Goal: Task Accomplishment & Management: Complete application form

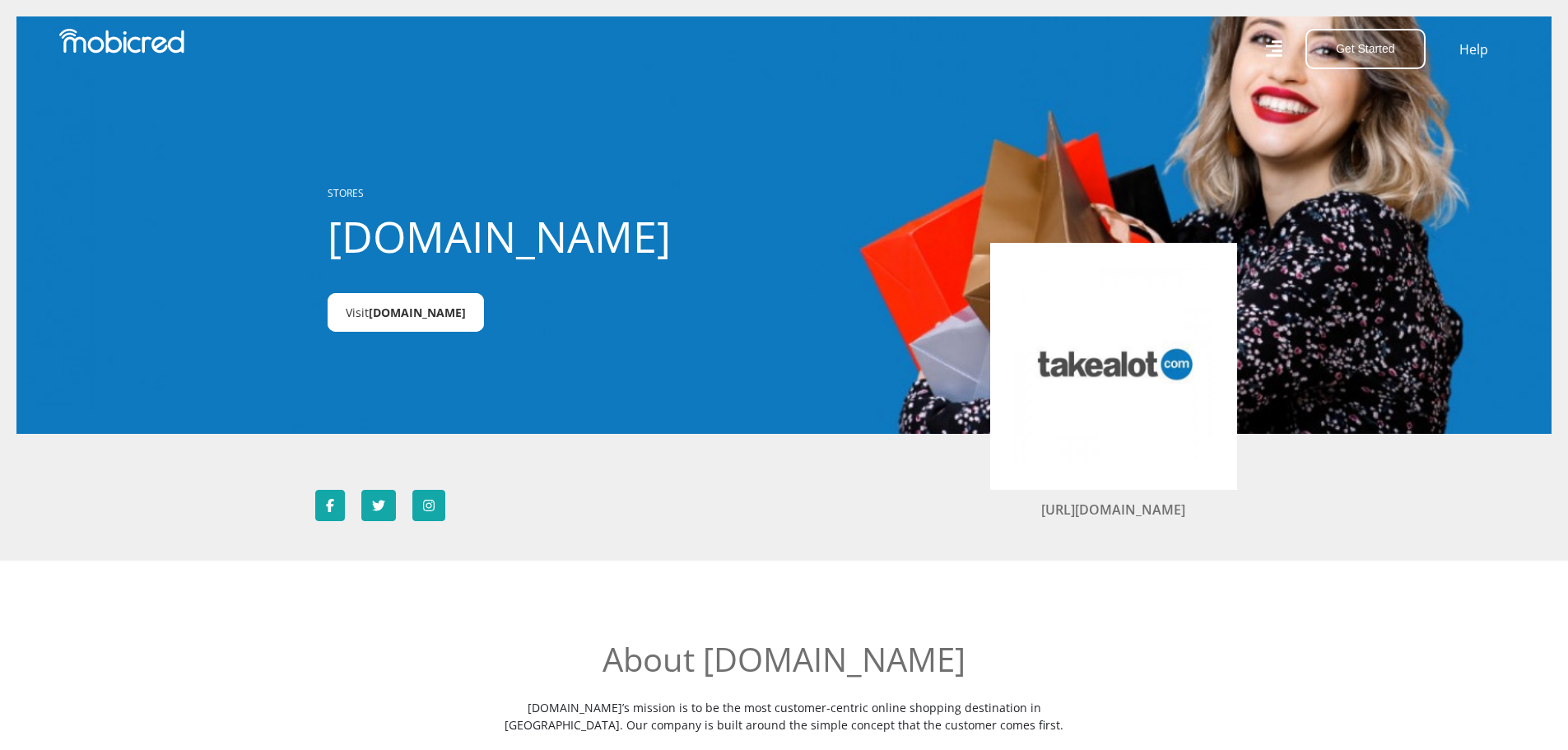
click at [394, 318] on span "Takealot.credit" at bounding box center [417, 312] width 97 height 15
click at [1336, 45] on button "Get Started" at bounding box center [1365, 49] width 120 height 40
click at [1350, 86] on link "Open an Account" at bounding box center [1375, 88] width 137 height 21
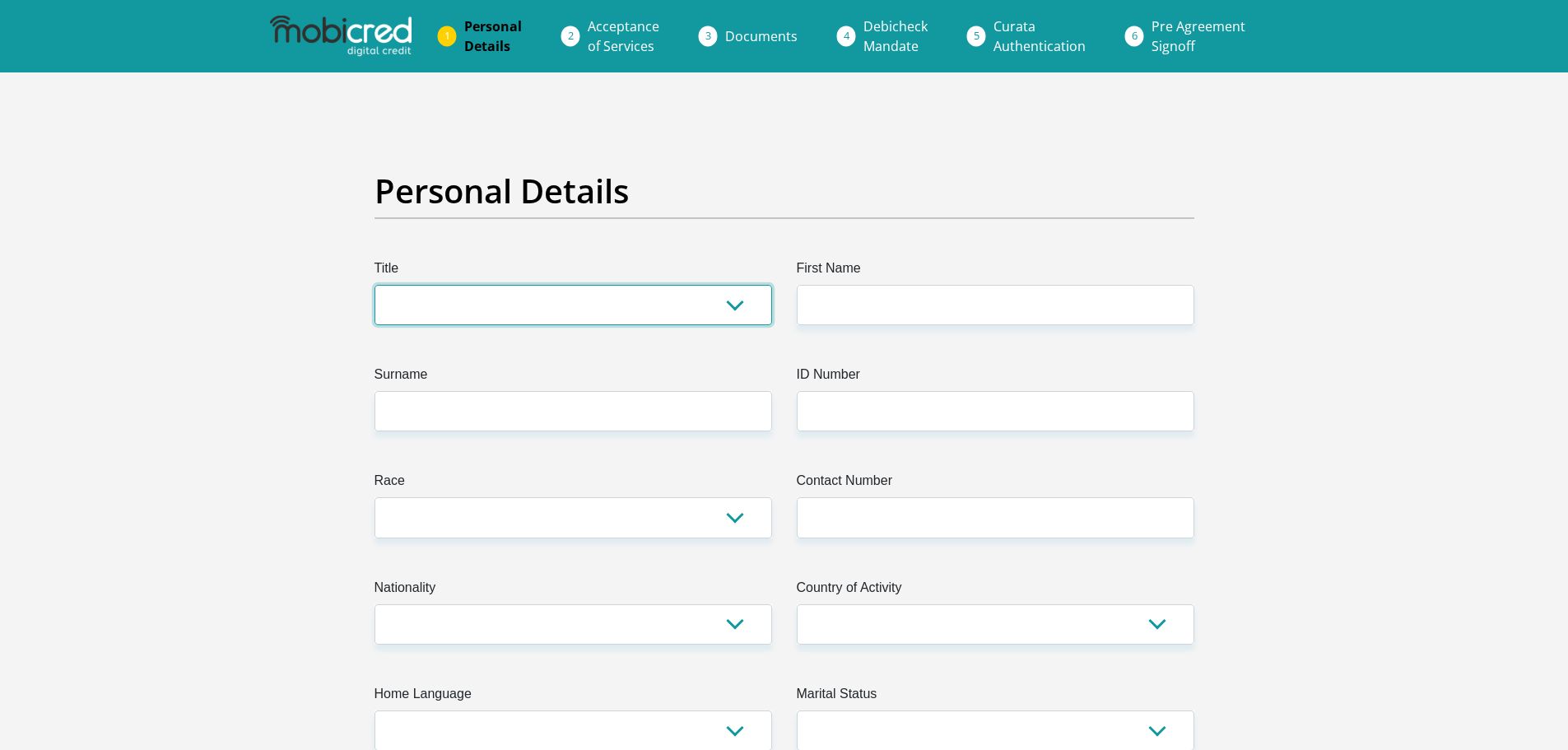
click at [609, 307] on select "Mr Ms Mrs Dr Other" at bounding box center [574, 305] width 398 height 40
select select "Mr"
click at [375, 285] on select "Mr Ms Mrs Dr Other" at bounding box center [574, 305] width 398 height 40
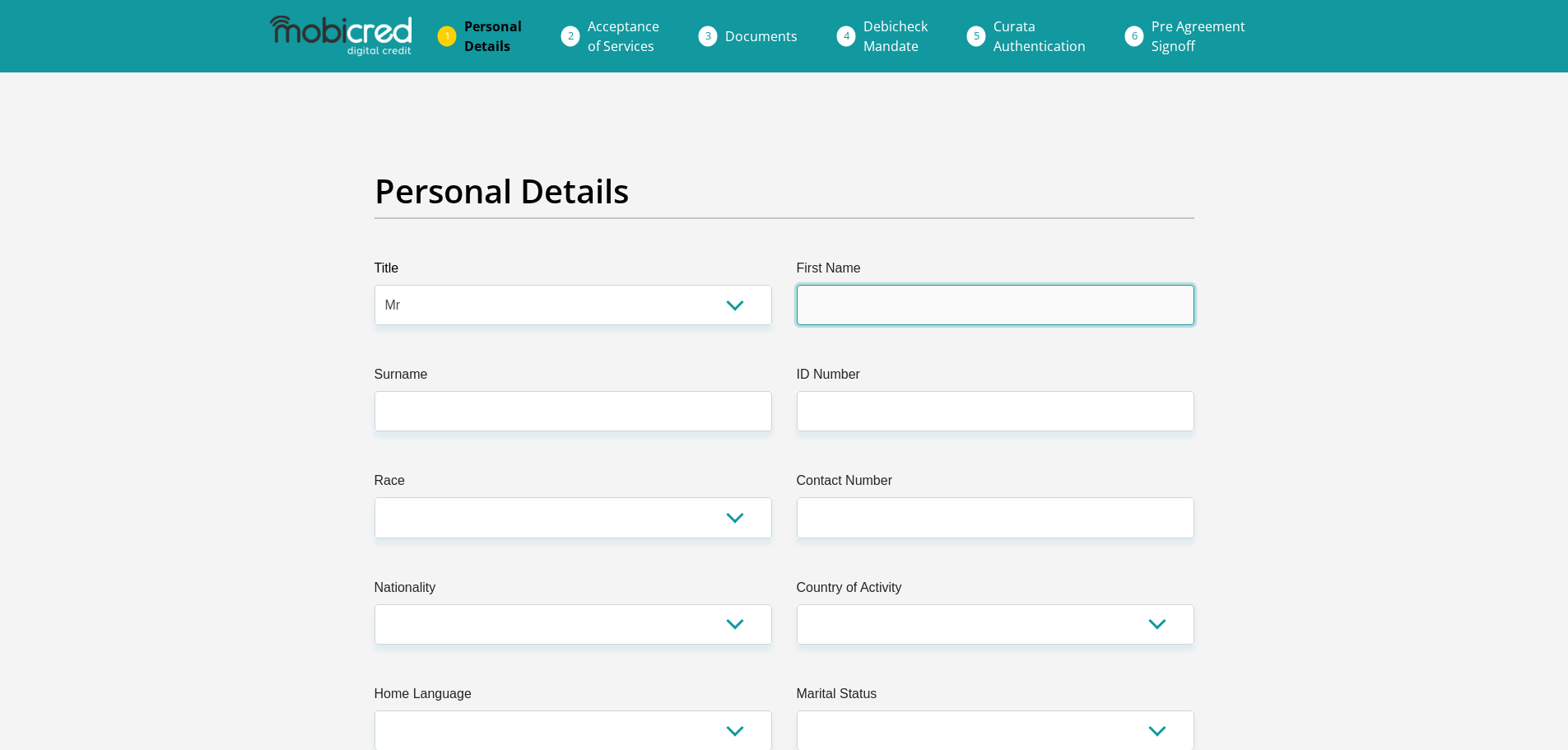
click at [866, 304] on input "First Name" at bounding box center [996, 305] width 398 height 40
type input "Kuzivakwashe"
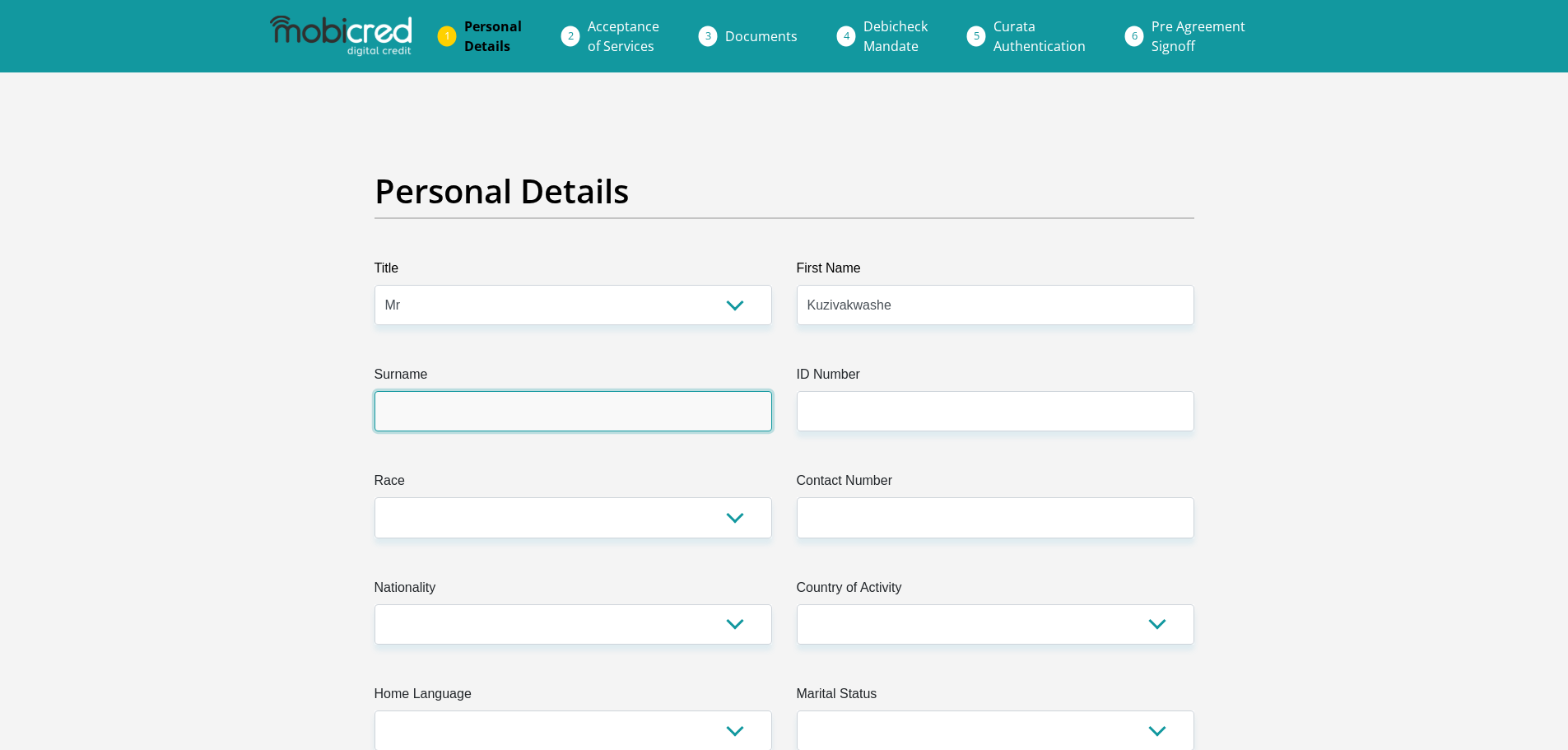
click at [569, 412] on input "Surname" at bounding box center [574, 412] width 398 height 40
type input "Mlawanda"
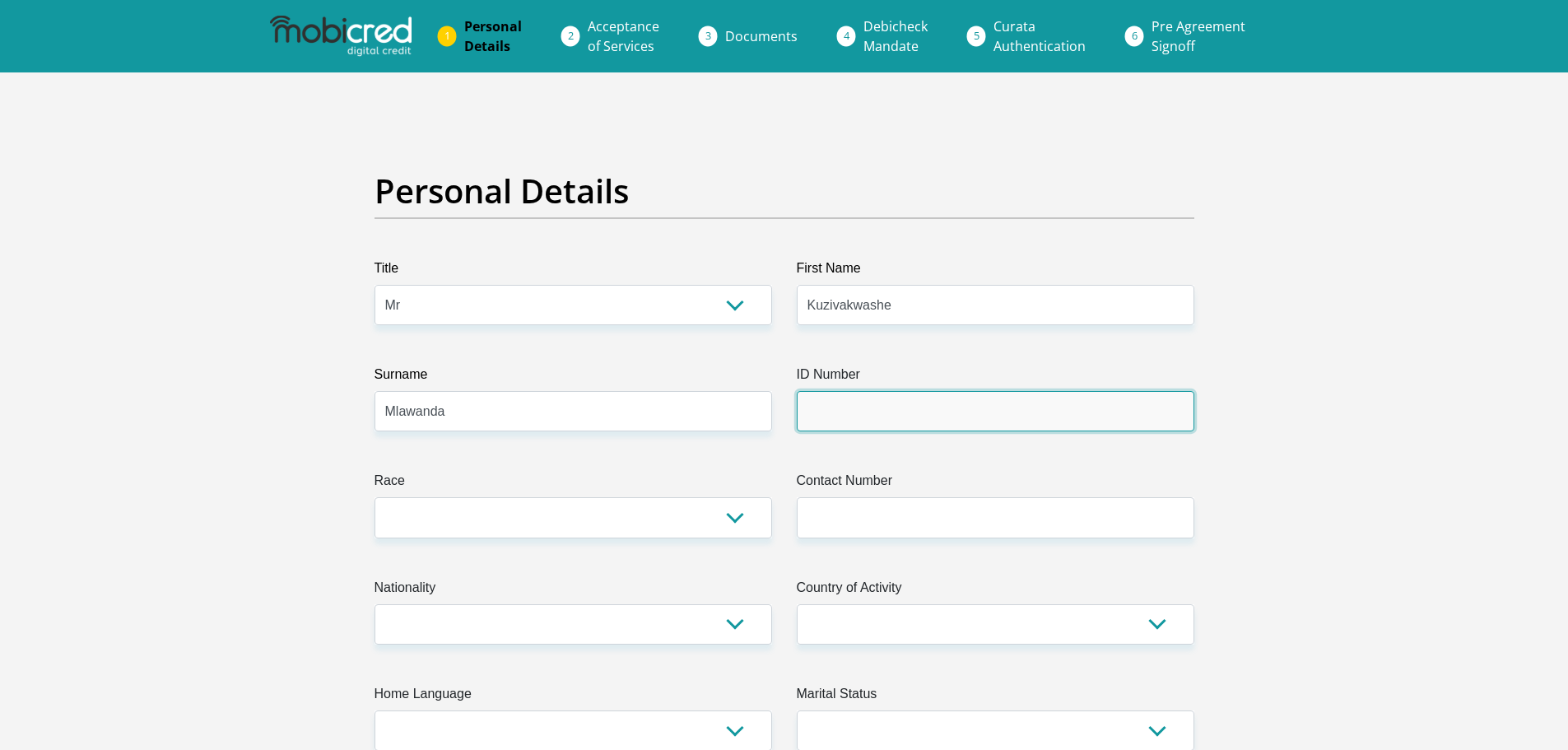
click at [910, 411] on input "ID Number" at bounding box center [996, 412] width 398 height 40
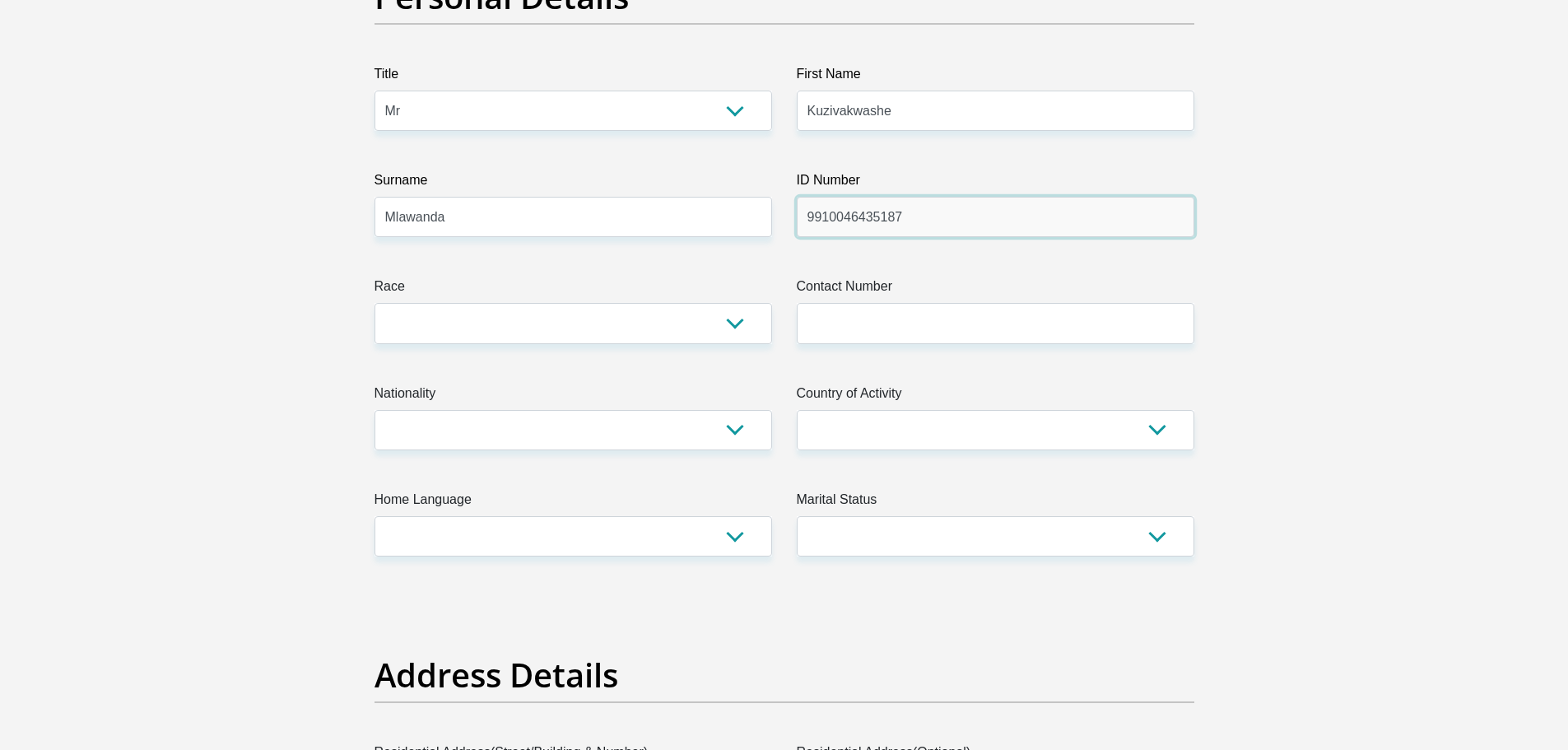
scroll to position [197, 0]
type input "9910046435187"
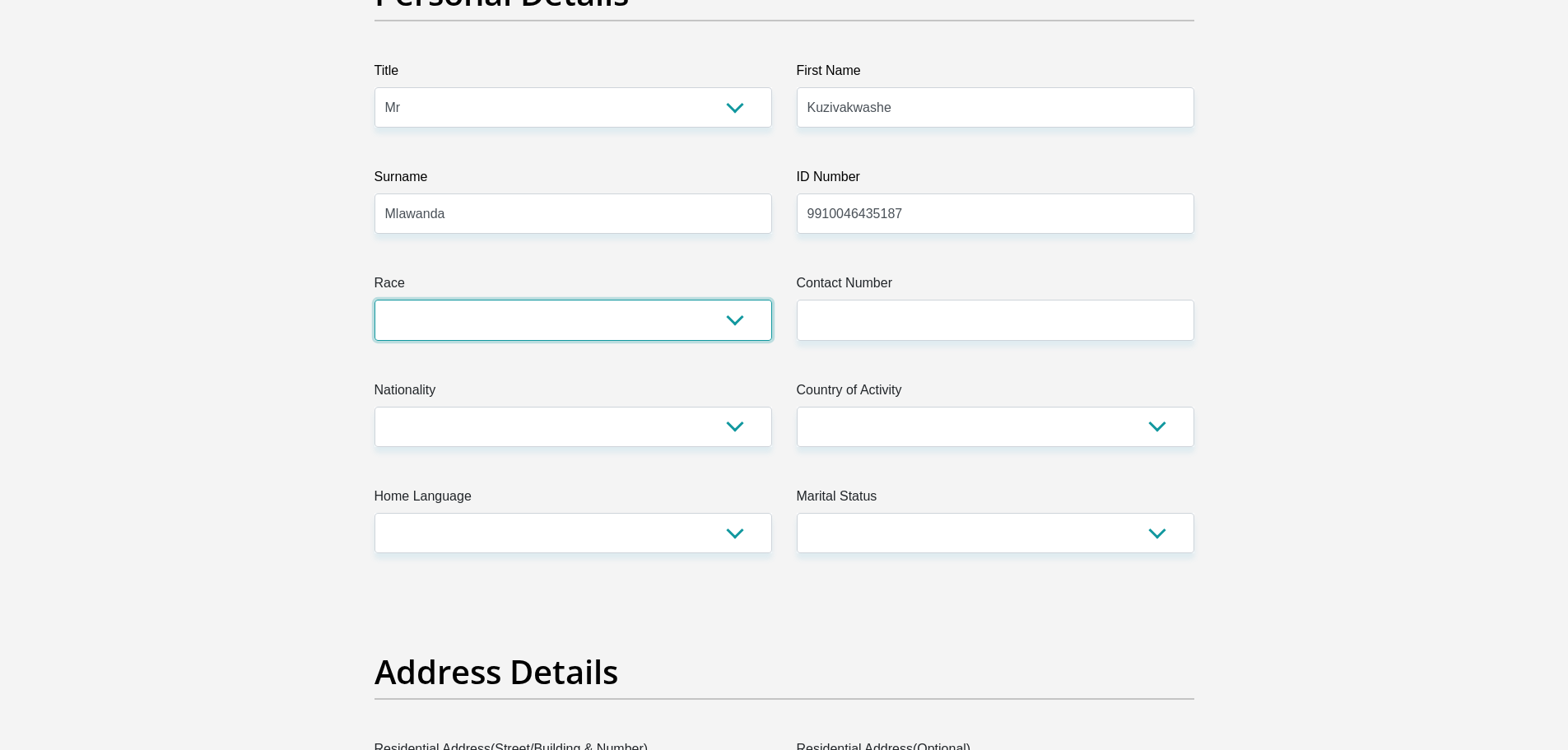
click at [663, 316] on select "Black Coloured Indian White Other" at bounding box center [574, 320] width 398 height 40
select select "1"
click at [375, 300] on select "Black Coloured Indian White Other" at bounding box center [574, 320] width 398 height 40
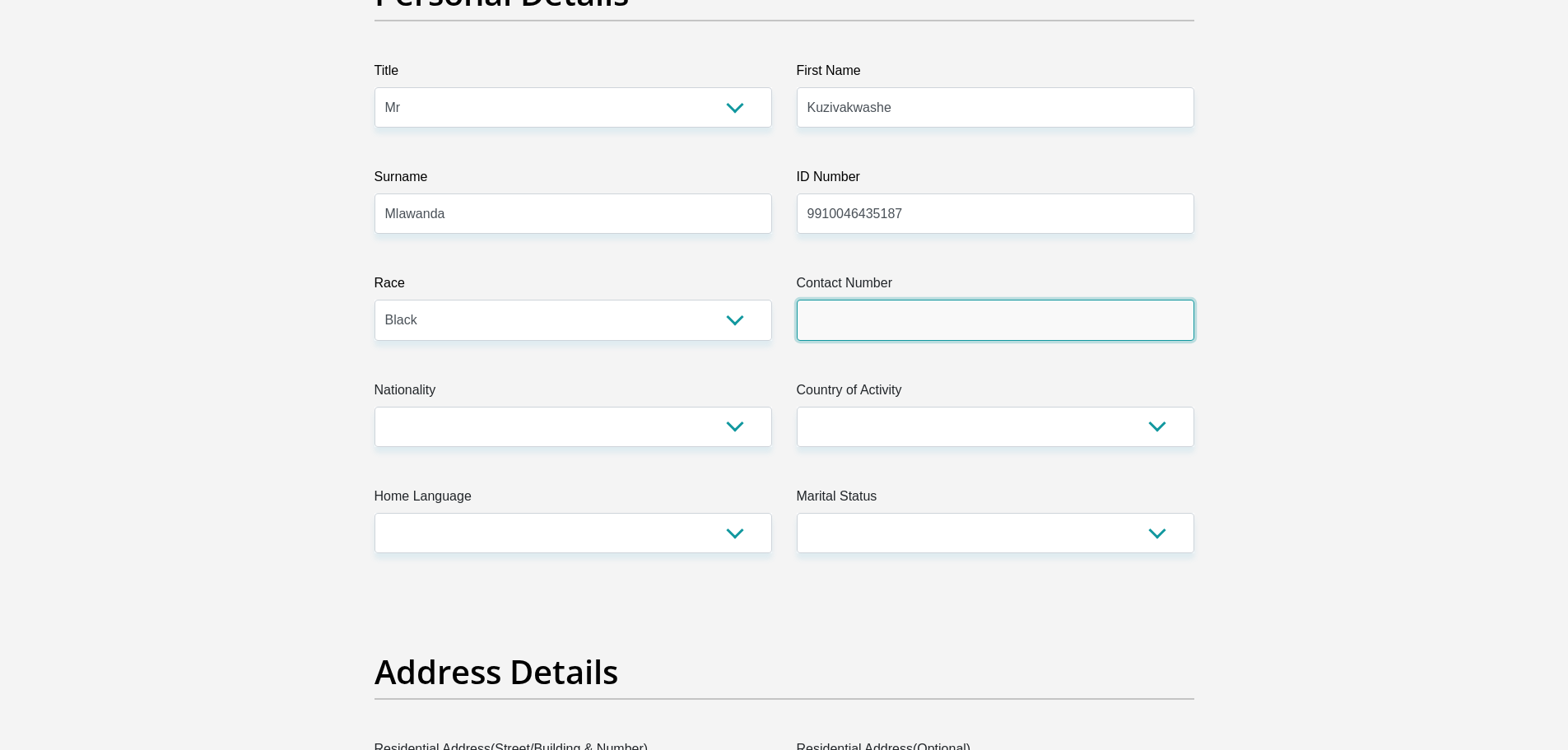
click at [856, 322] on input "Contact Number" at bounding box center [996, 320] width 398 height 40
type input "0745365711"
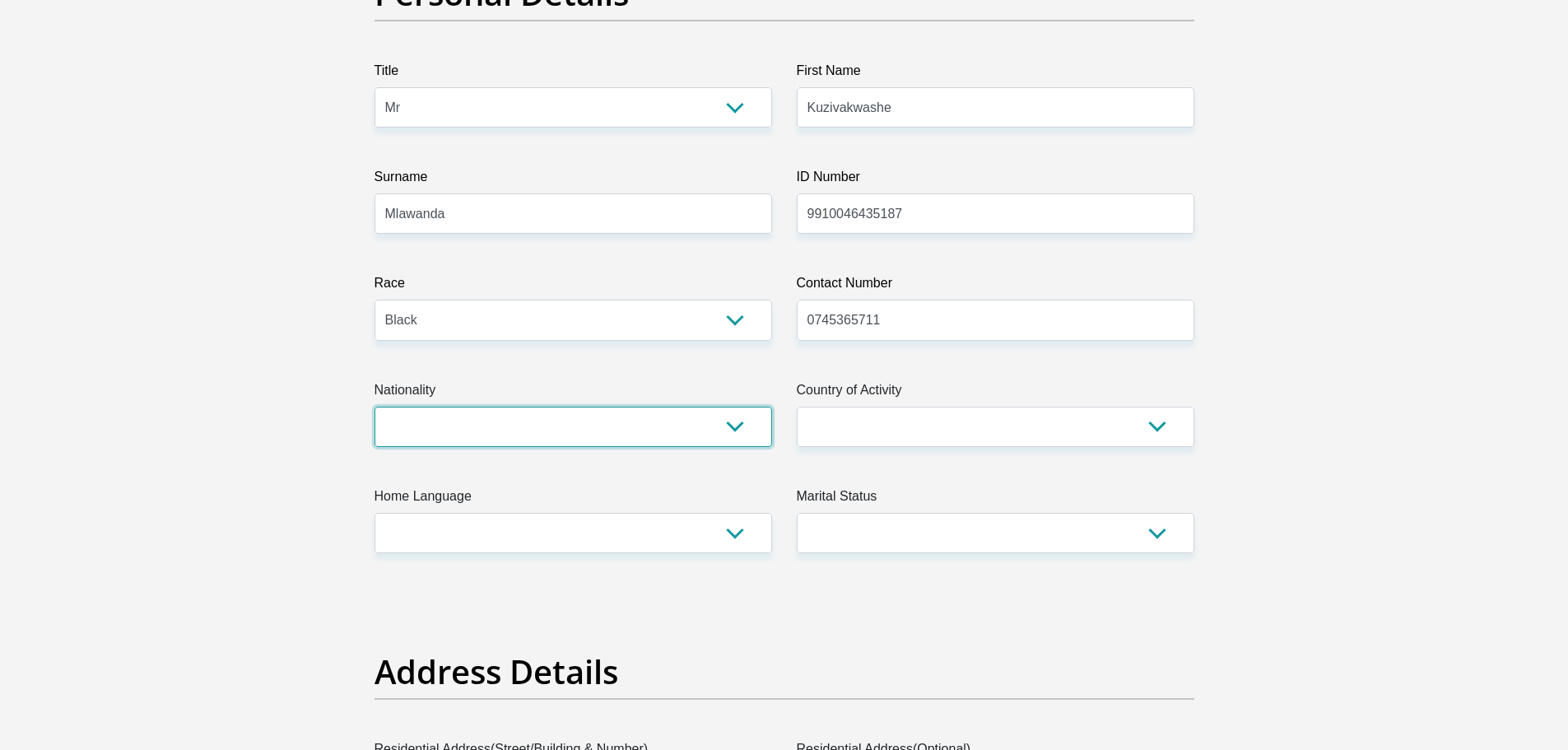
click at [576, 423] on select "South Africa Afghanistan Aland Islands Albania Algeria America Samoa American V…" at bounding box center [574, 427] width 398 height 40
select select "ZWE"
click at [375, 407] on select "South Africa Afghanistan Aland Islands Albania Algeria America Samoa American V…" at bounding box center [574, 427] width 398 height 40
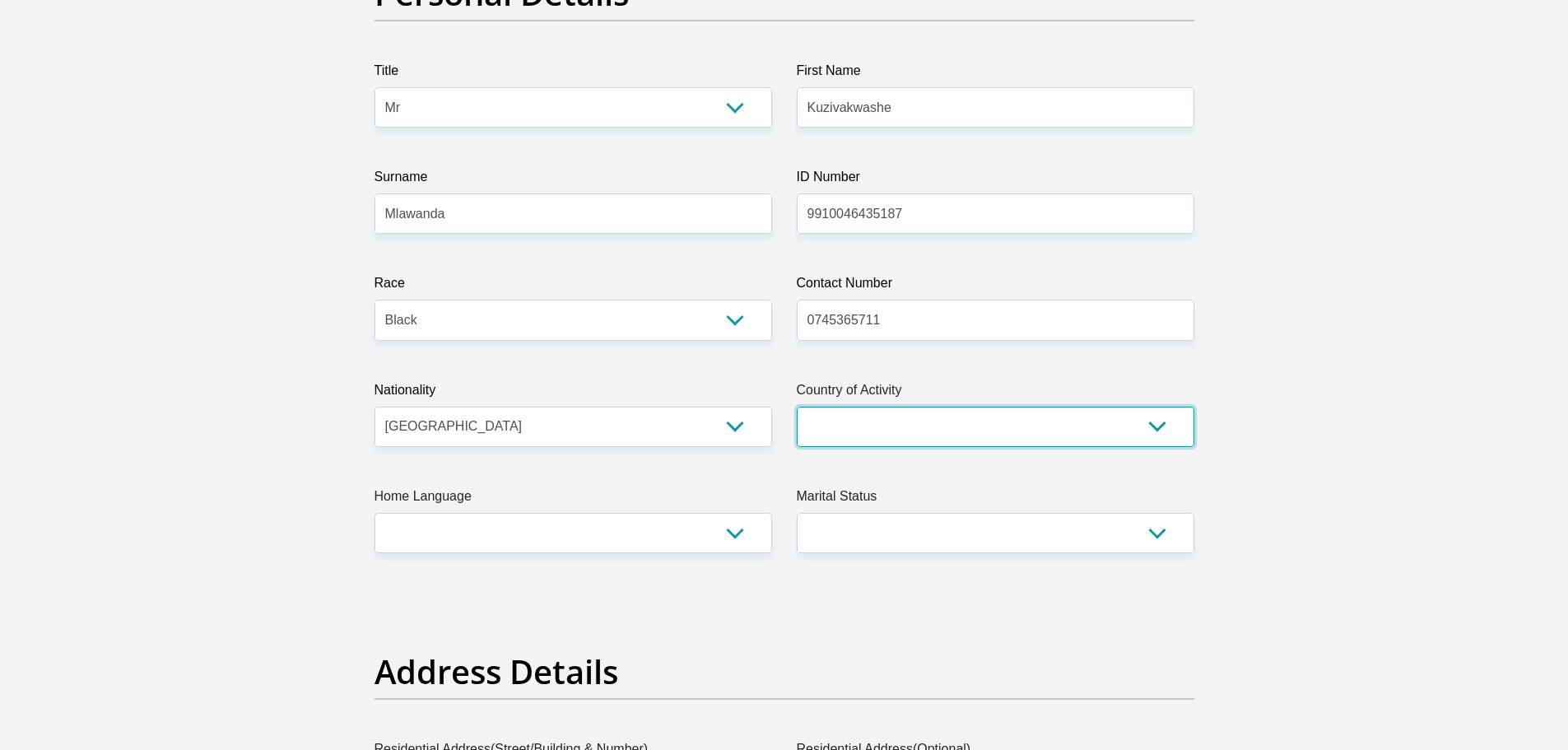
click at [826, 438] on select "South Africa Afghanistan Aland Islands Albania Algeria America Samoa American V…" at bounding box center [996, 427] width 398 height 40
select select "ZAF"
click at [797, 407] on select "South Africa Afghanistan Aland Islands Albania Algeria America Samoa American V…" at bounding box center [996, 427] width 398 height 40
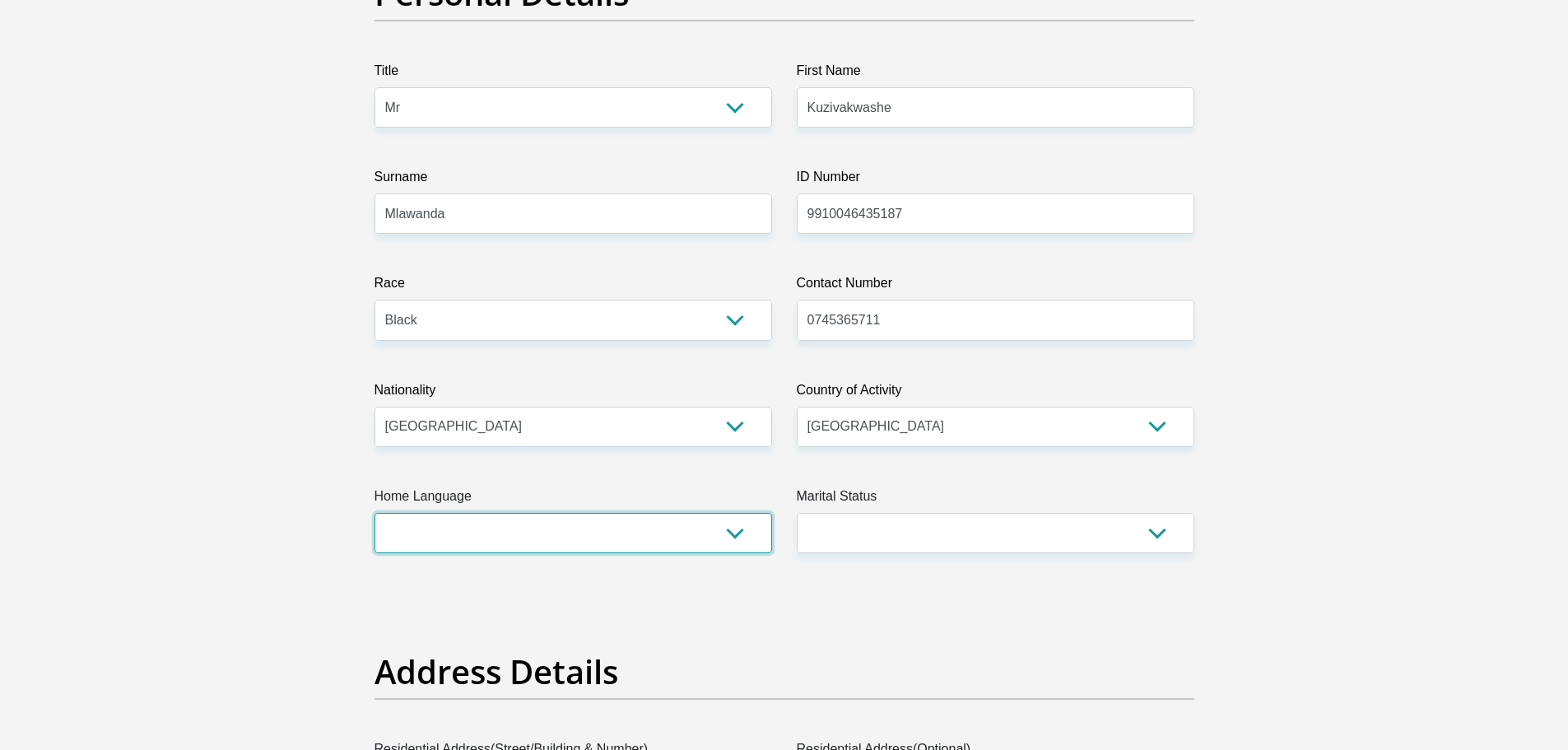
click at [622, 542] on select "Afrikaans English Sepedi South Ndebele Southern Sotho Swati Tsonga Tswana Venda…" at bounding box center [574, 533] width 398 height 40
select select "eng"
click at [375, 512] on select "Afrikaans English Sepedi South Ndebele Southern Sotho Swati Tsonga Tswana Venda…" at bounding box center [574, 533] width 398 height 40
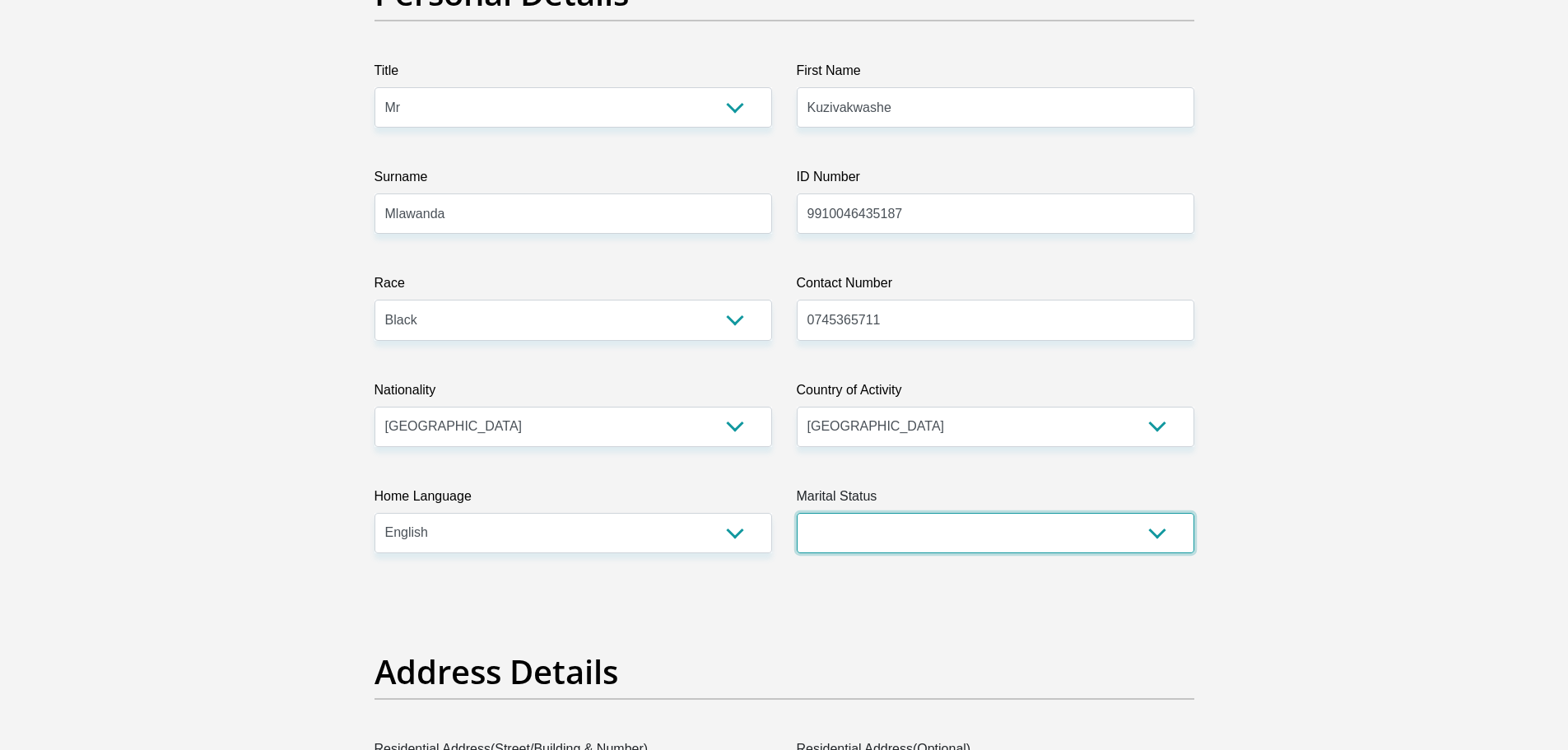
click at [854, 543] on select "Married ANC Single Divorced Widowed Married COP or Customary Law" at bounding box center [996, 533] width 398 height 40
select select "2"
click at [797, 512] on select "Married ANC Single Divorced Widowed Married COP or Customary Law" at bounding box center [996, 533] width 398 height 40
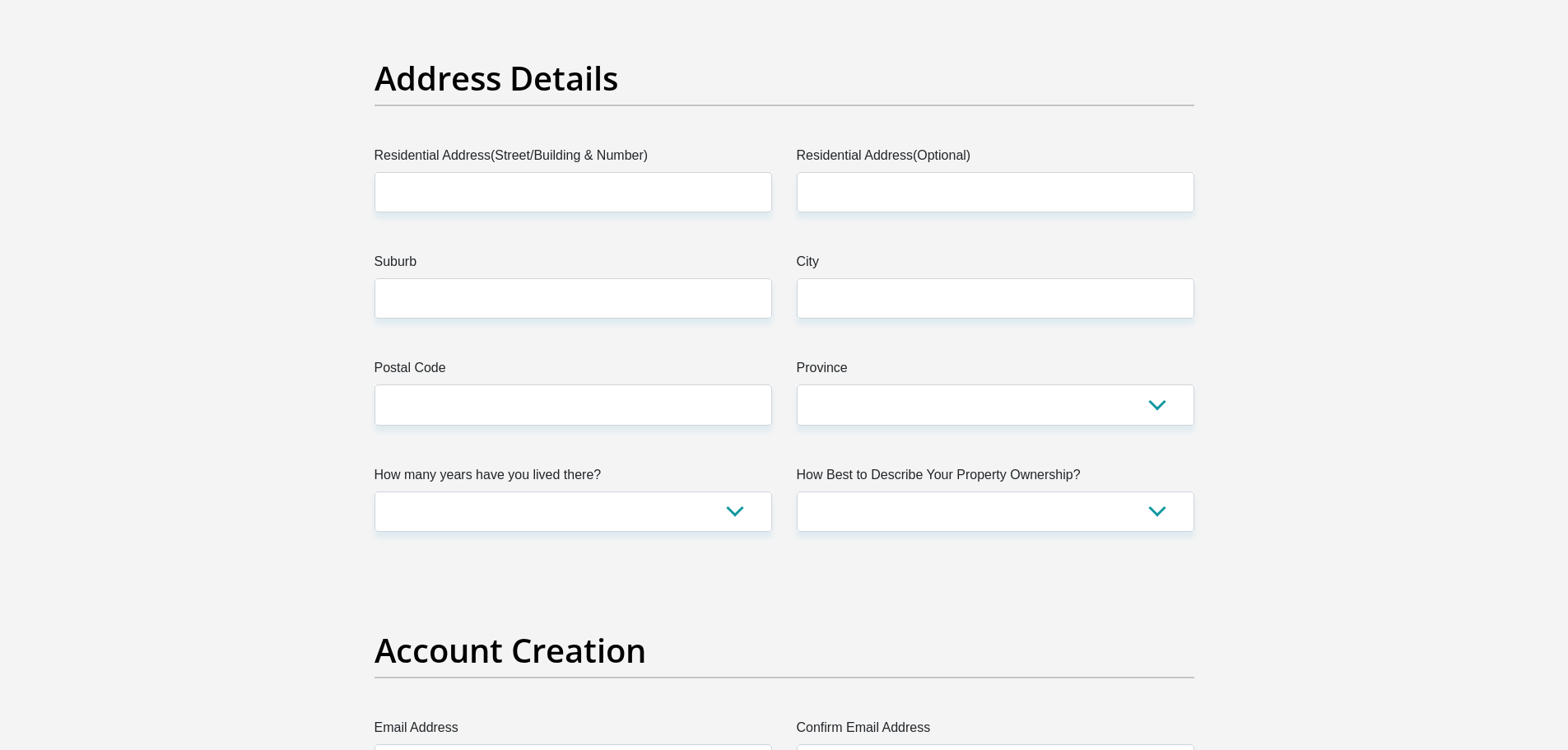
scroll to position [790, 0]
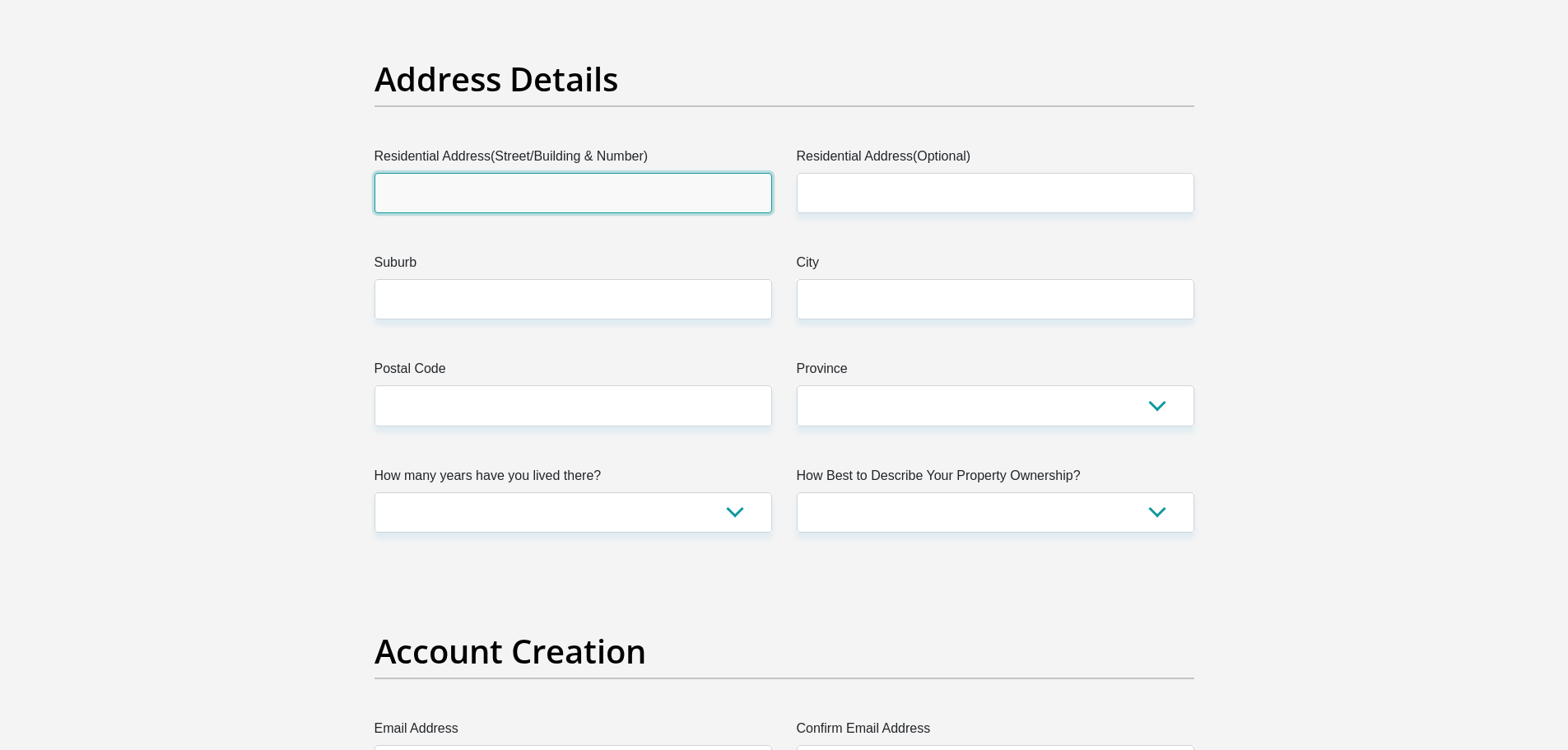
click at [644, 187] on input "Residential Address(Street/Building & Number)" at bounding box center [574, 193] width 398 height 40
type input "881 Mastiff Street"
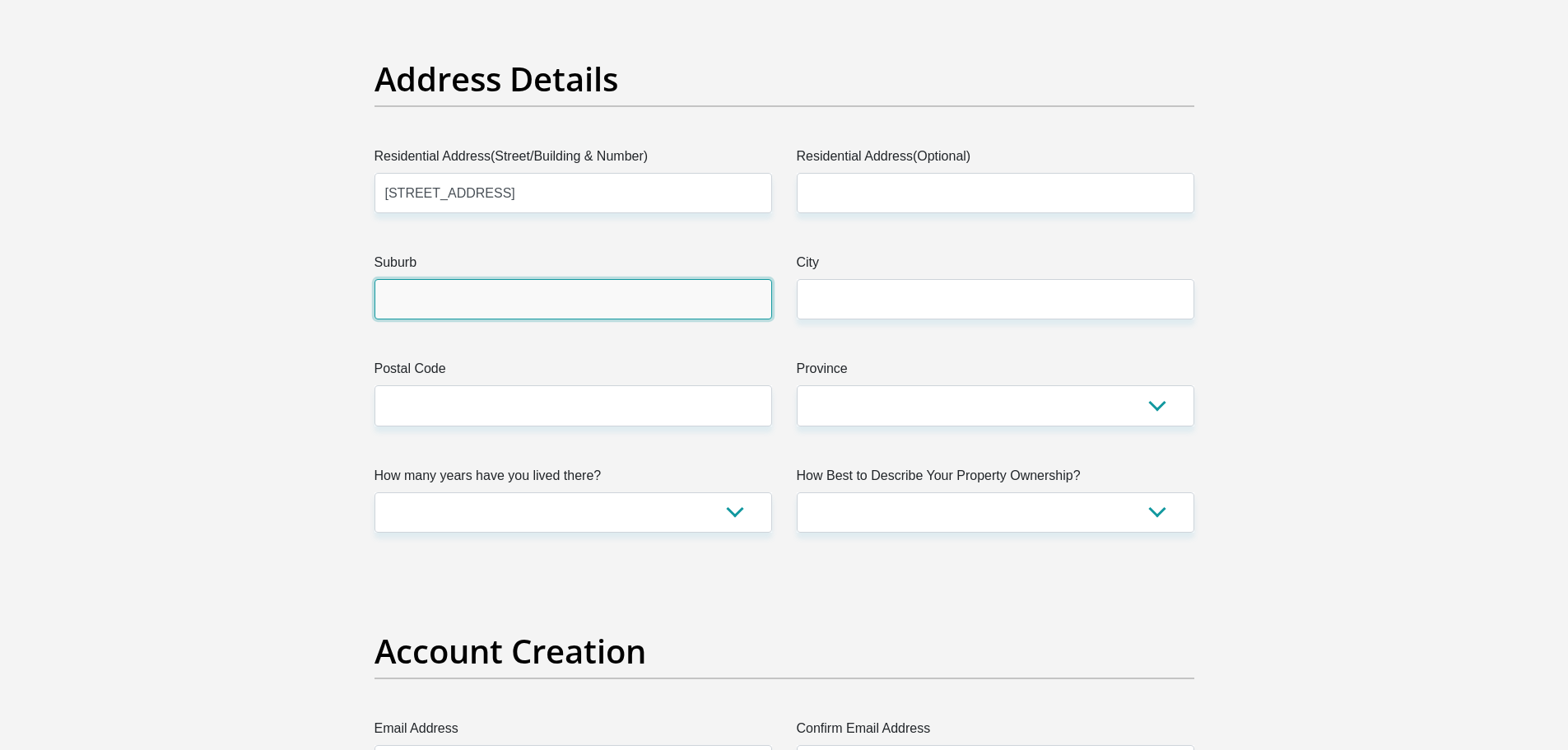
type input "Pretoria"
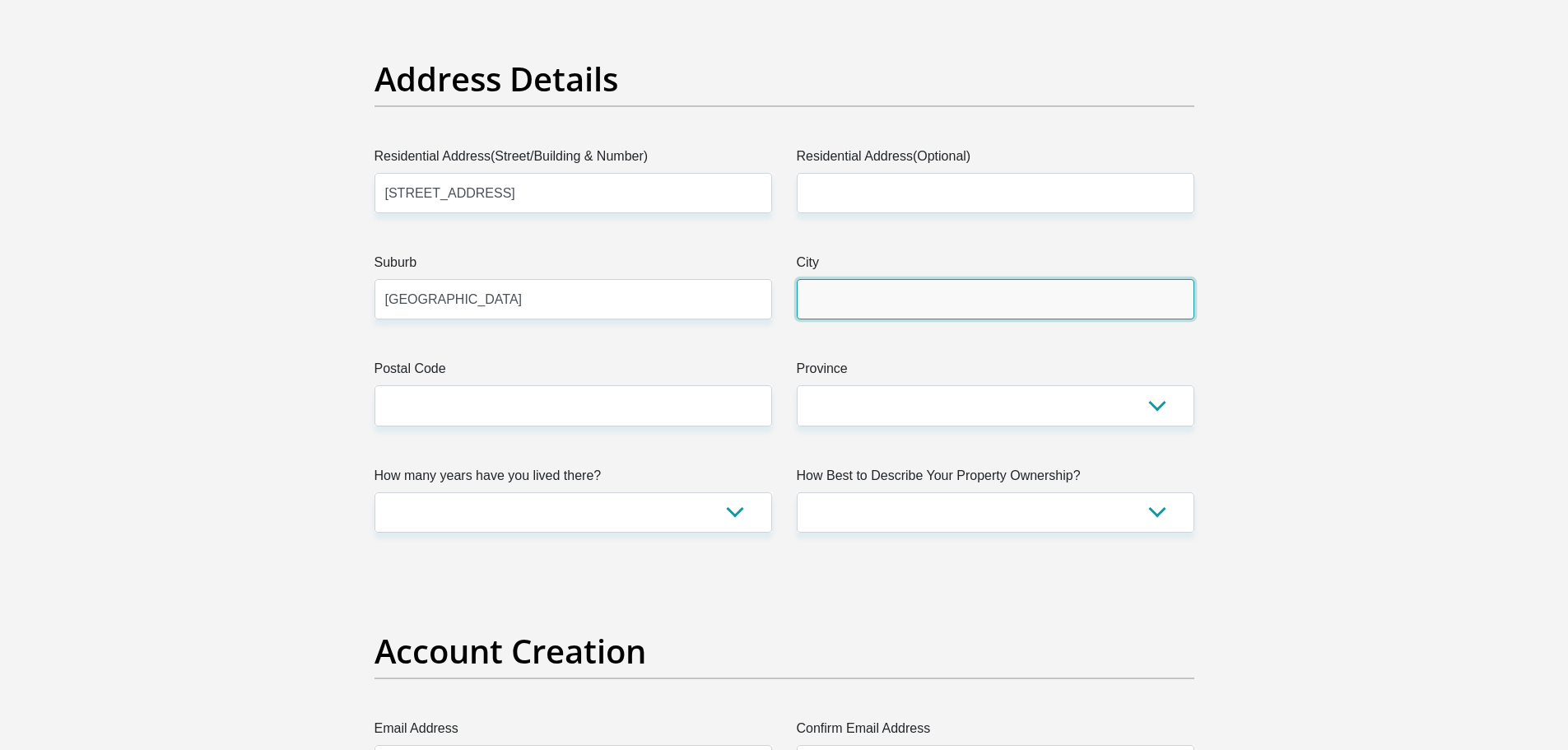
type input "Pretoria"
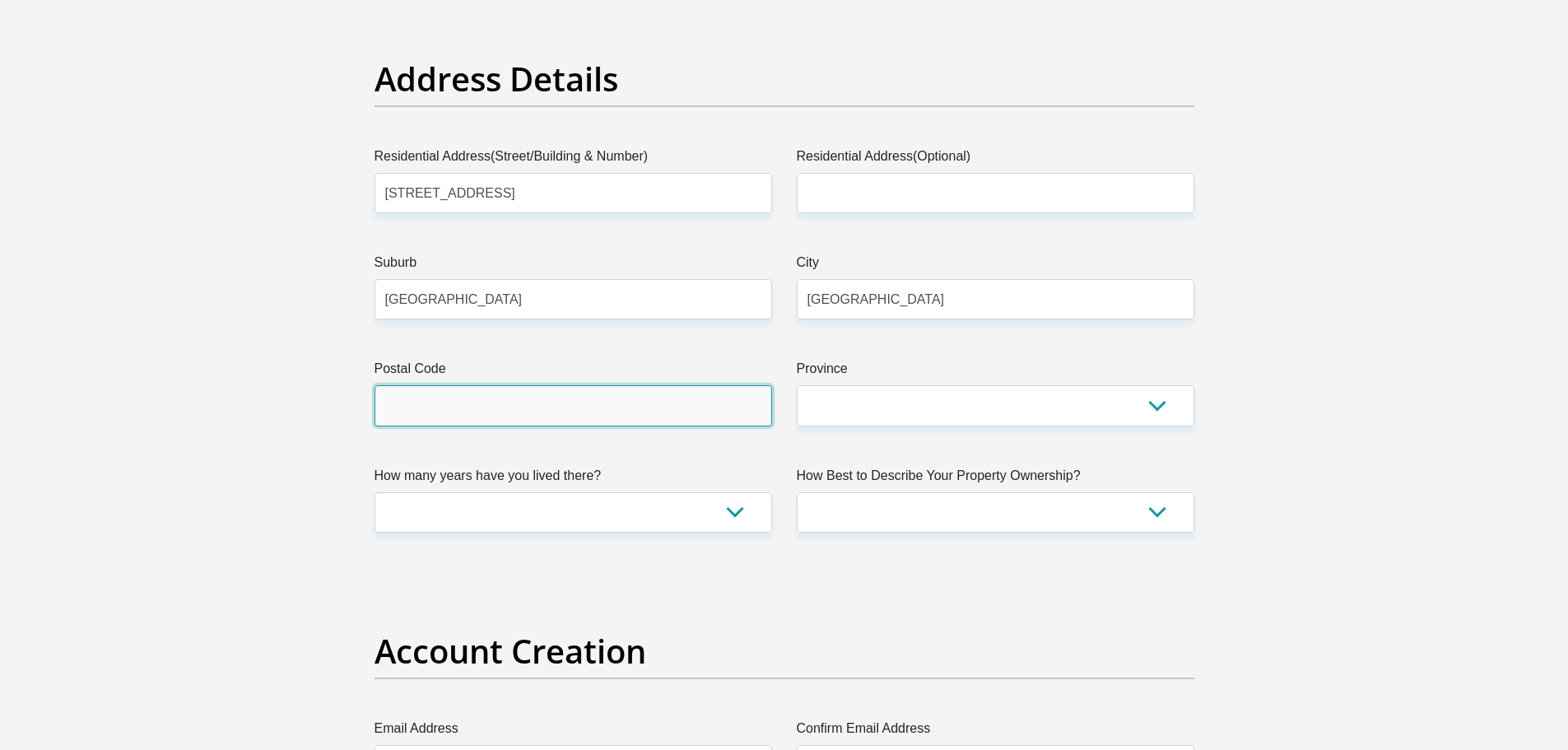
type input "0001"
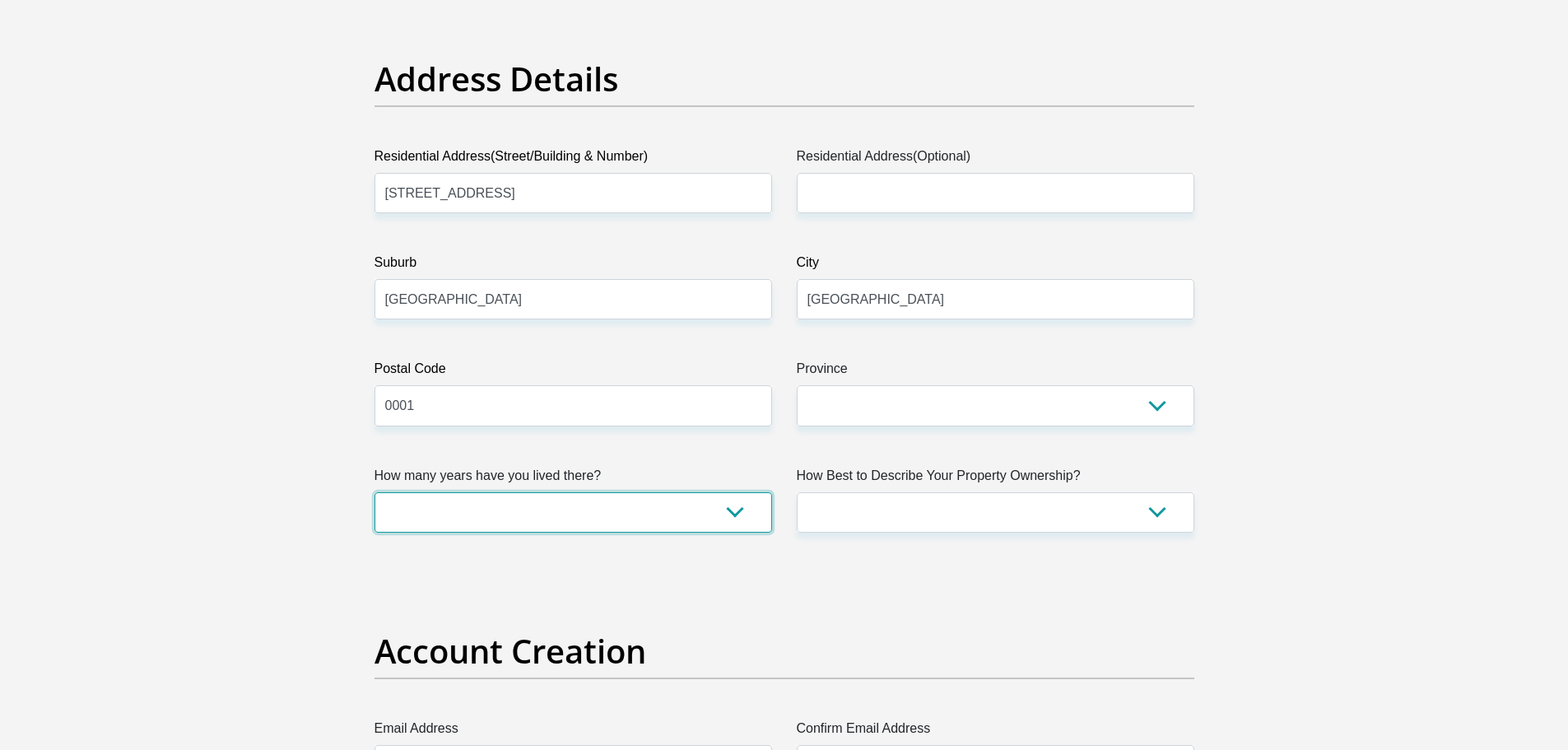
click at [624, 505] on select "less than 1 year 1-3 years 3-5 years 5+ years" at bounding box center [574, 512] width 398 height 40
select select "4"
click at [375, 492] on select "less than 1 year 1-3 years 3-5 years 5+ years" at bounding box center [574, 512] width 398 height 40
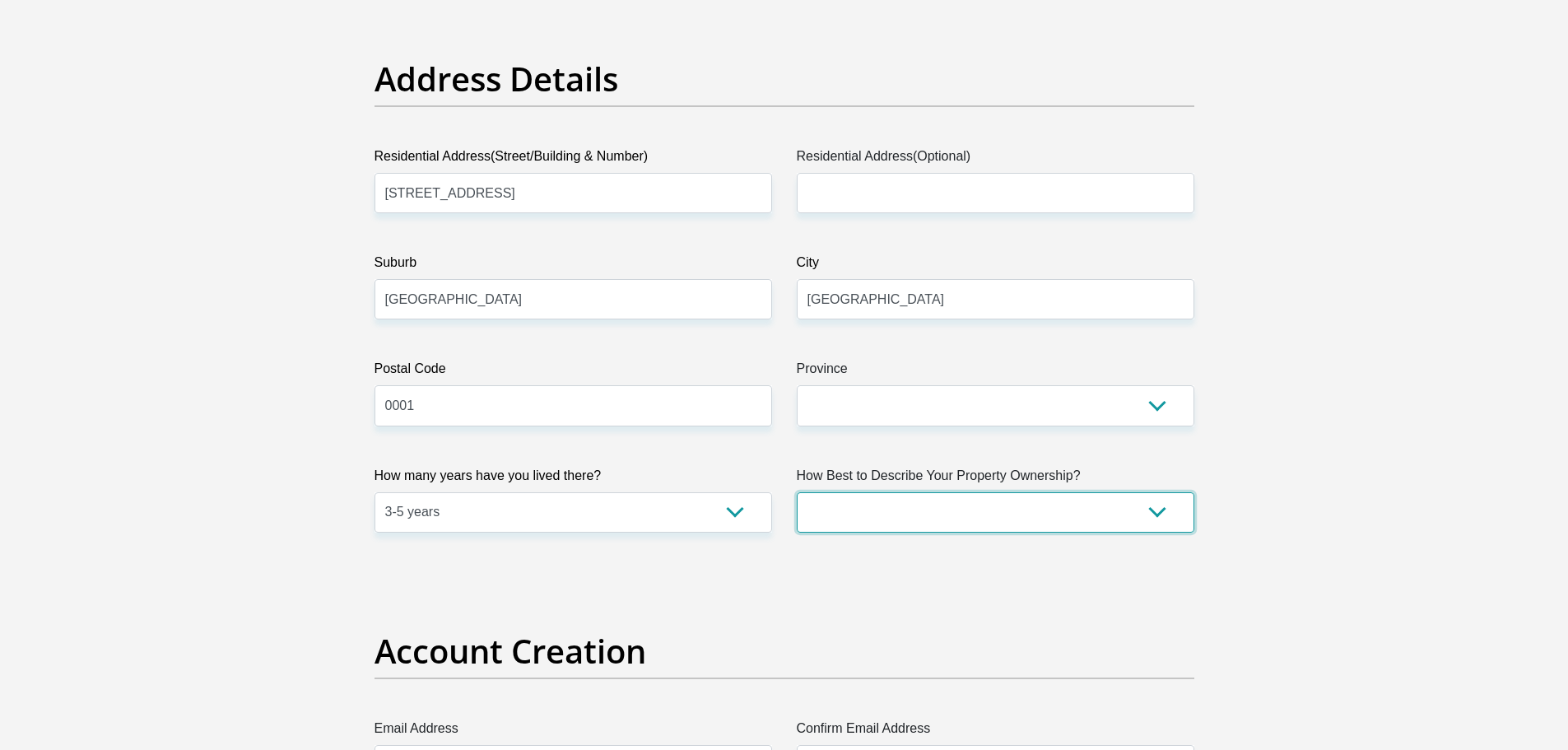
click at [829, 522] on select "Owned Rented Family Owned Company Dwelling" at bounding box center [996, 512] width 398 height 40
select select "parents"
click at [797, 492] on select "Owned Rented Family Owned Company Dwelling" at bounding box center [996, 512] width 398 height 40
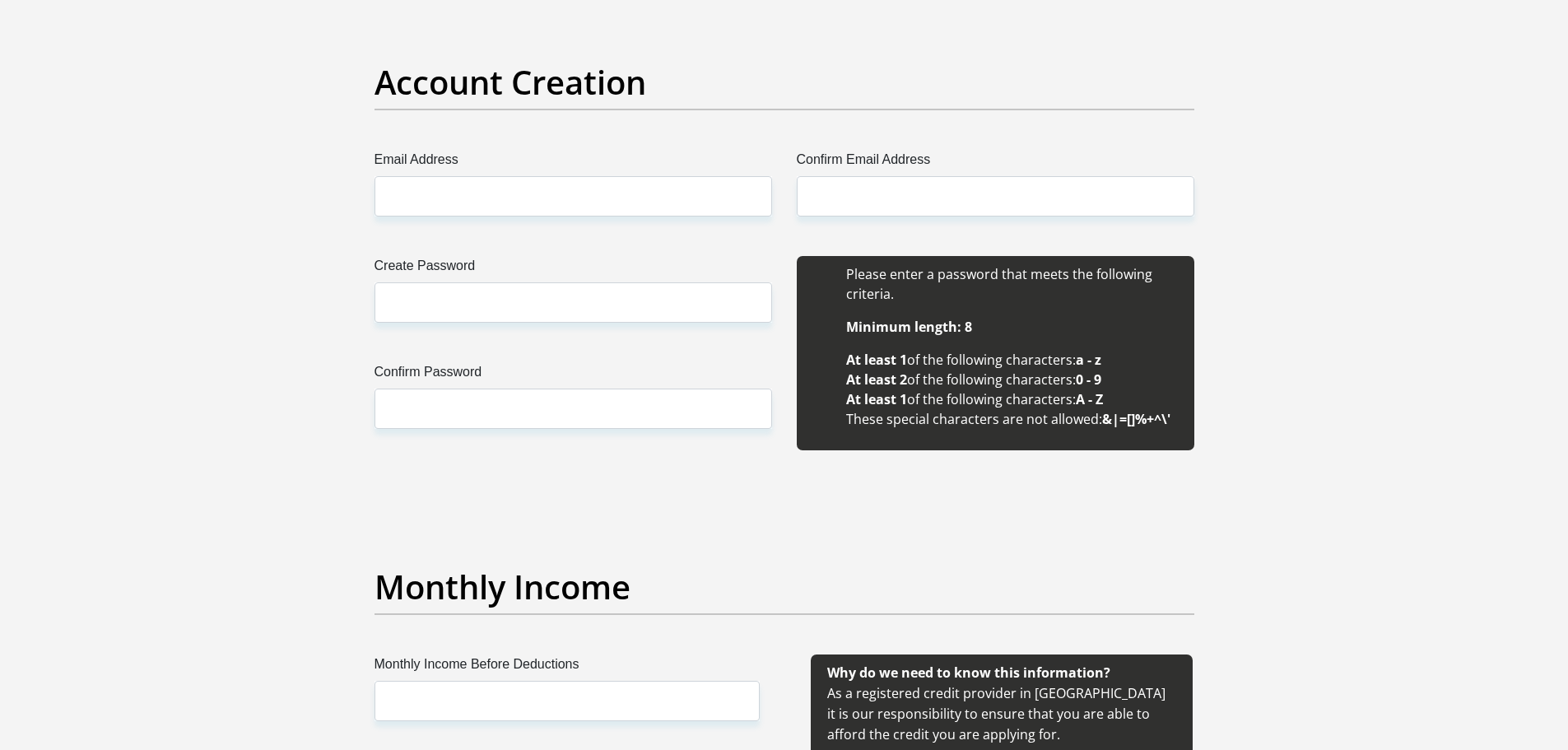
scroll to position [1361, 0]
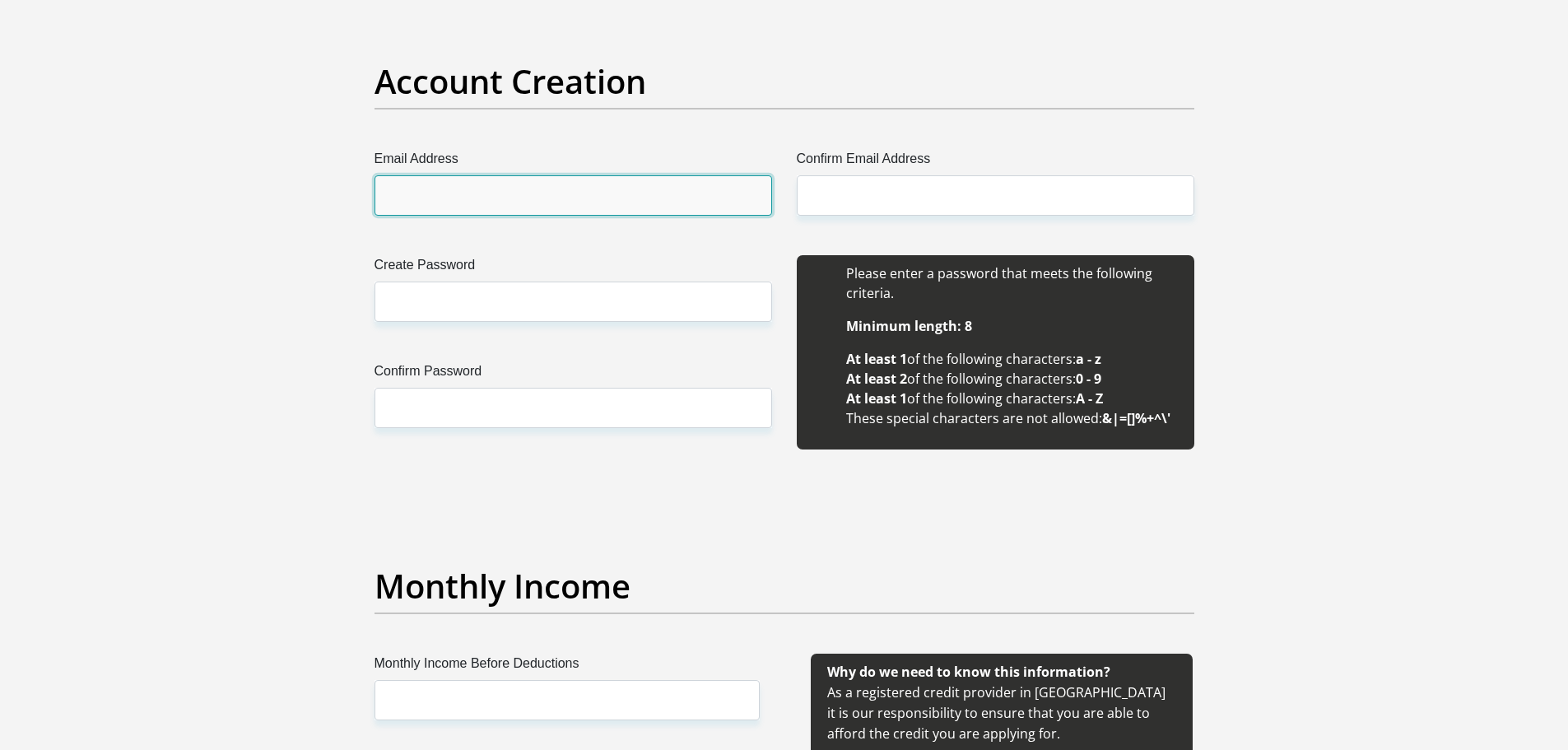
click at [572, 197] on input "Email Address" at bounding box center [574, 195] width 398 height 40
type input "[EMAIL_ADDRESS][DOMAIN_NAME]"
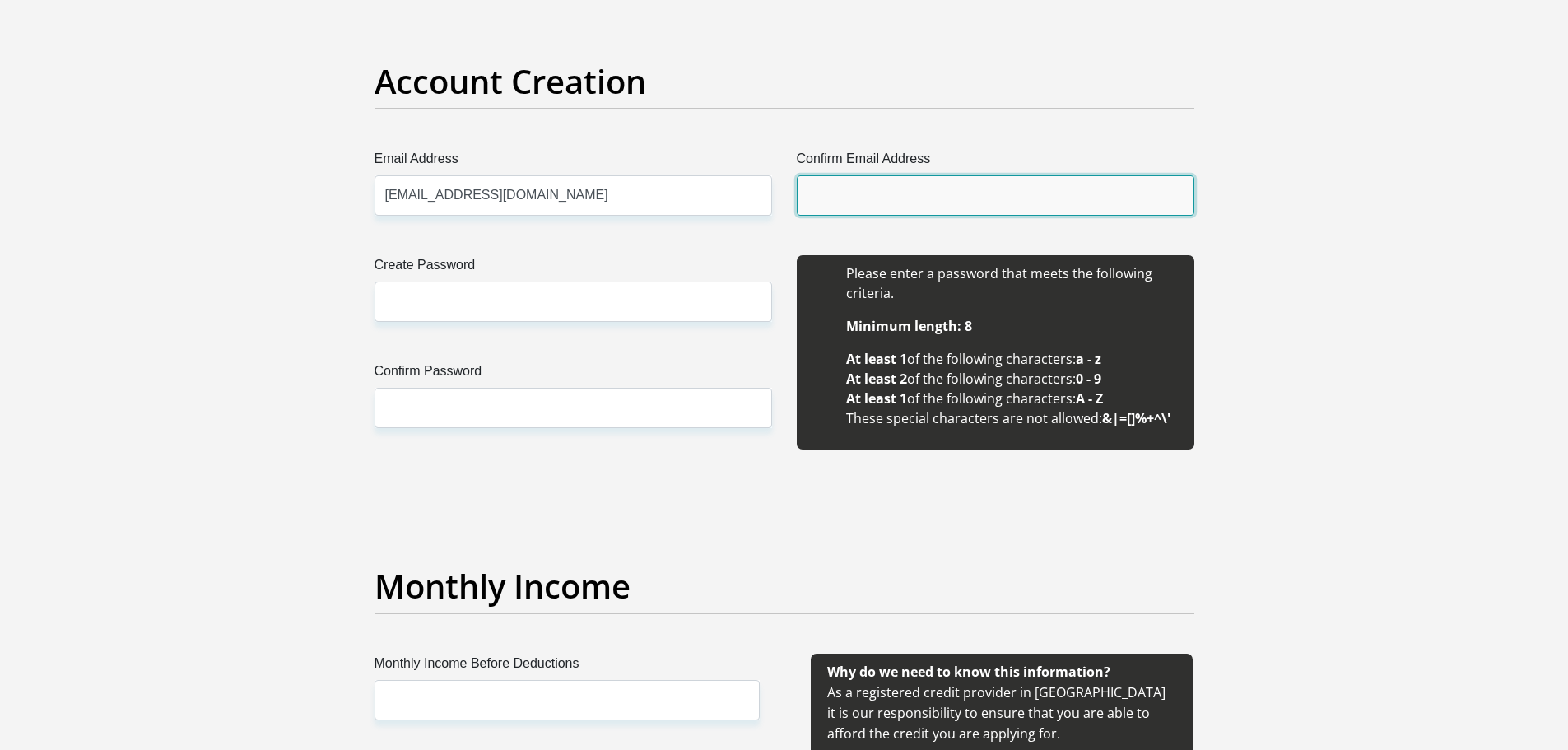
type input "Bensonmlawanda@gmail.com"
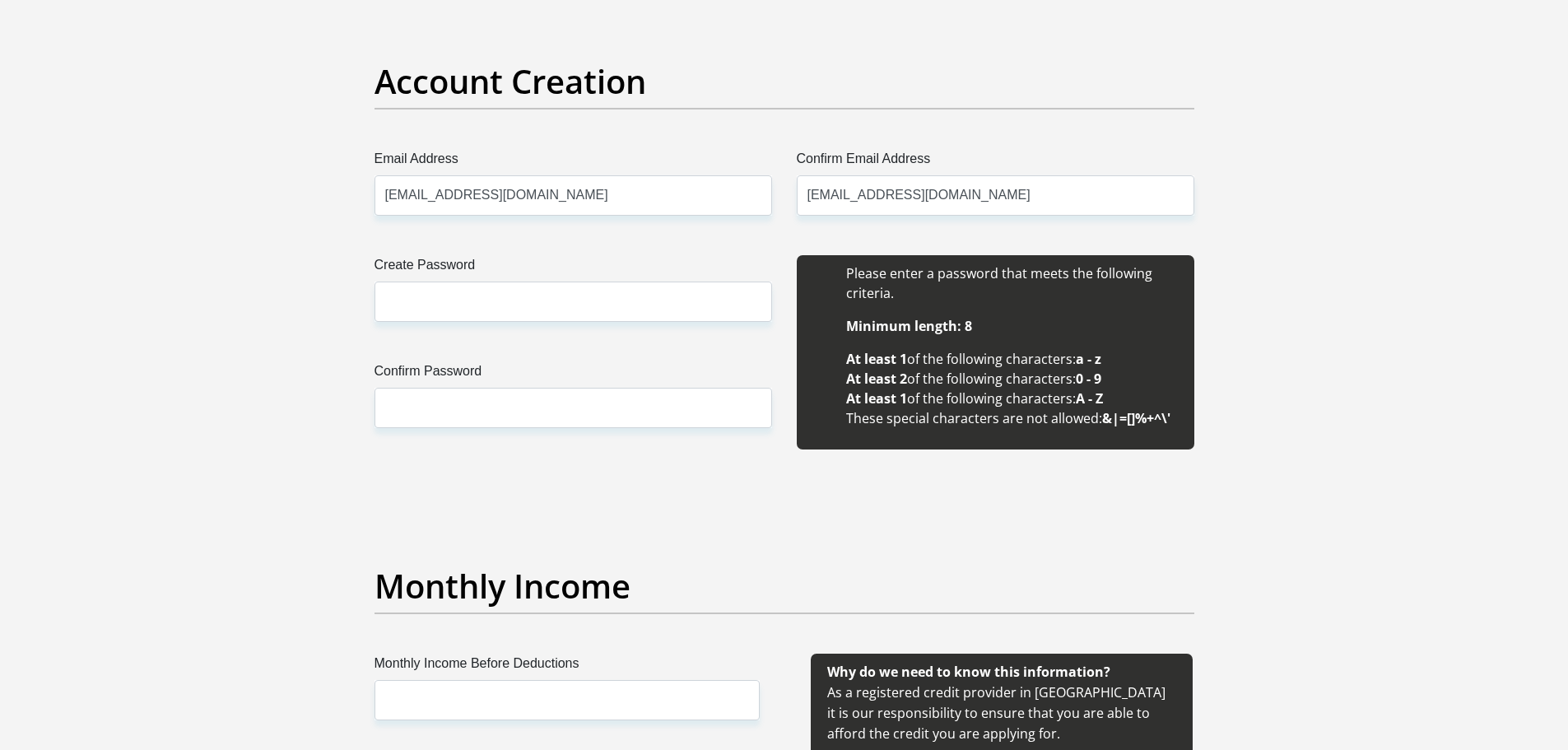
type input "Benson"
type input "Mlawanda"
type input "45365711"
click at [560, 289] on input "Create Password" at bounding box center [574, 302] width 398 height 40
type input "Madrid55#"
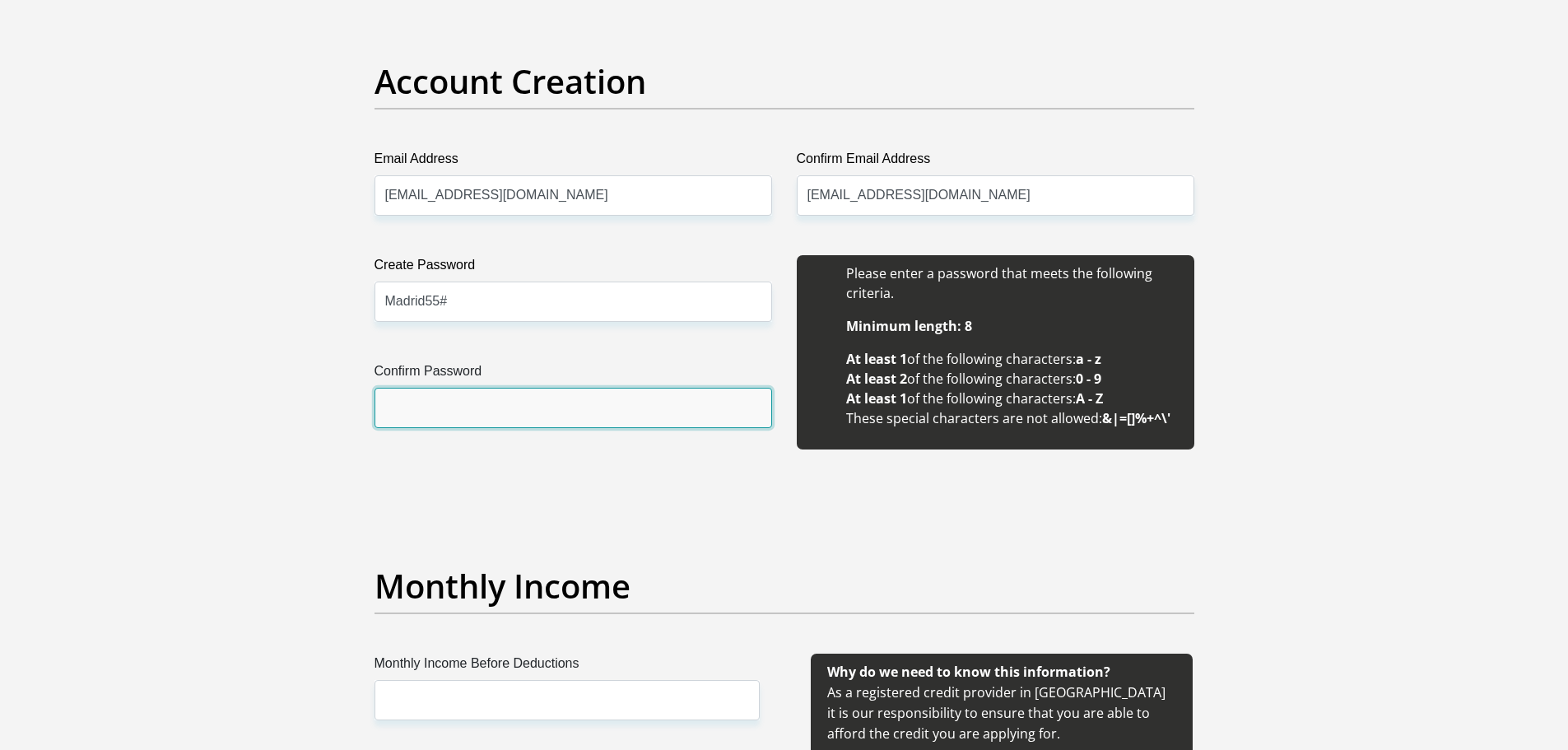
click at [513, 406] on input "Confirm Password" at bounding box center [574, 408] width 398 height 40
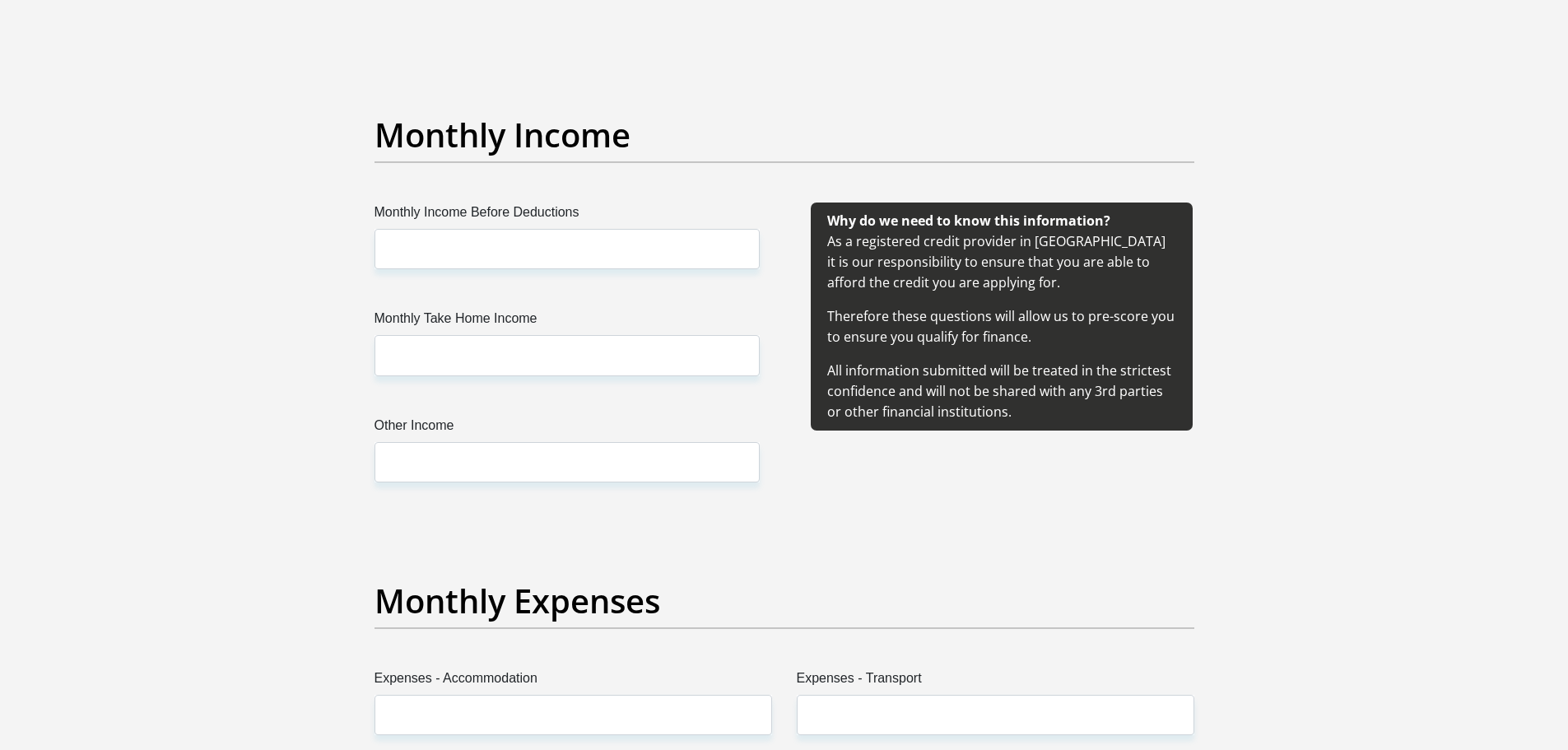
scroll to position [1828, 0]
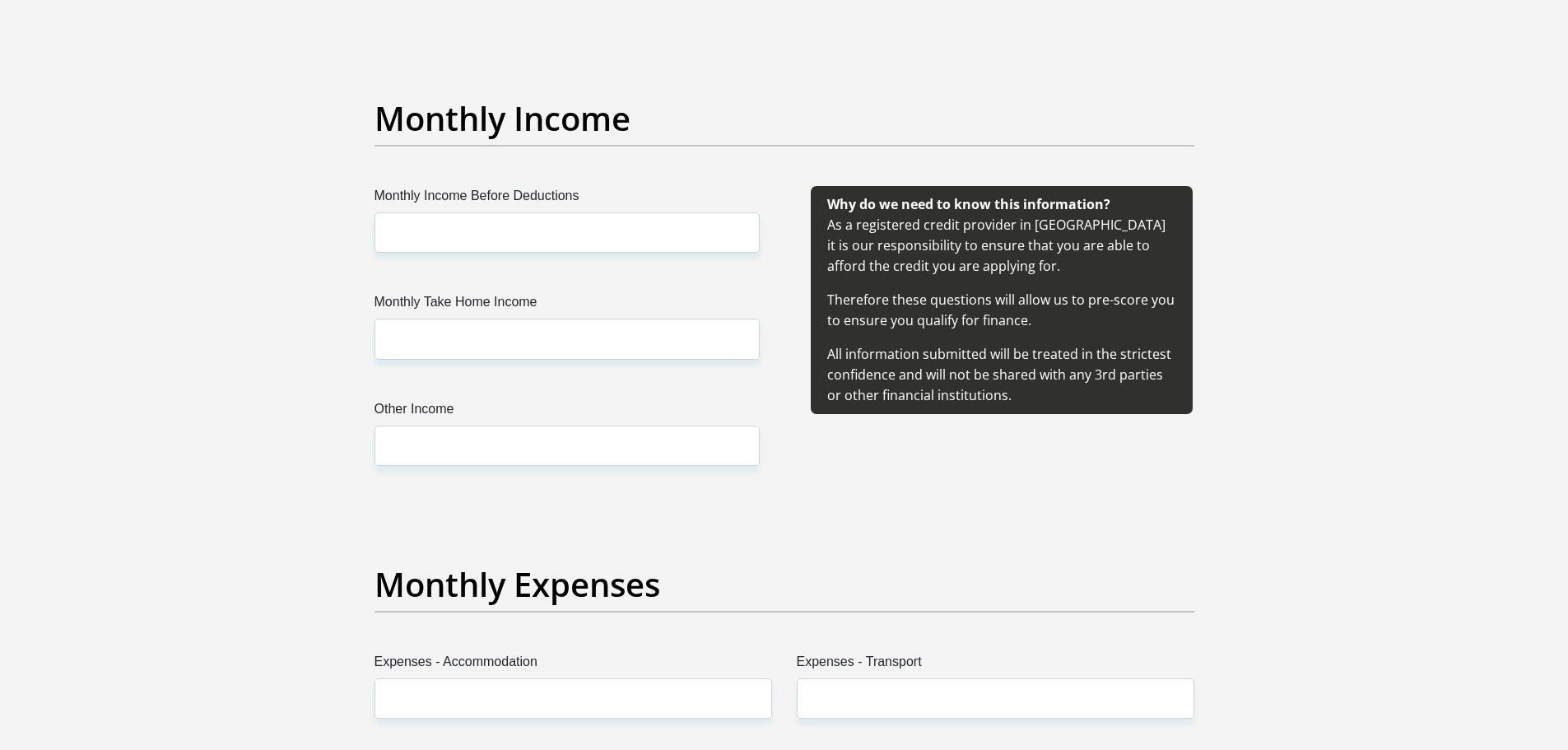
type input "Madrid55#"
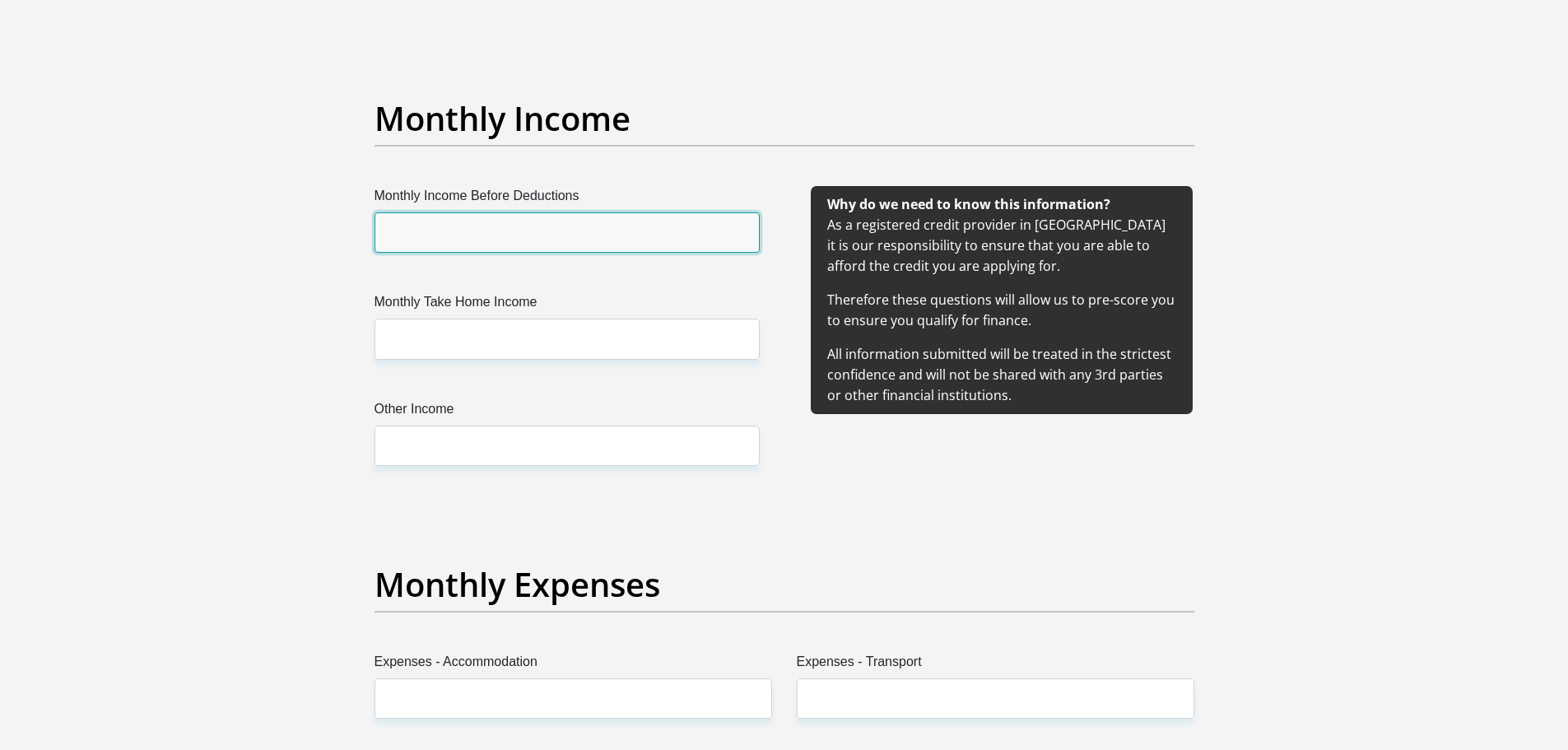
click at [519, 242] on input "Monthly Income Before Deductions" at bounding box center [567, 233] width 386 height 40
type input "30950"
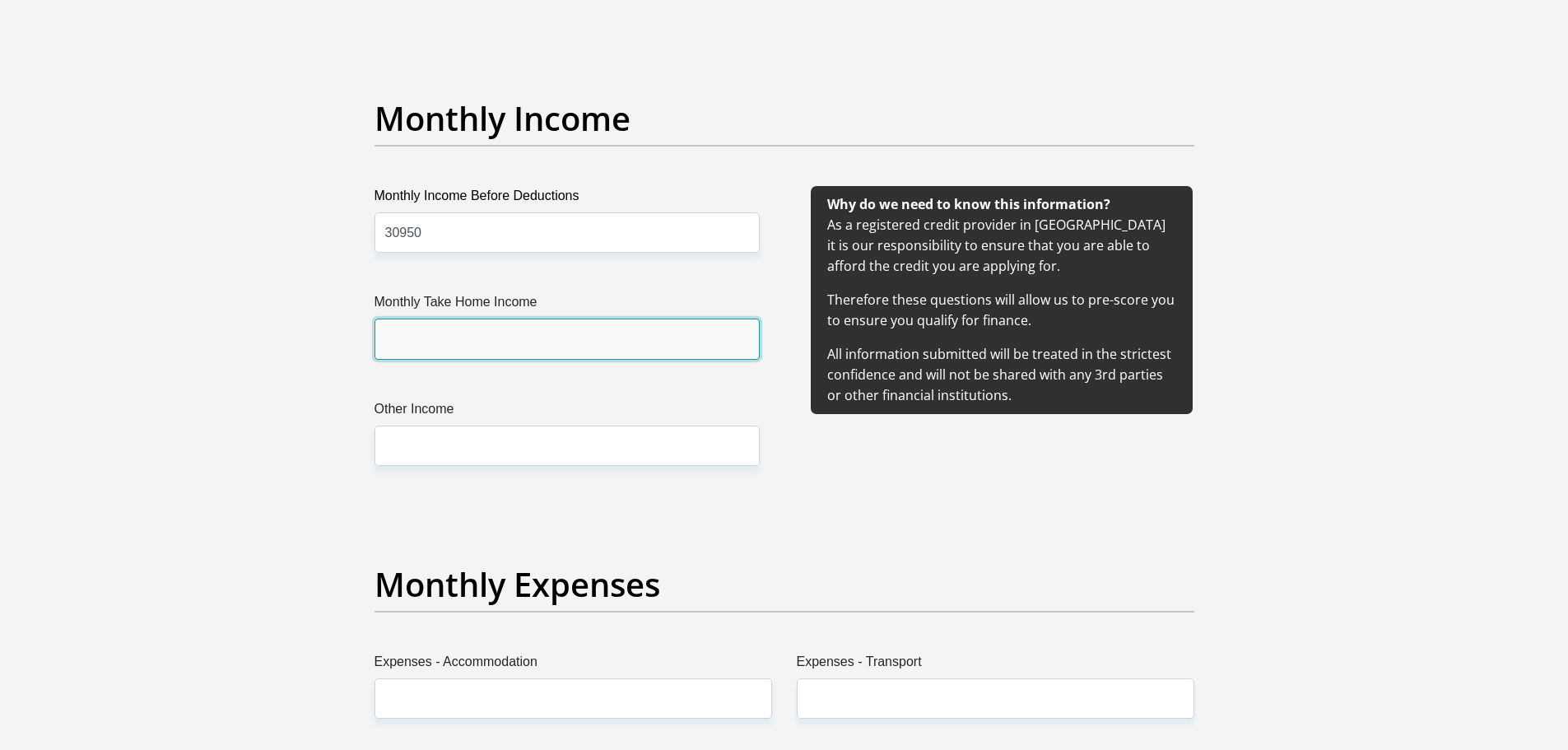
click at [456, 341] on input "Monthly Take Home Income" at bounding box center [567, 338] width 386 height 40
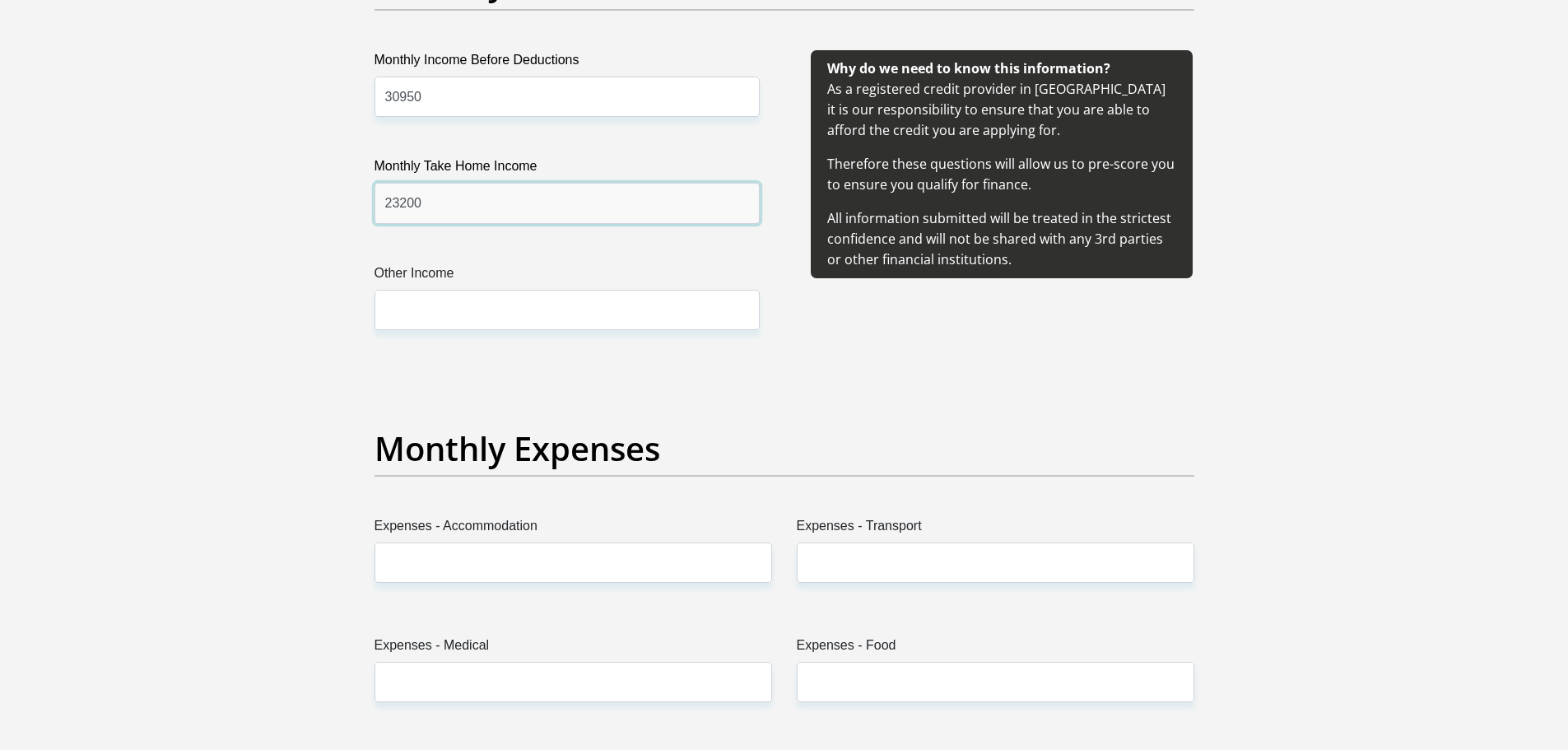
scroll to position [1964, 0]
type input "23200"
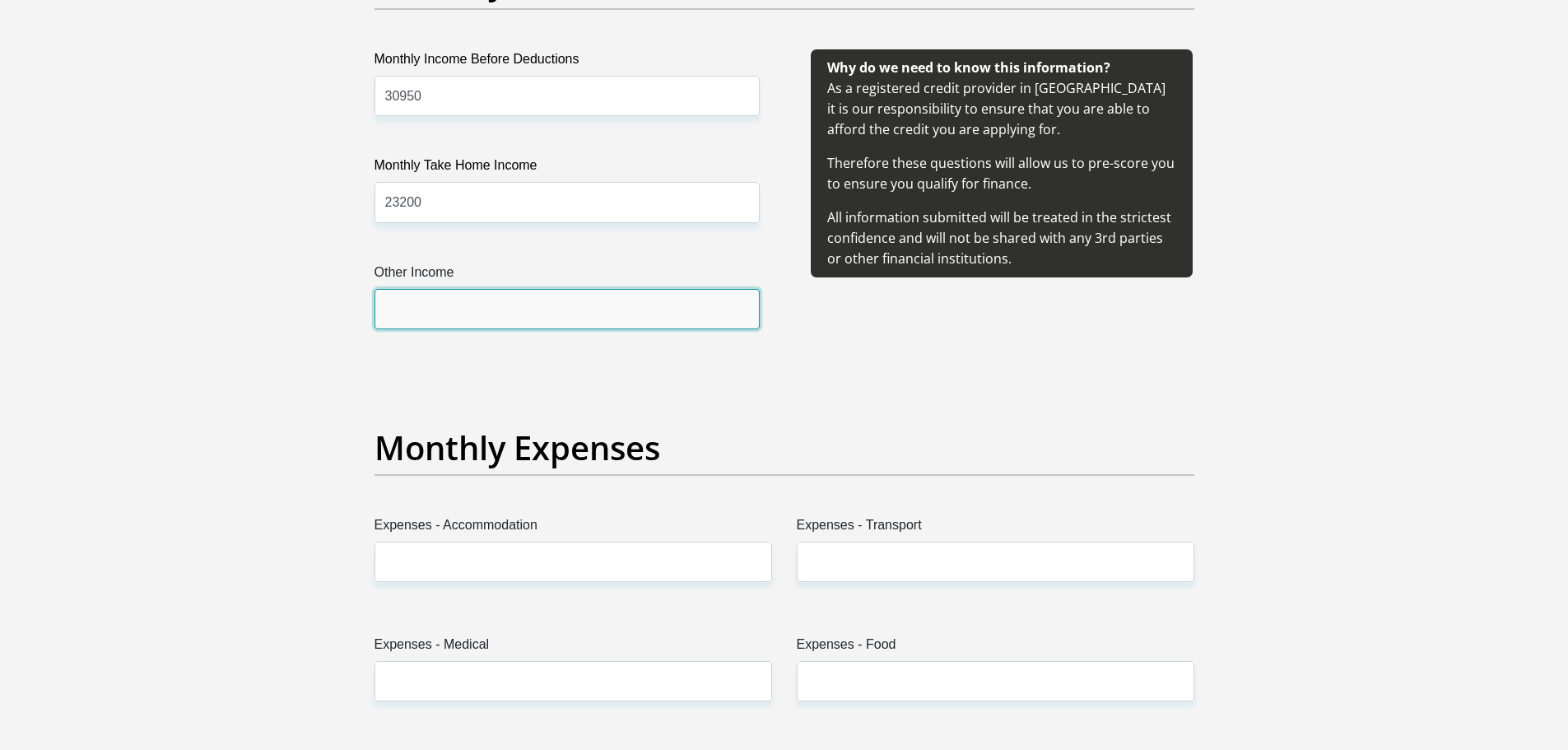
click at [478, 290] on input "Other Income" at bounding box center [567, 310] width 386 height 40
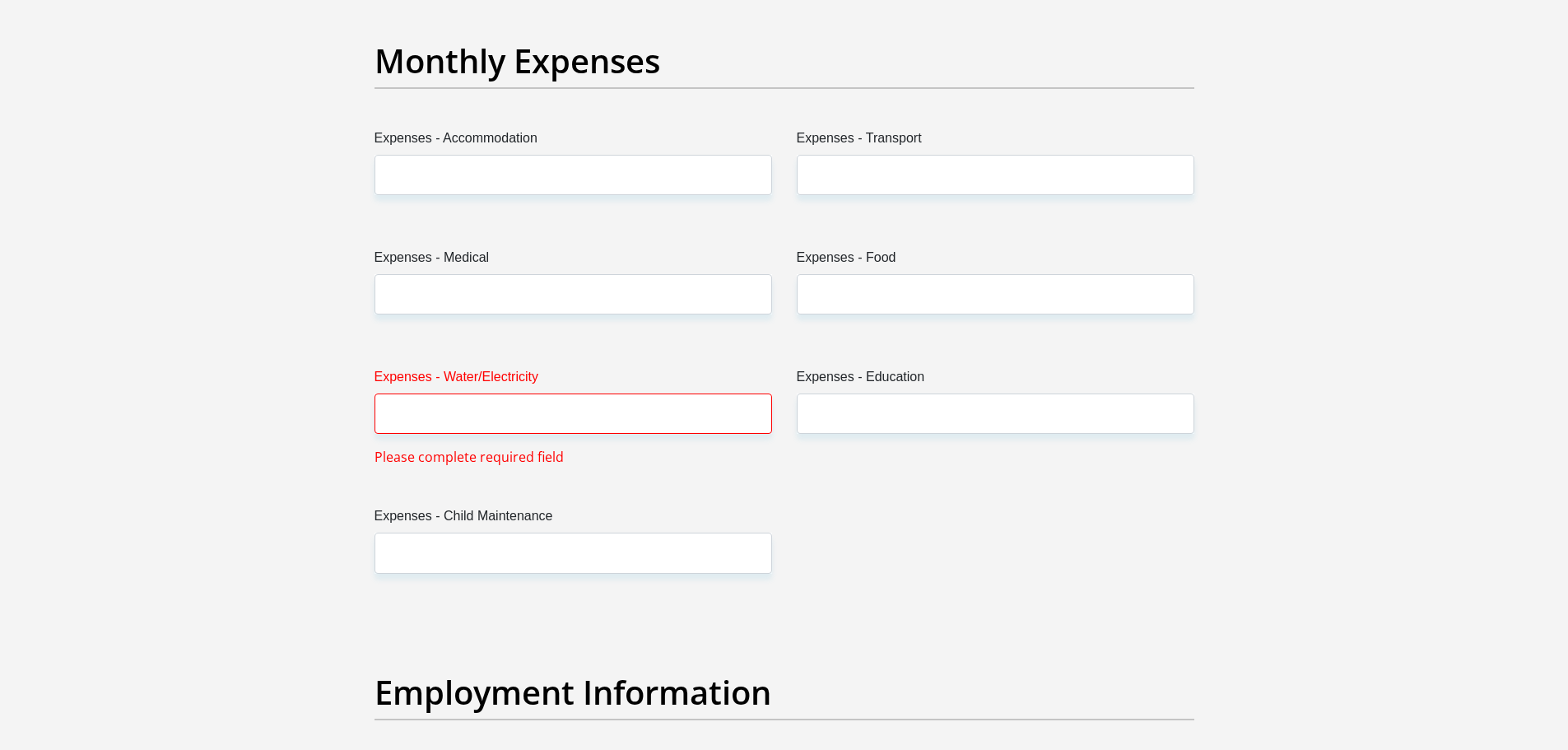
scroll to position [2393, 0]
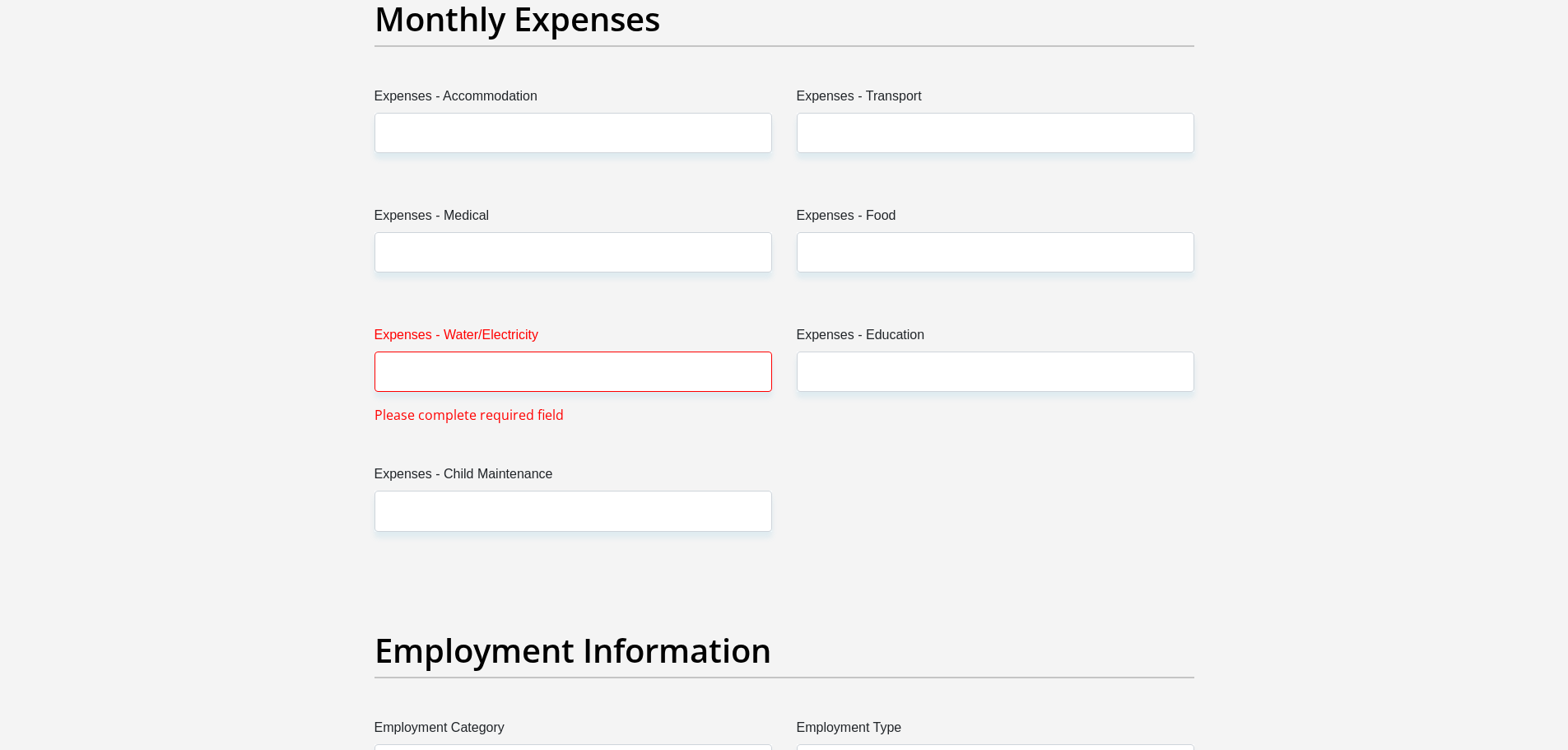
type input "0"
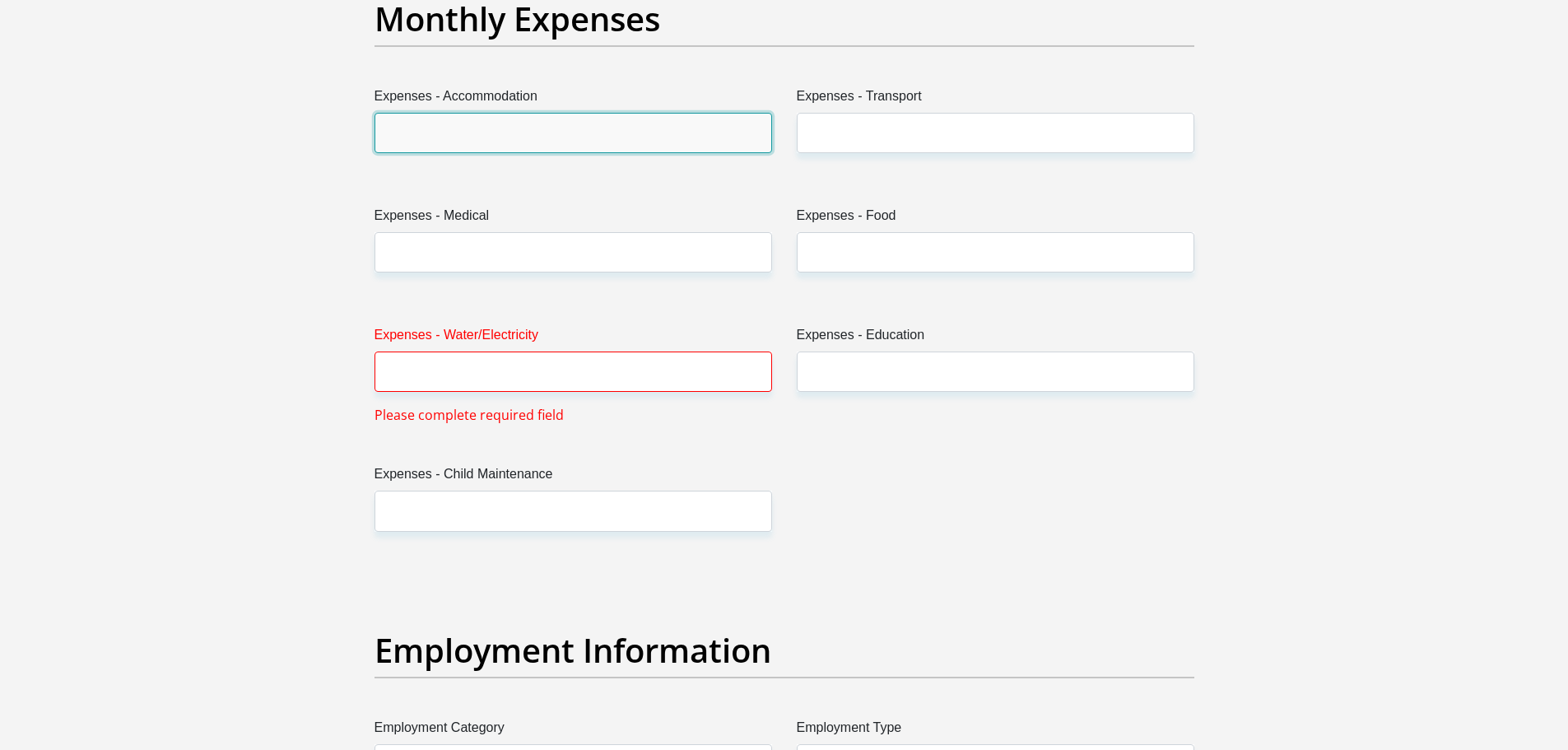
click at [502, 127] on input "Expenses - Accommodation" at bounding box center [574, 133] width 398 height 40
type input "0"
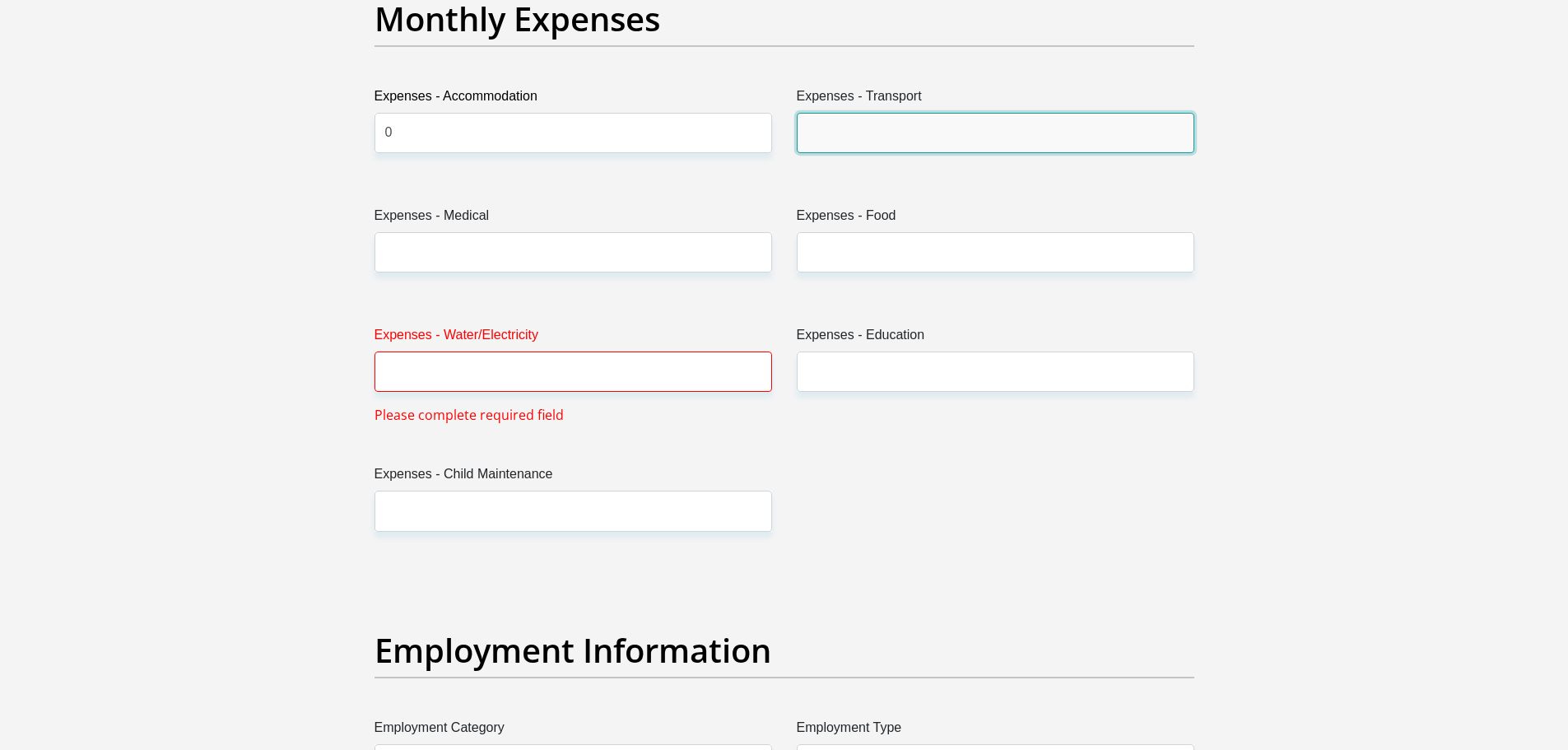
click at [842, 131] on input "Expenses - Transport" at bounding box center [996, 133] width 398 height 40
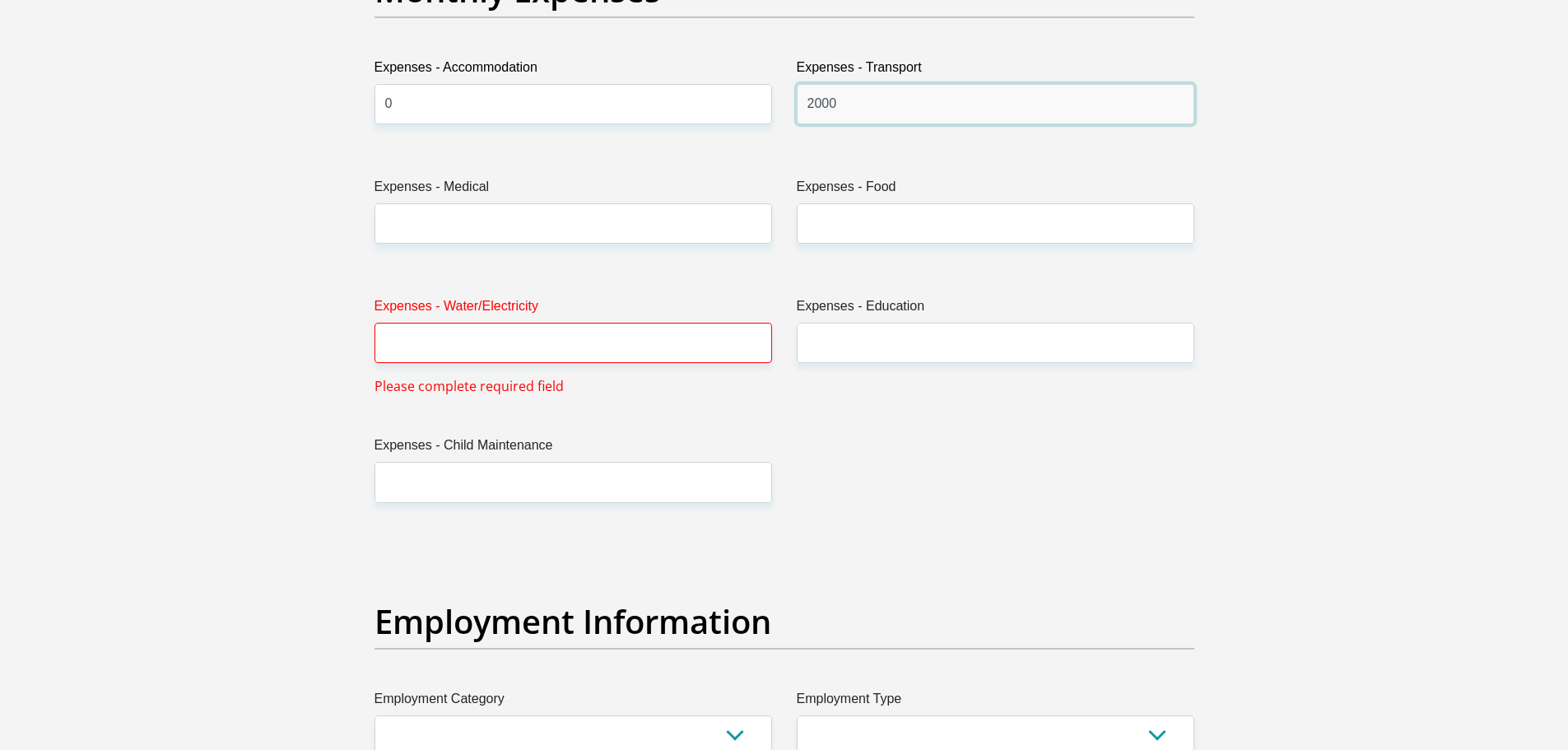
scroll to position [2425, 0]
type input "2000"
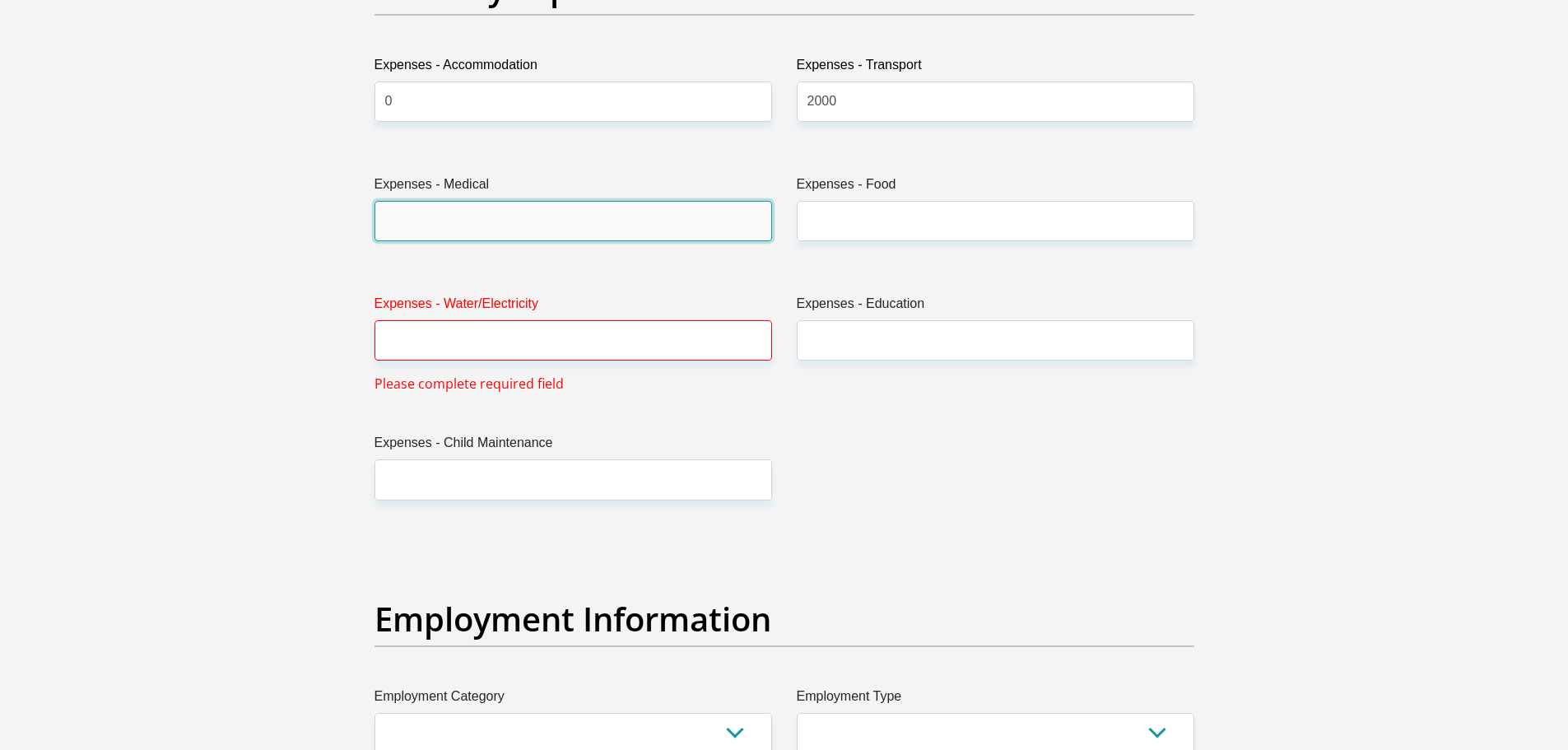
drag, startPoint x: 576, startPoint y: 229, endPoint x: 533, endPoint y: 205, distance: 49.2
click at [533, 205] on input "Expenses - Medical" at bounding box center [574, 221] width 398 height 40
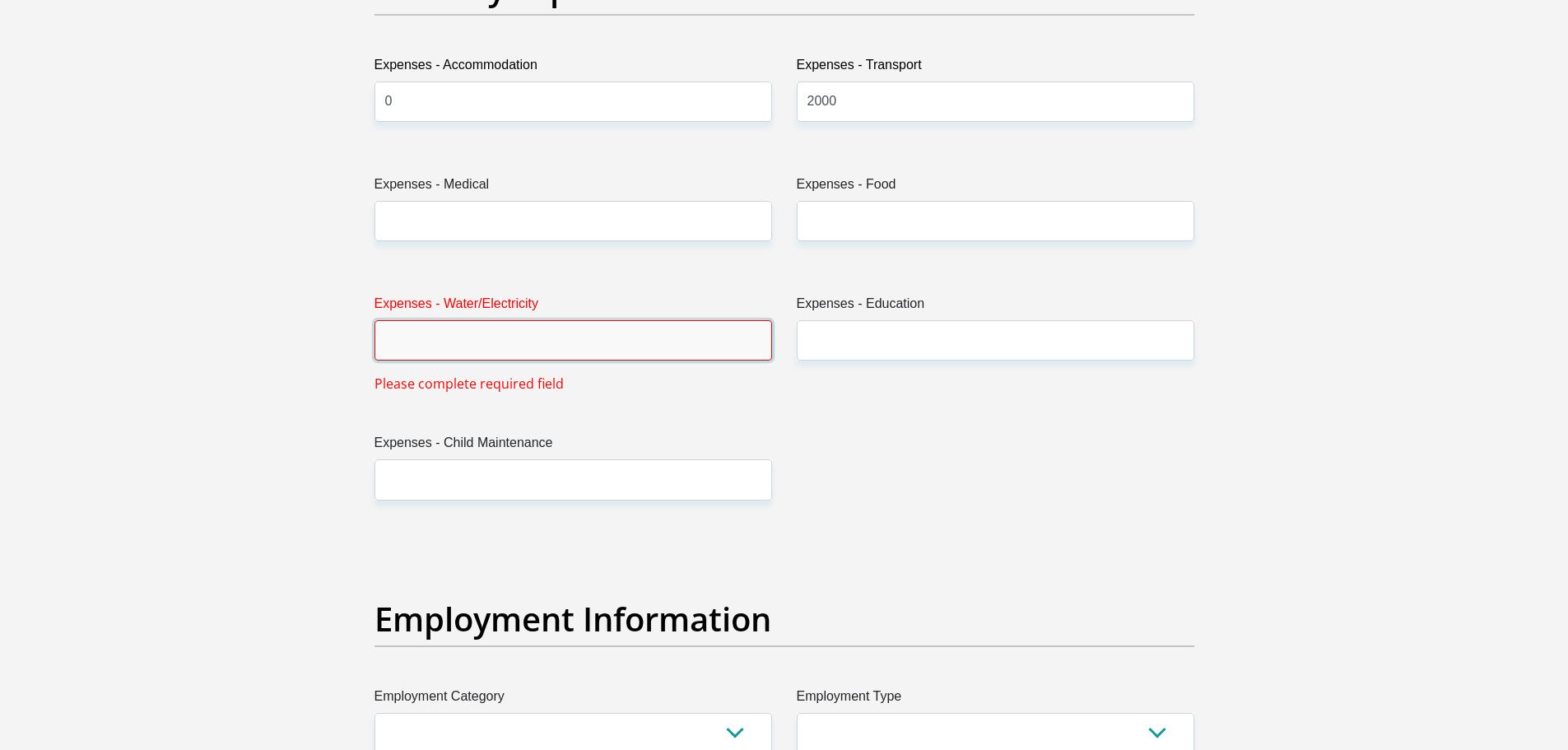
click at [560, 343] on input "Expenses - Water/Electricity" at bounding box center [574, 340] width 398 height 40
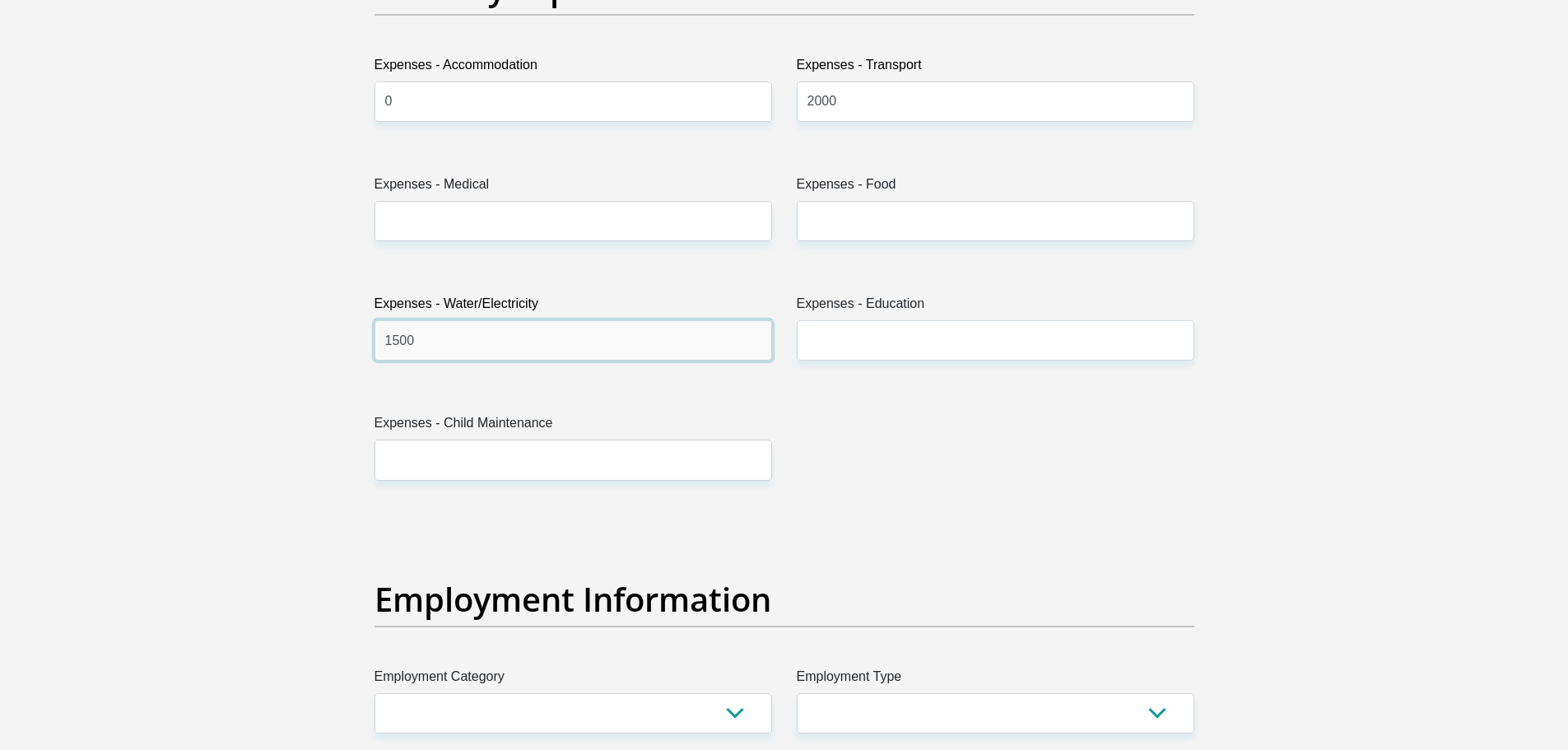
type input "1500"
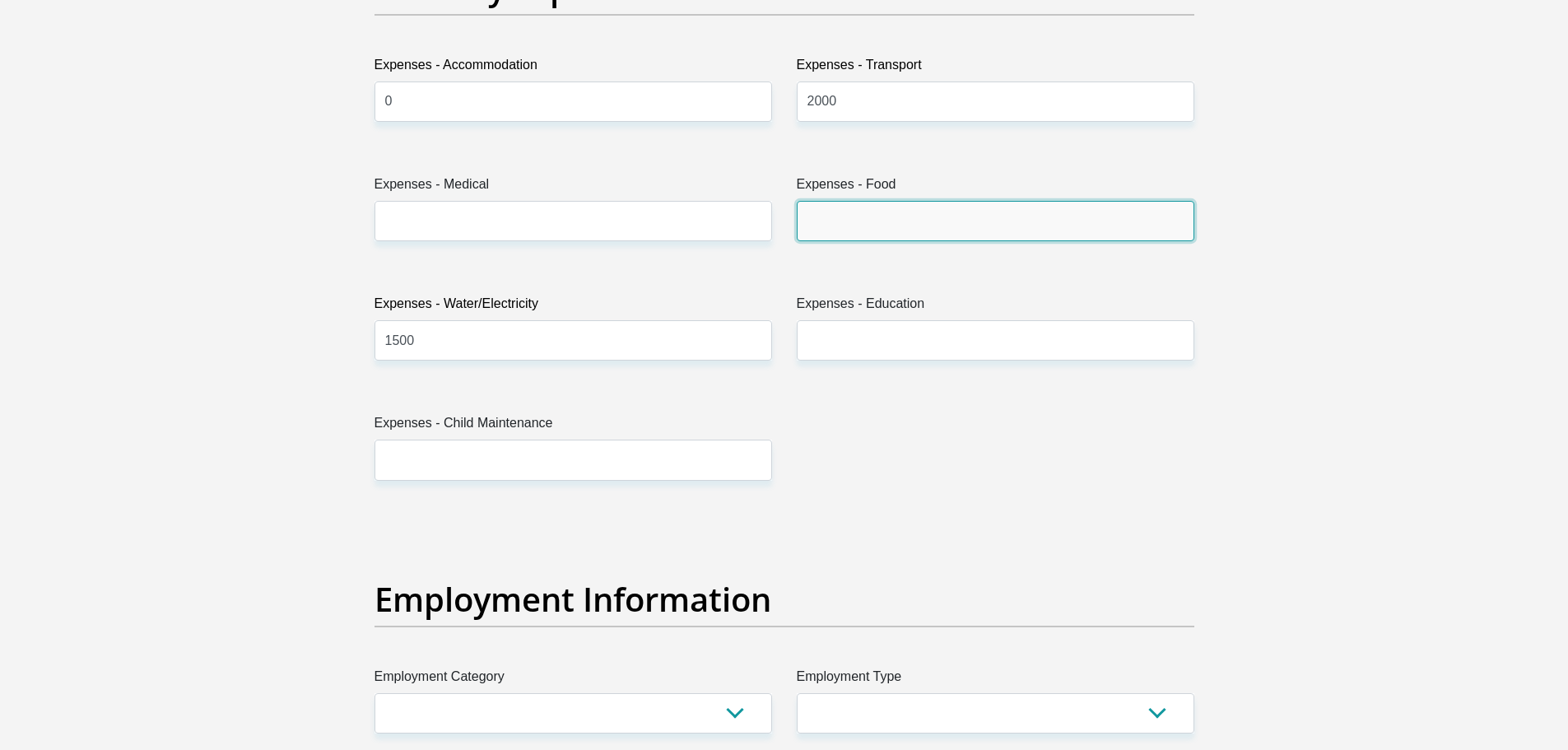
click at [858, 222] on input "Expenses - Food" at bounding box center [996, 221] width 398 height 40
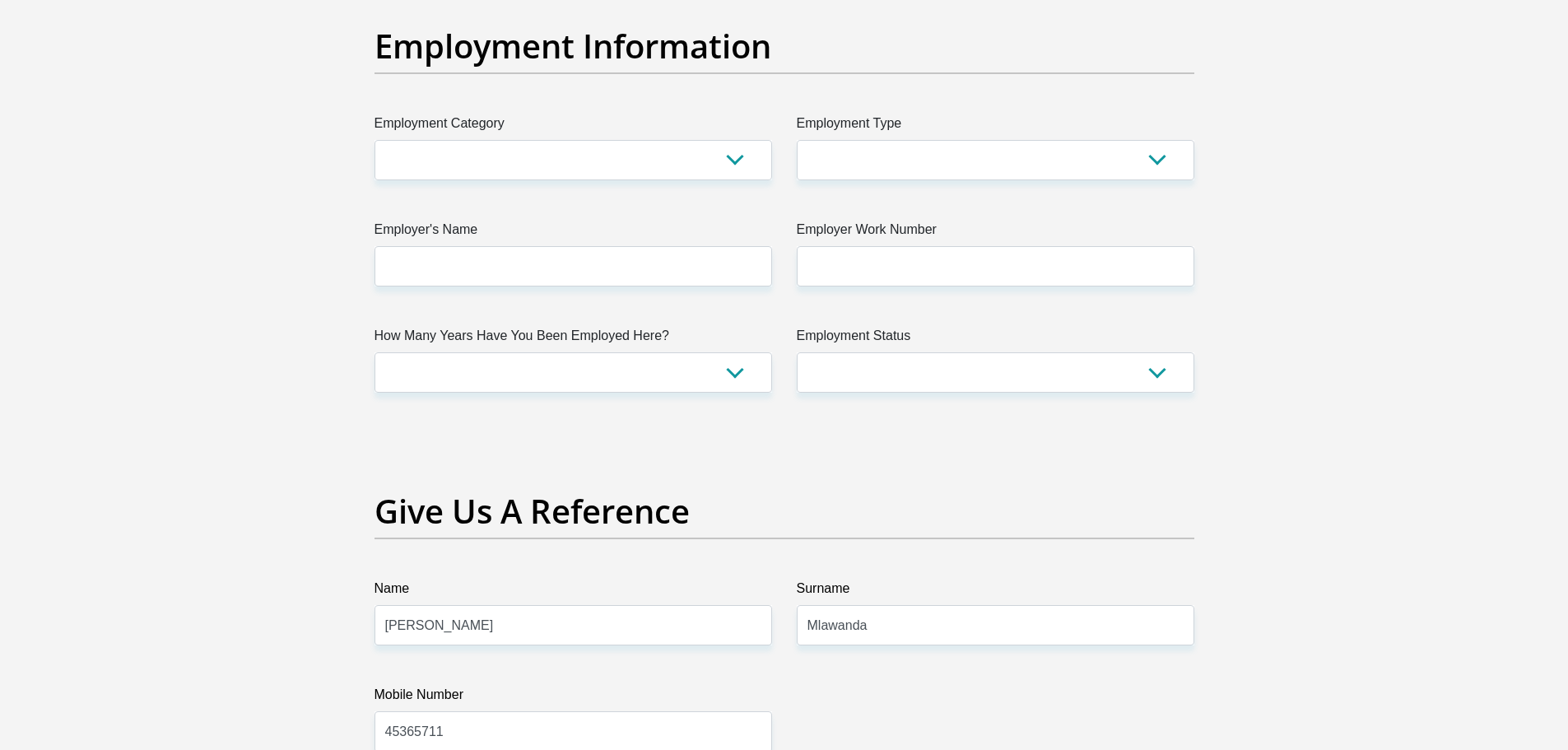
scroll to position [2979, 0]
type input "2500"
click at [681, 152] on select "AGRICULTURE ALCOHOL & TOBACCO CONSTRUCTION MATERIALS METALLURGY EQUIPMENT FOR R…" at bounding box center [574, 160] width 398 height 40
select select "76"
click at [375, 139] on select "AGRICULTURE ALCOHOL & TOBACCO CONSTRUCTION MATERIALS METALLURGY EQUIPMENT FOR R…" at bounding box center [574, 160] width 398 height 40
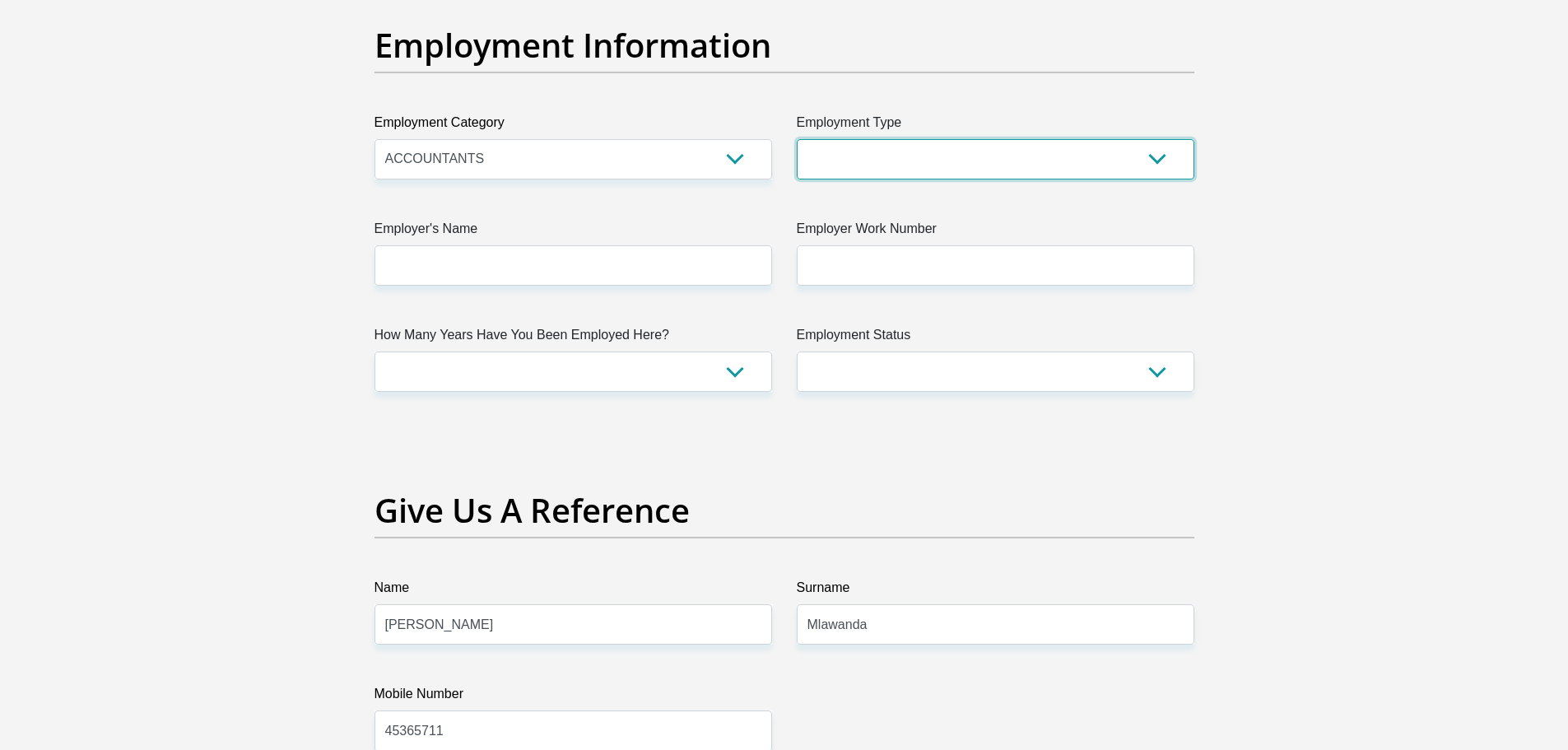
drag, startPoint x: 910, startPoint y: 161, endPoint x: 861, endPoint y: 163, distance: 49.0
click at [861, 163] on select "College/Lecturer Craft Seller Creative Driver Executive Farmer Forces - Non Com…" at bounding box center [996, 160] width 398 height 40
select select "Unknown/Other"
click at [797, 139] on select "College/Lecturer Craft Seller Creative Driver Executive Farmer Forces - Non Com…" at bounding box center [996, 160] width 398 height 40
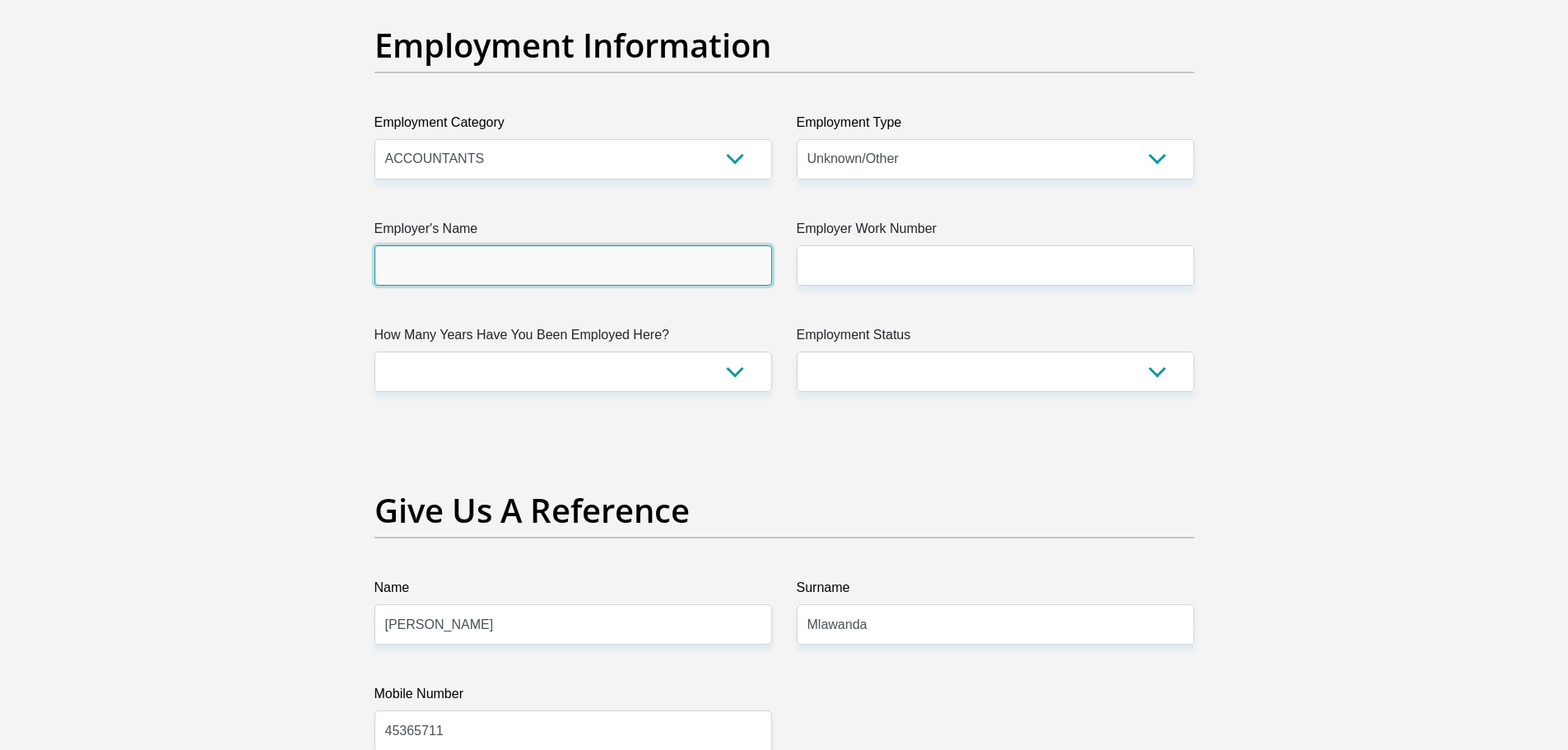
click at [708, 278] on input "Employer's Name" at bounding box center [574, 265] width 398 height 40
type input "F"
type input "Mazars"
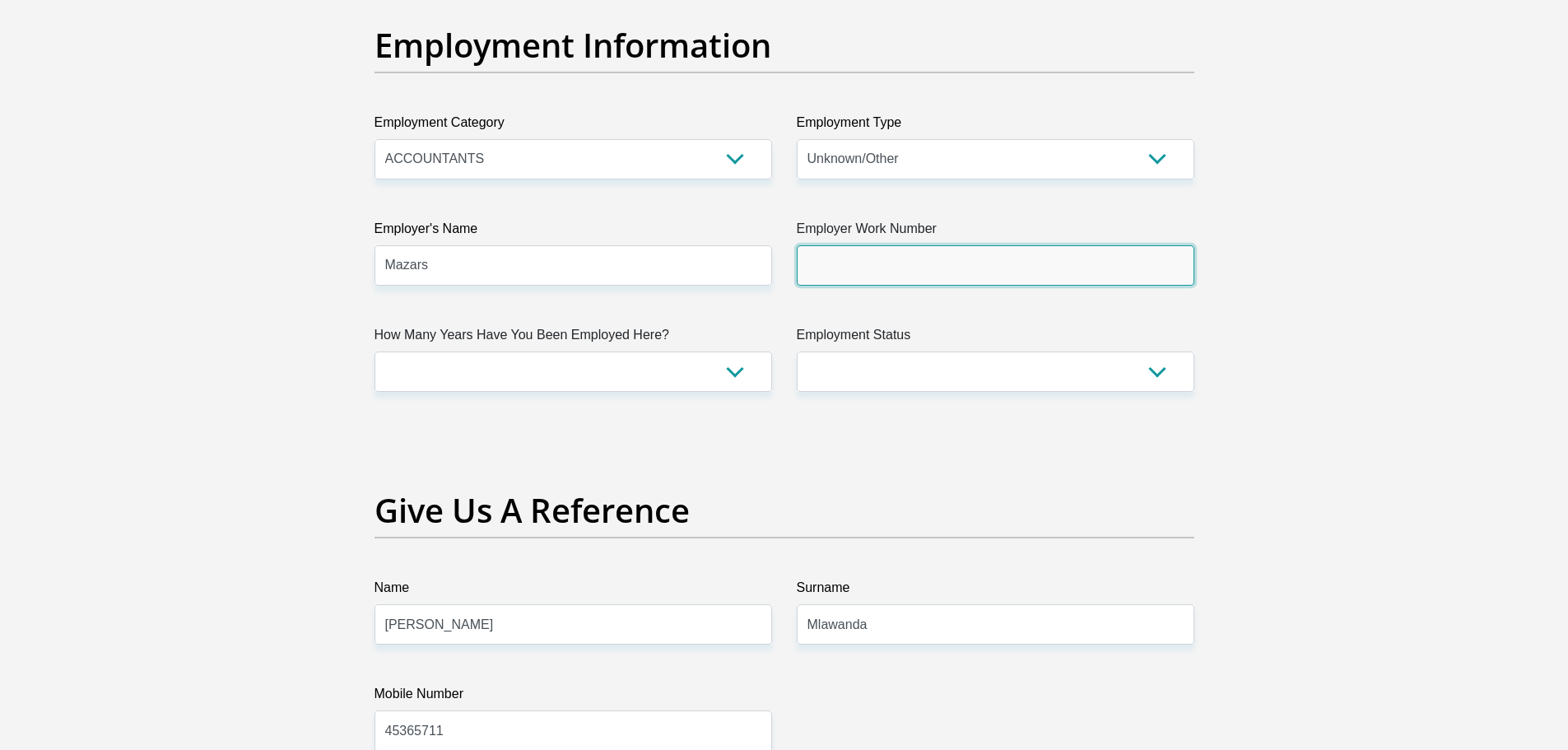
click at [877, 281] on input "Employer Work Number" at bounding box center [996, 265] width 398 height 40
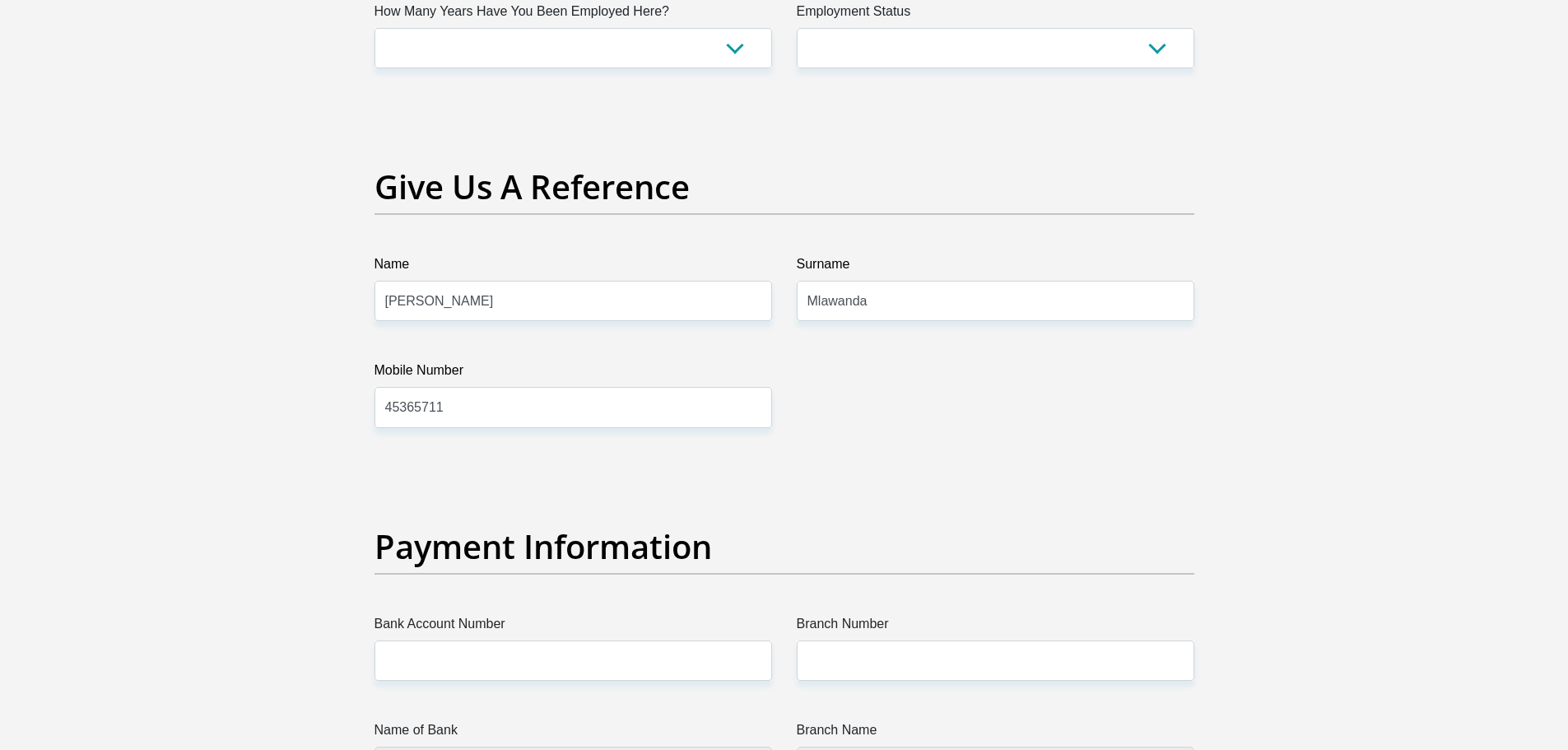
scroll to position [3303, 0]
click at [547, 412] on input "45365711" at bounding box center [574, 407] width 398 height 40
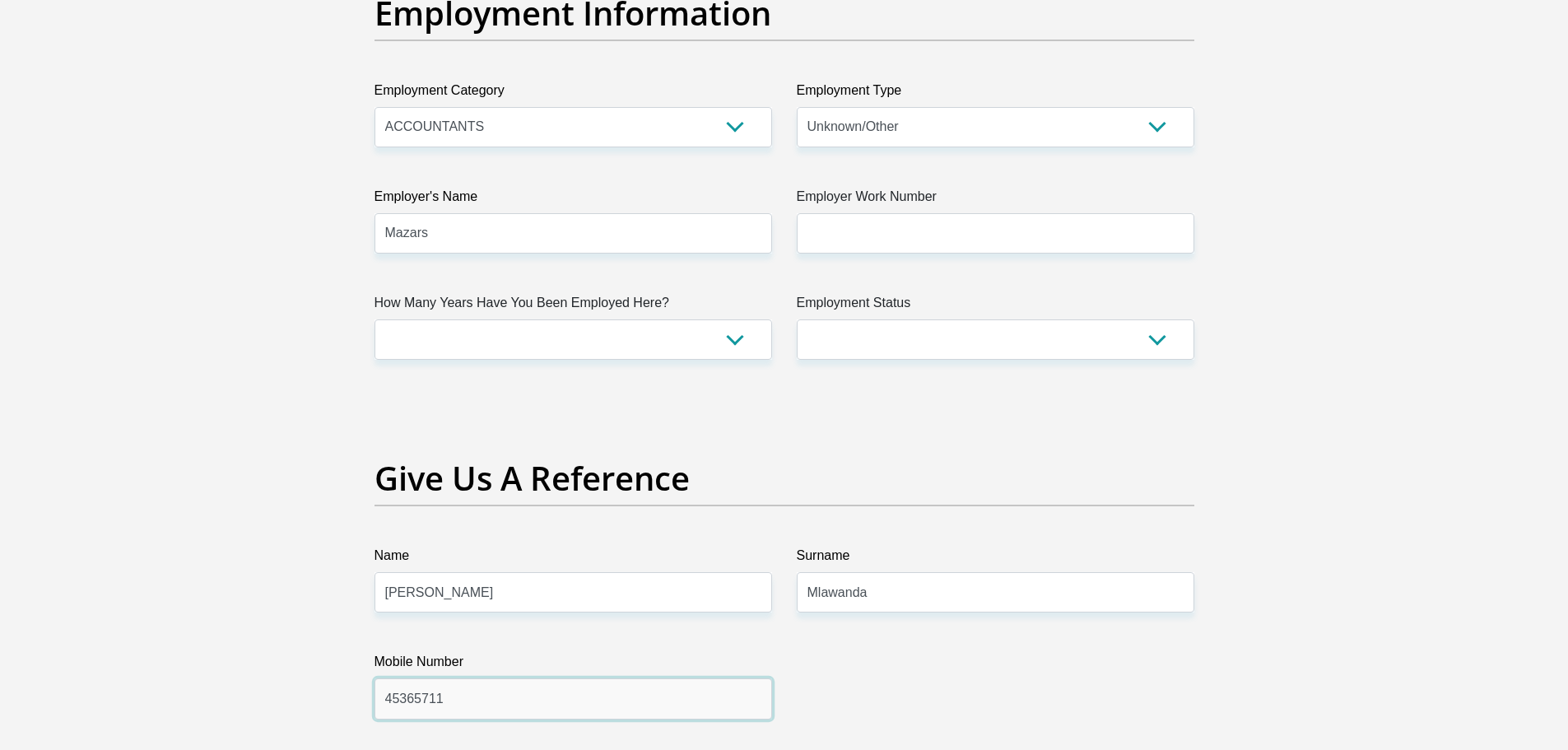
scroll to position [2999, 0]
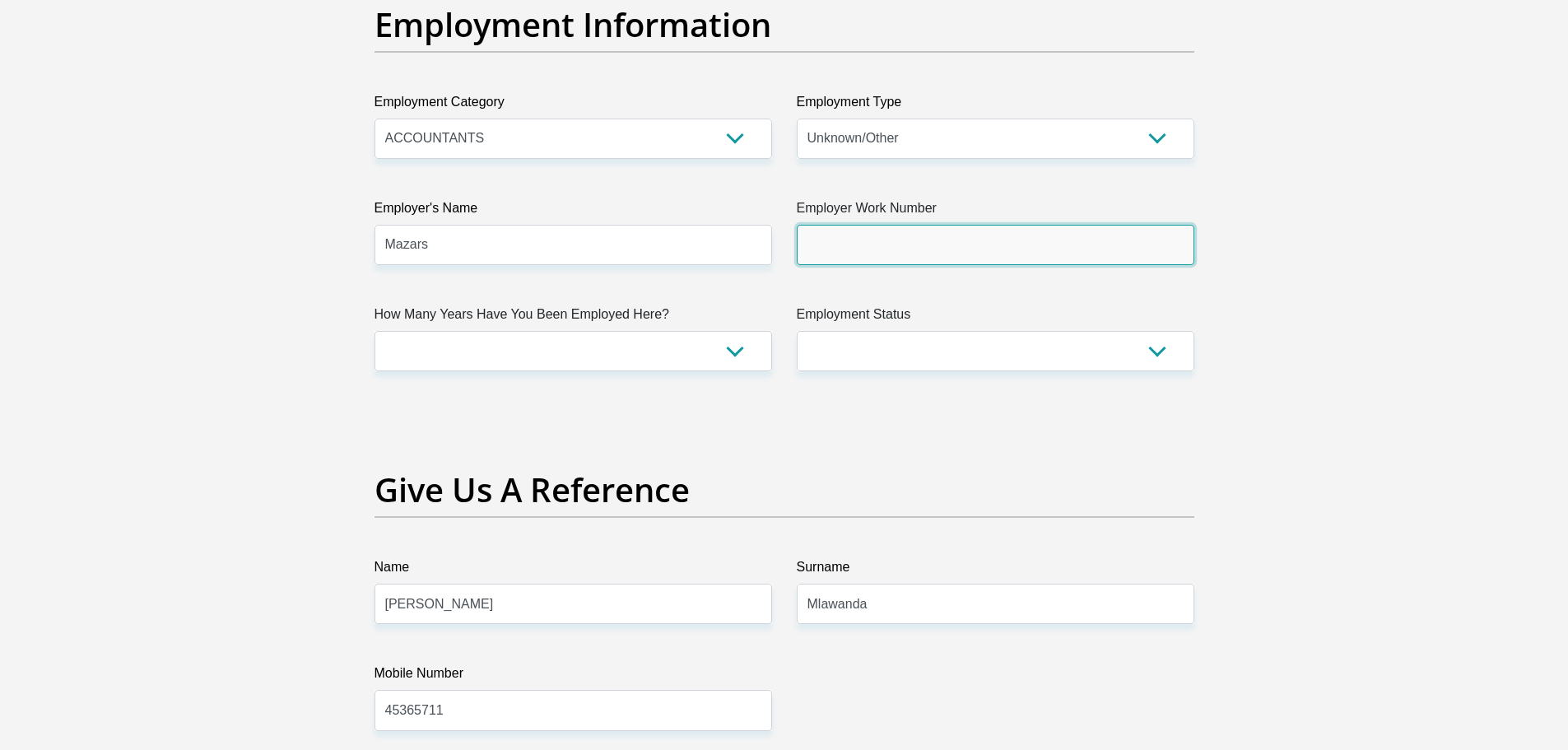
click at [902, 240] on input "Employer Work Number" at bounding box center [996, 245] width 398 height 40
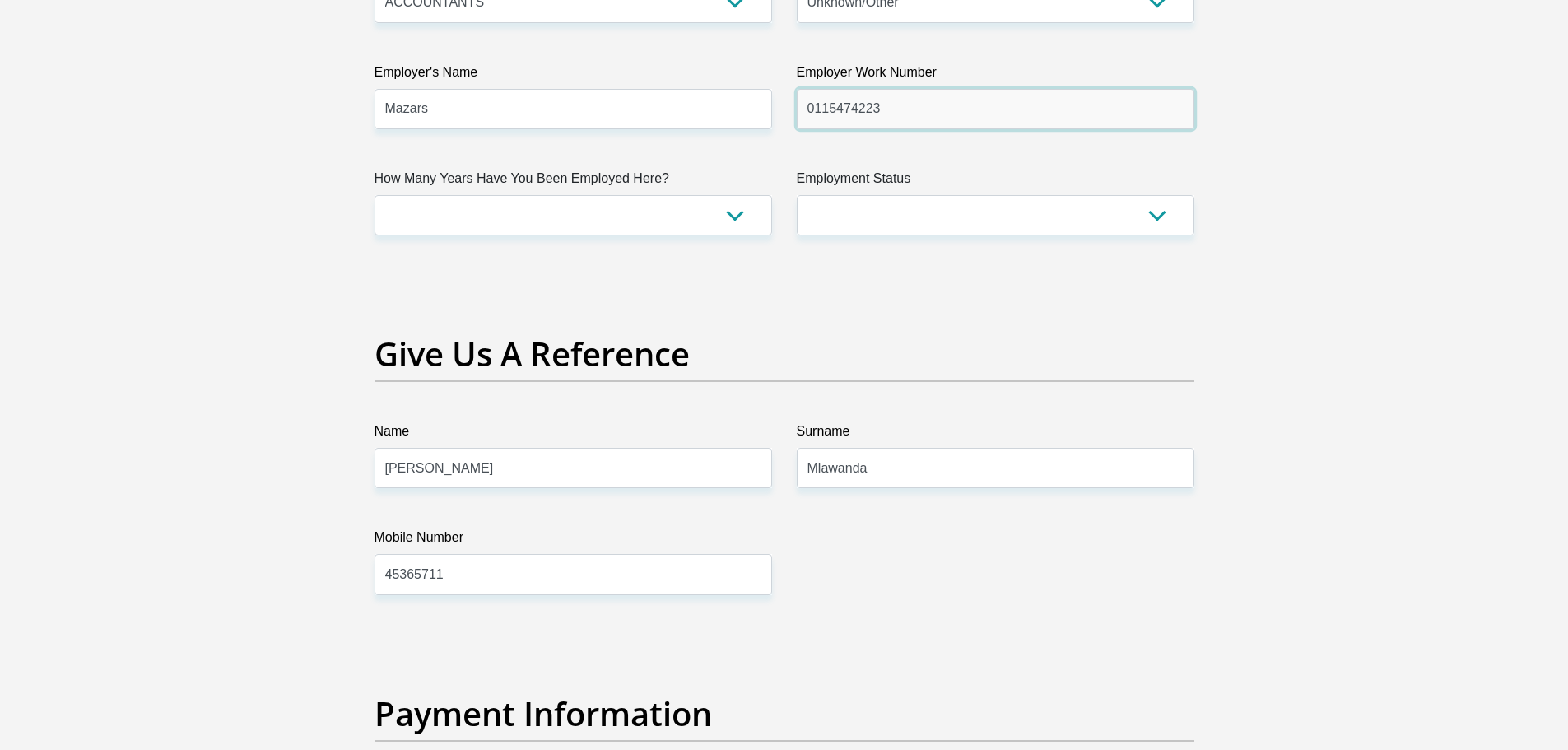
scroll to position [3136, 0]
type input "0115474223"
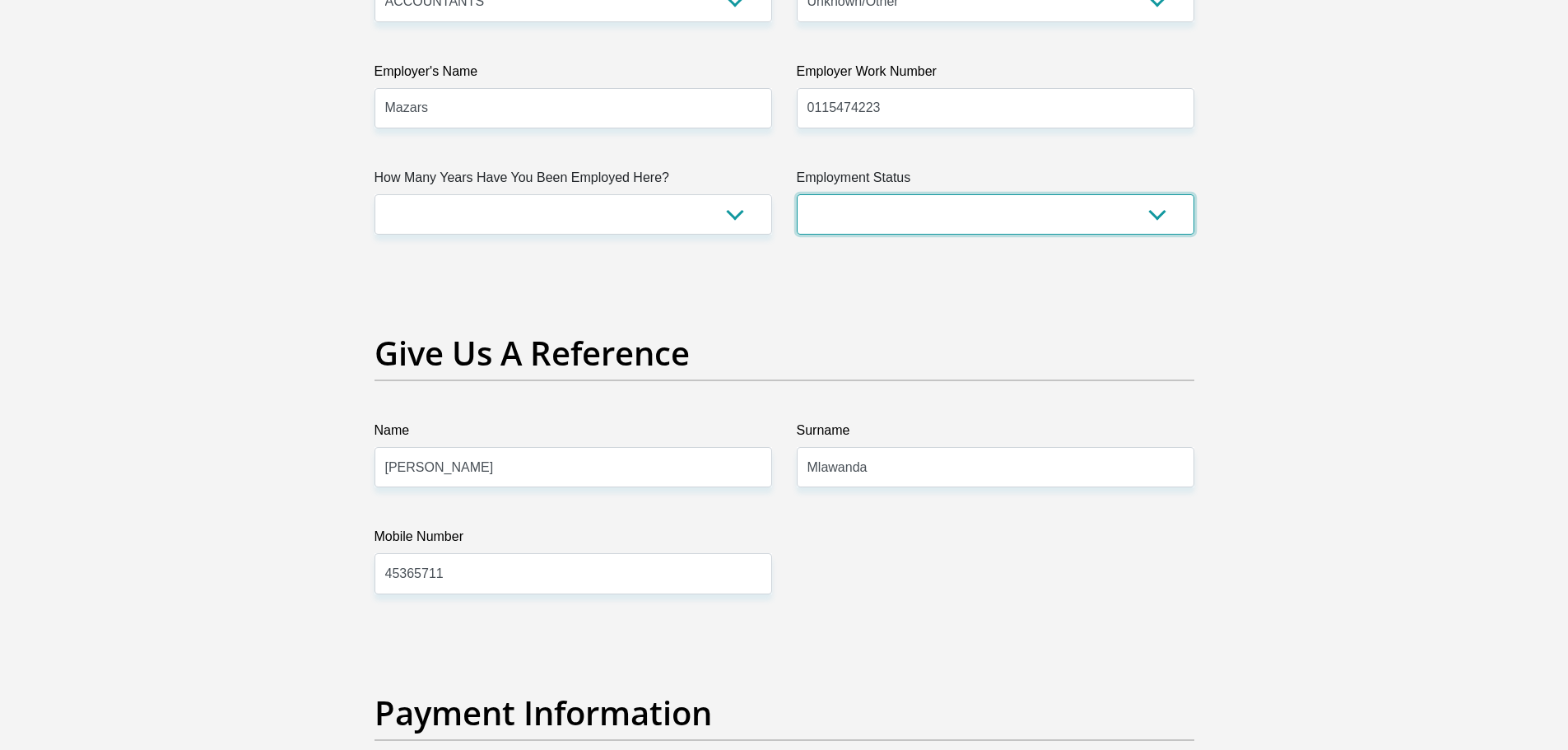
click at [865, 209] on select "Permanent/Full-time Part-time/Casual Contract Worker Self-Employed Housewife Re…" at bounding box center [996, 214] width 398 height 40
select select "1"
click at [797, 194] on select "Permanent/Full-time Part-time/Casual Contract Worker Self-Employed Housewife Re…" at bounding box center [996, 214] width 398 height 40
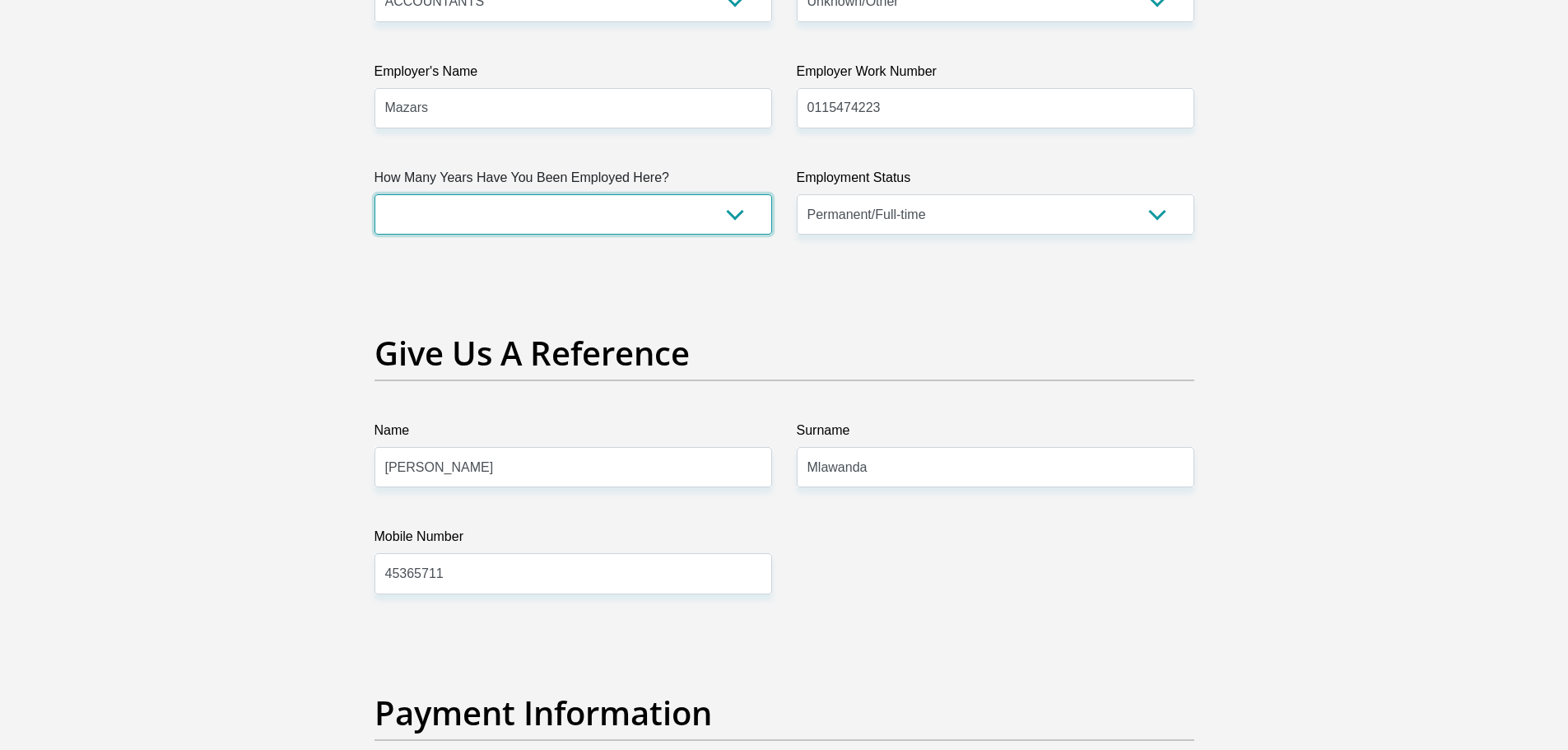
click at [707, 207] on select "less than 1 year 1-3 years 3-5 years 5+ years" at bounding box center [574, 214] width 398 height 40
select select "24"
click at [375, 194] on select "less than 1 year 1-3 years 3-5 years 5+ years" at bounding box center [574, 214] width 398 height 40
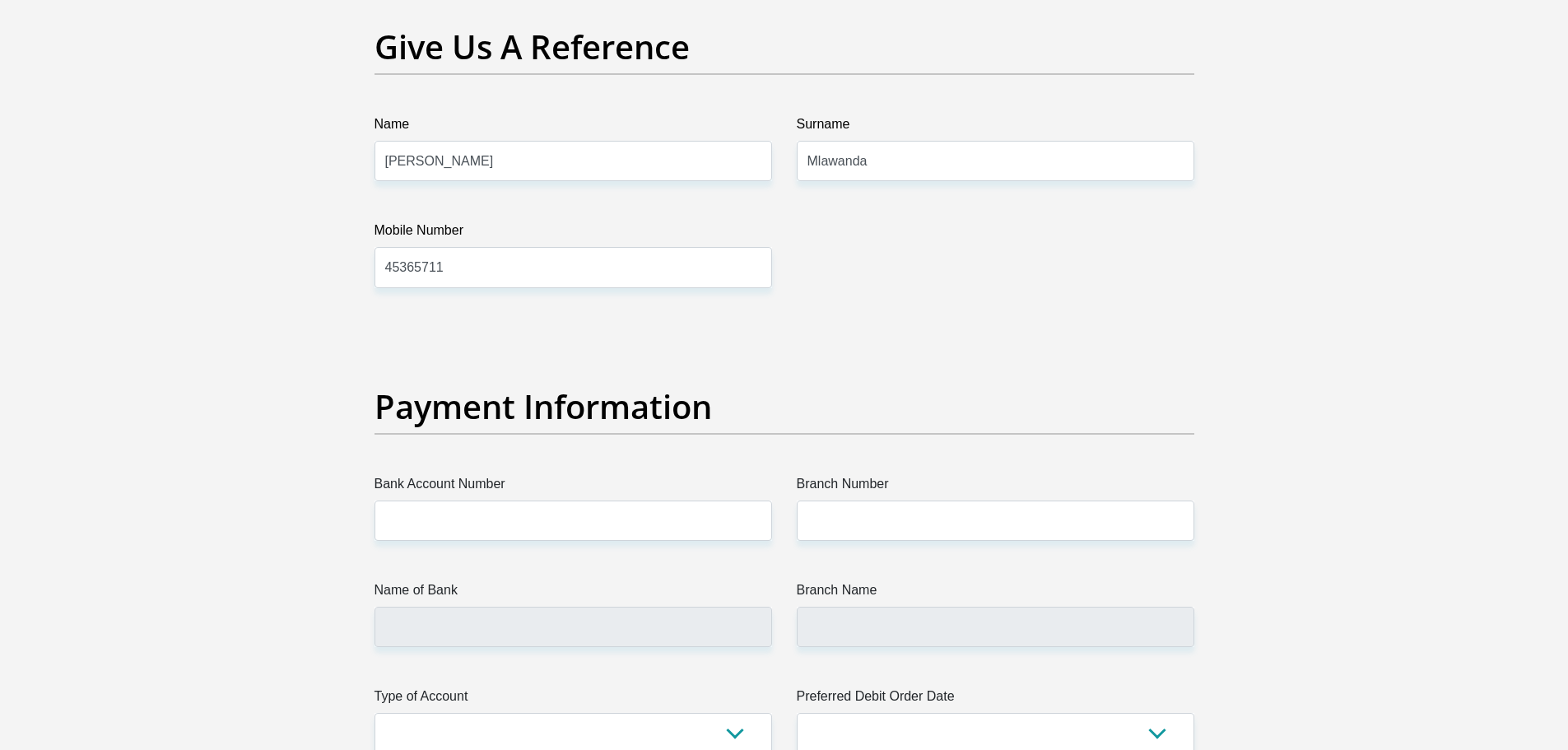
scroll to position [3551, 0]
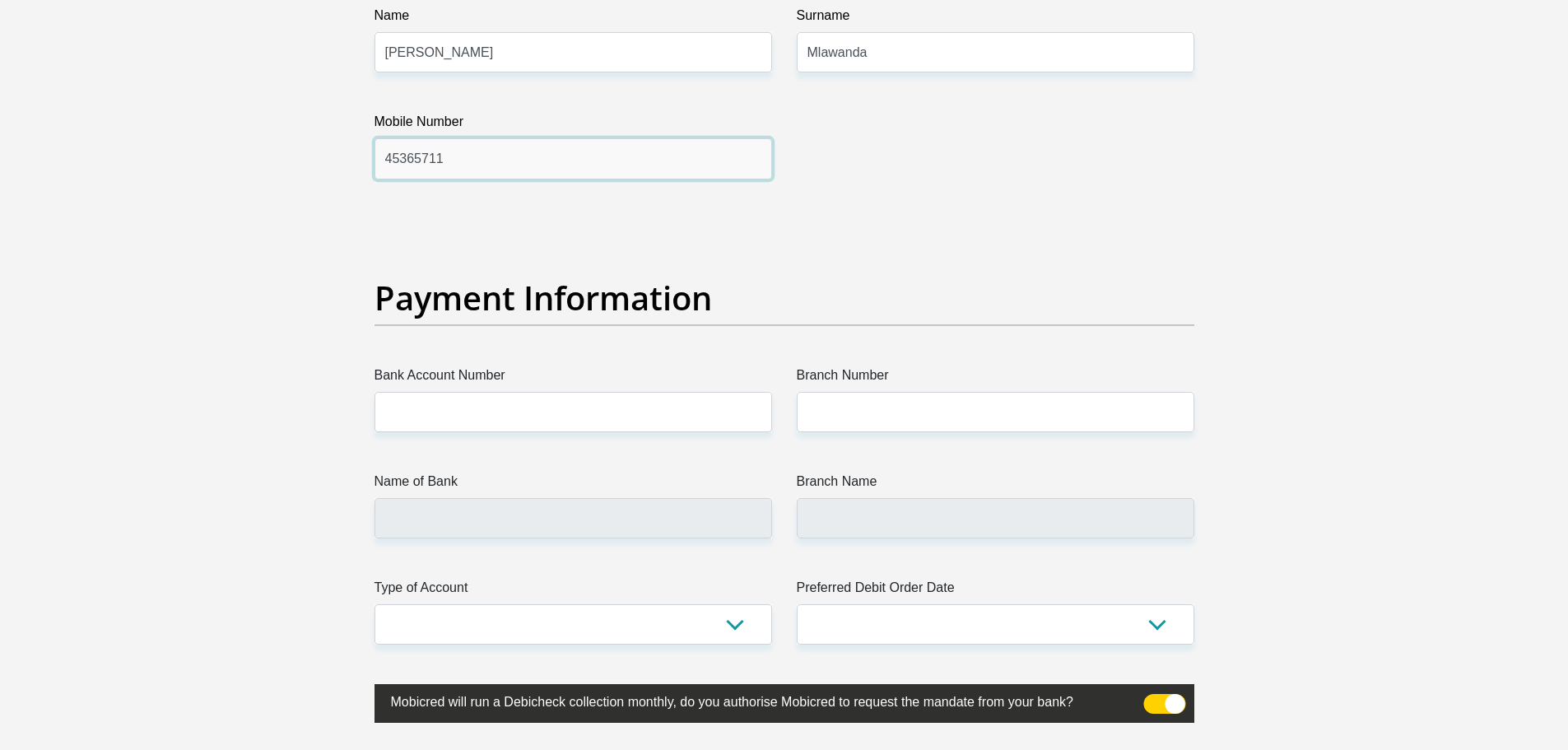
click at [470, 144] on input "45365711" at bounding box center [574, 159] width 398 height 40
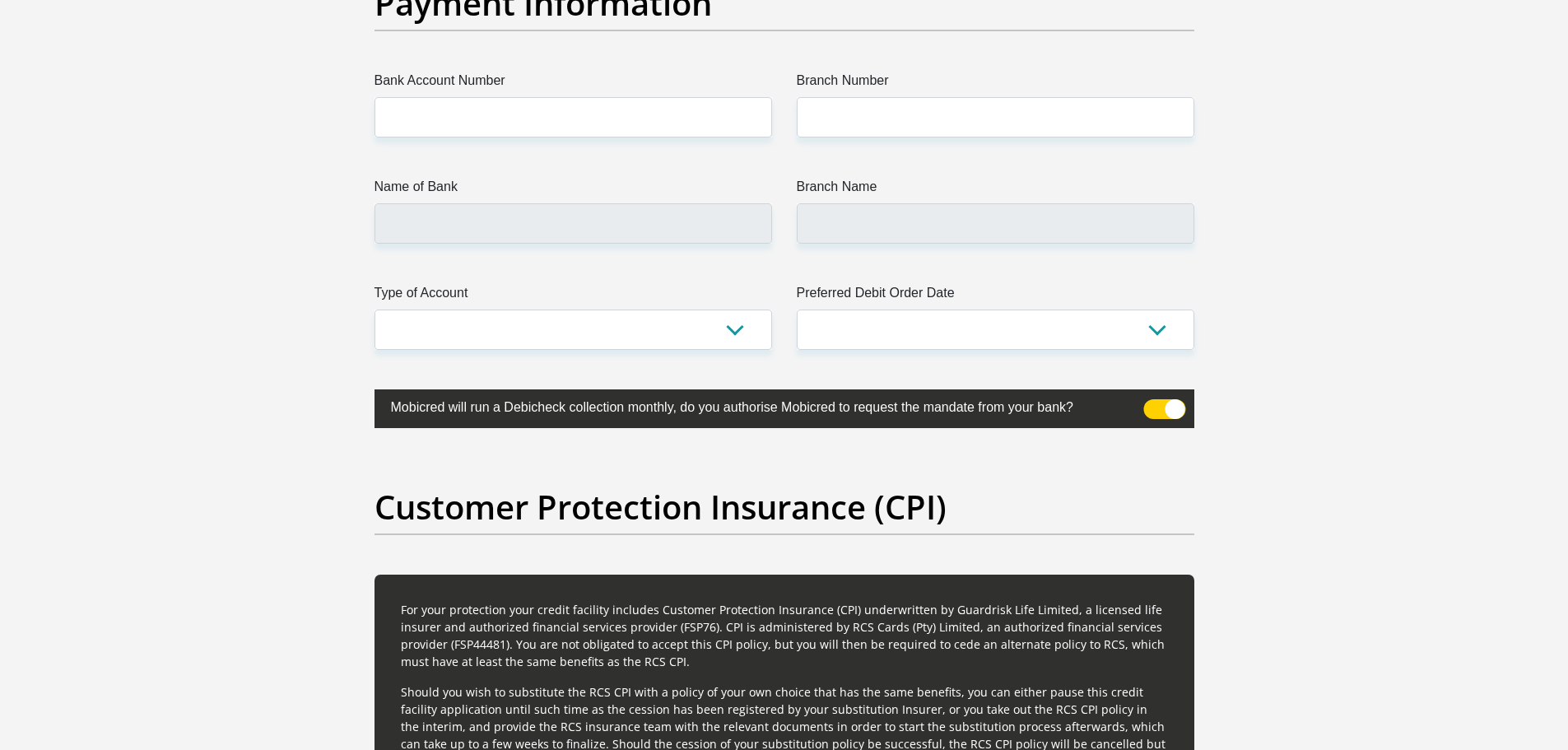
scroll to position [3846, 0]
type input "0745365711"
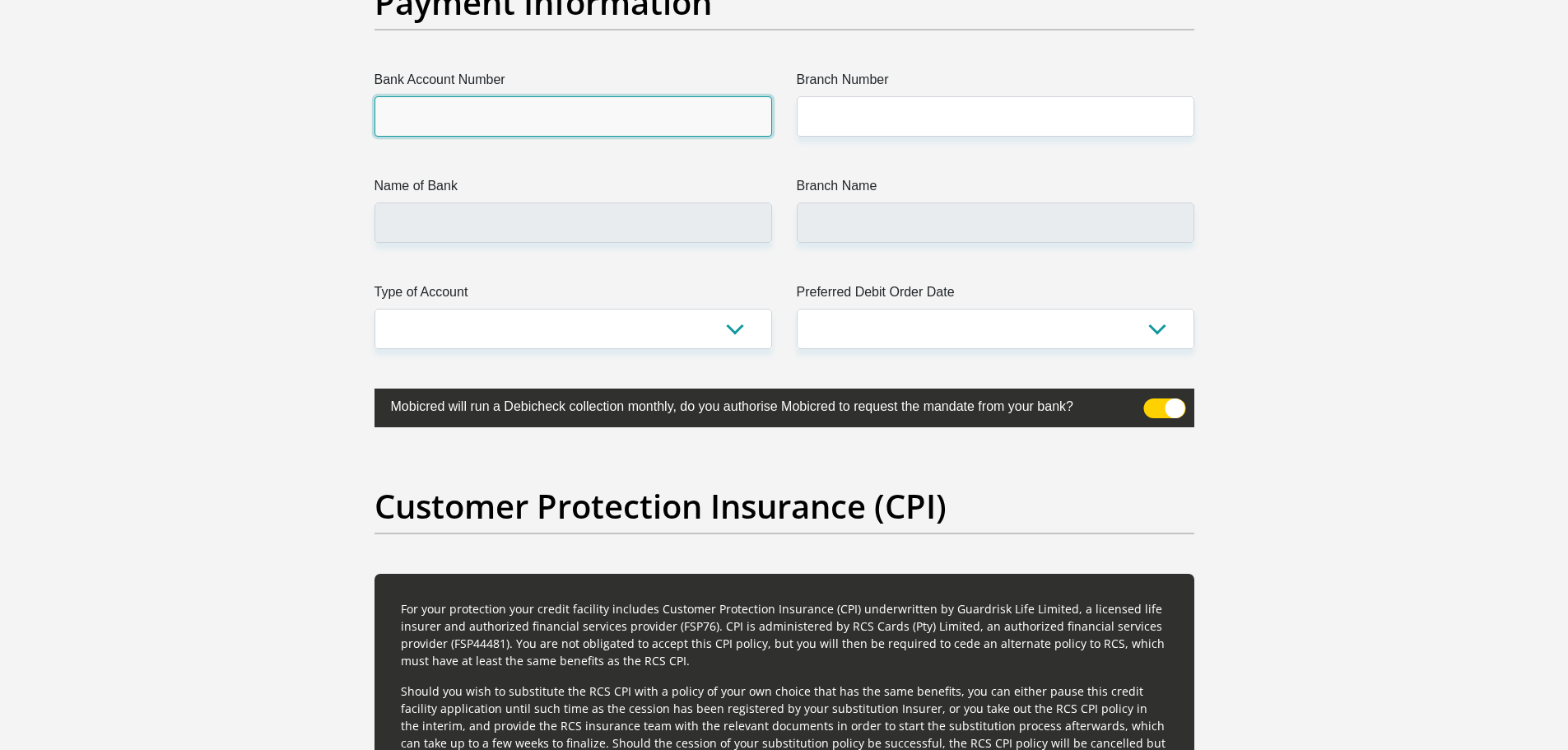
click at [478, 124] on input "Bank Account Number" at bounding box center [574, 116] width 398 height 40
type input "1"
type input "10013251555"
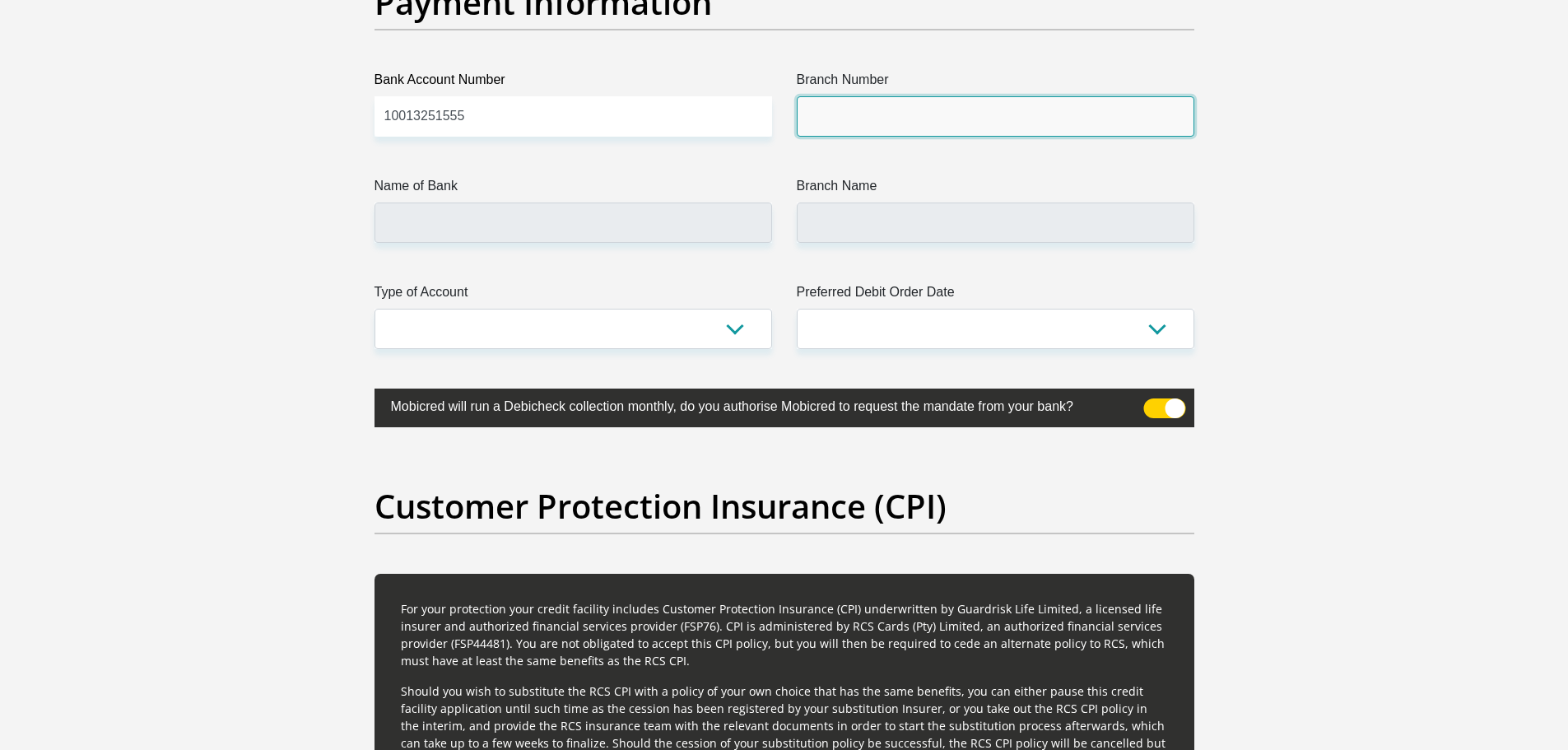
click at [856, 115] on input "Branch Number" at bounding box center [996, 116] width 398 height 40
type input "580105"
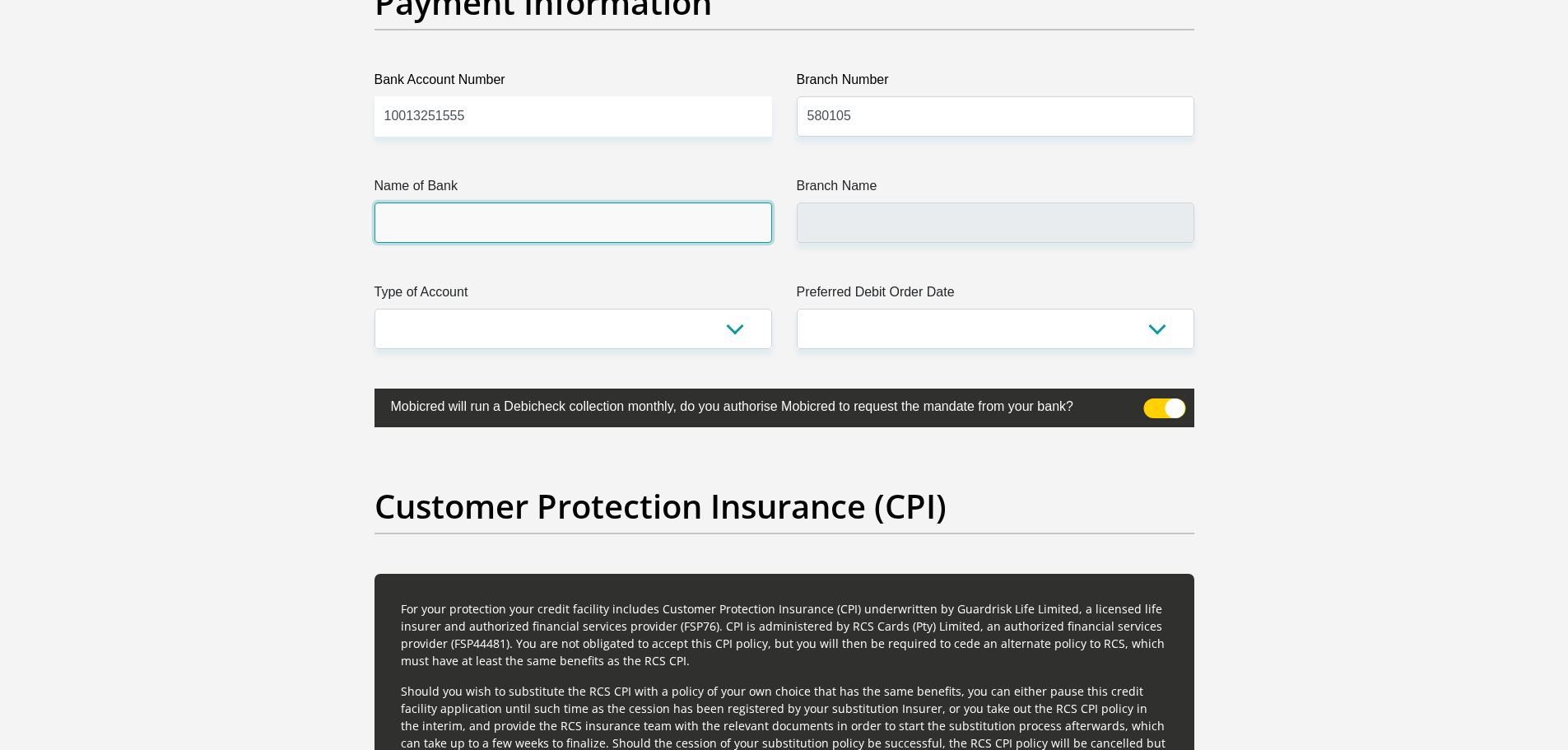
click at [569, 238] on input "Name of Bank" at bounding box center [574, 223] width 398 height 40
type input "INVESTEC BANK LIMITED"
type input "INVESTEC BANK GRAYSTON DRIVE"
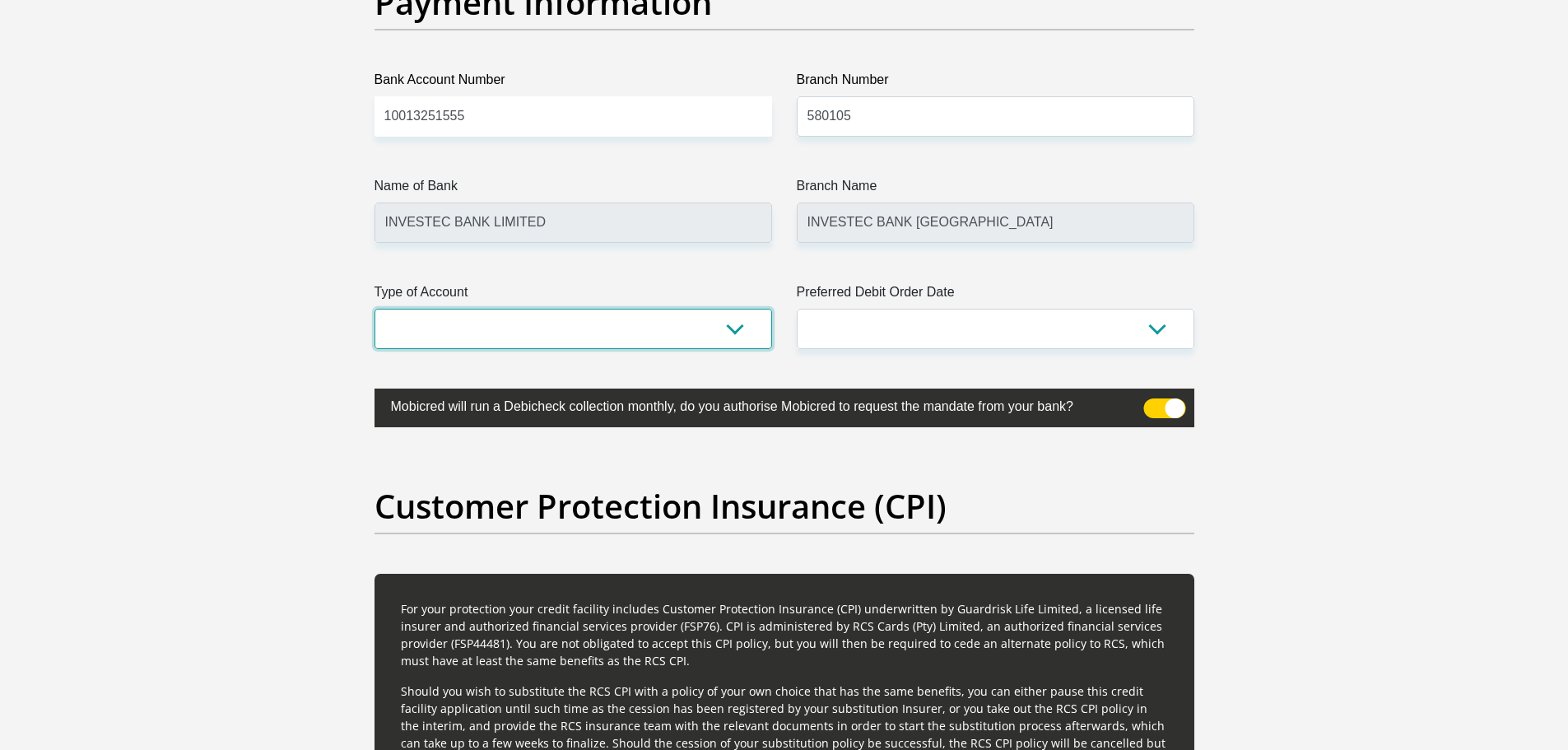
click at [580, 327] on select "Cheque Savings" at bounding box center [574, 329] width 398 height 40
select select "CUR"
click at [375, 309] on select "Cheque Savings" at bounding box center [574, 329] width 398 height 40
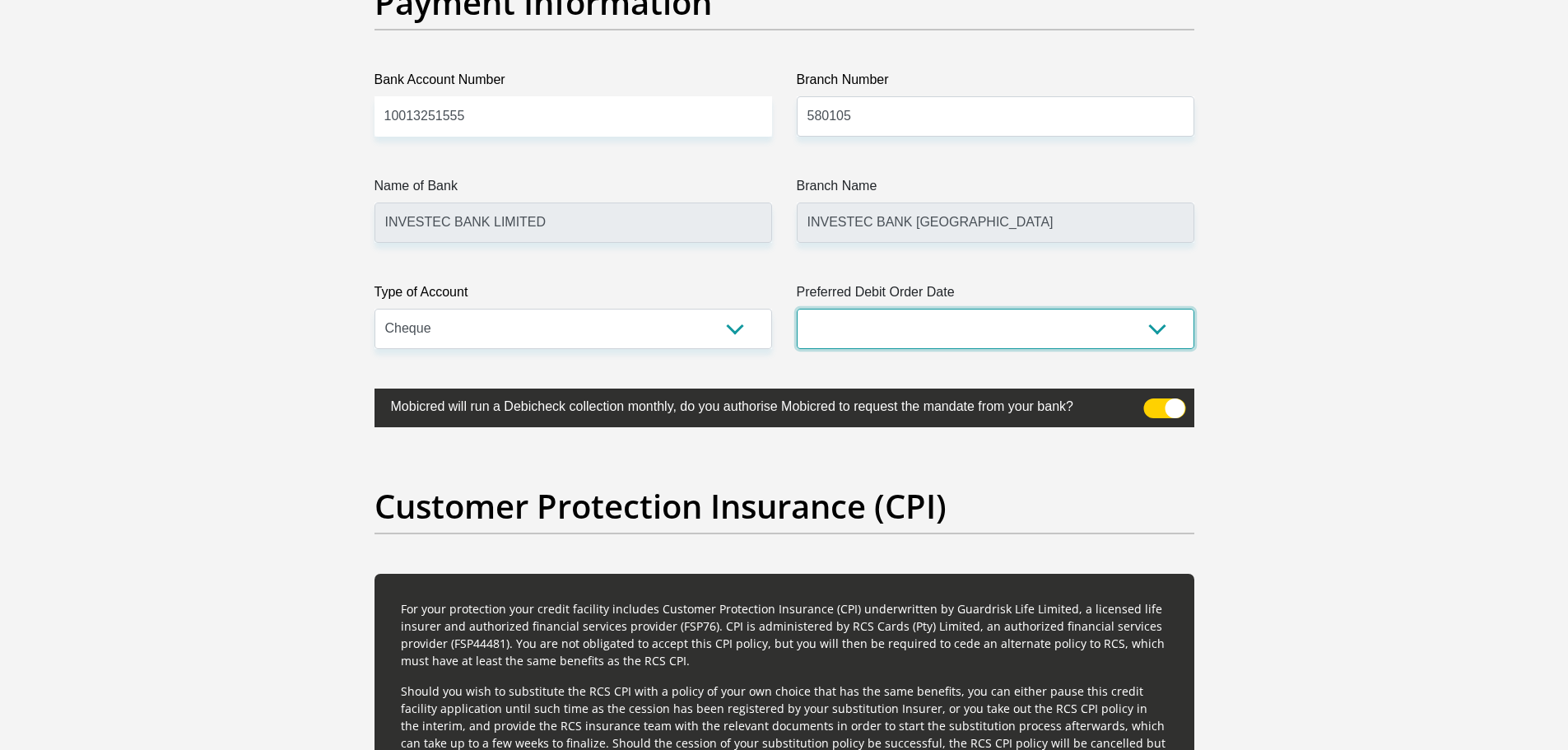
click at [857, 327] on select "1st 2nd 3rd 4th 5th 7th 18th 19th 20th 21st 22nd 23rd 24th 25th 26th 27th 28th …" at bounding box center [996, 329] width 398 height 40
select select "25"
click at [797, 309] on select "1st 2nd 3rd 4th 5th 7th 18th 19th 20th 21st 22nd 23rd 24th 25th 26th 27th 28th …" at bounding box center [996, 329] width 398 height 40
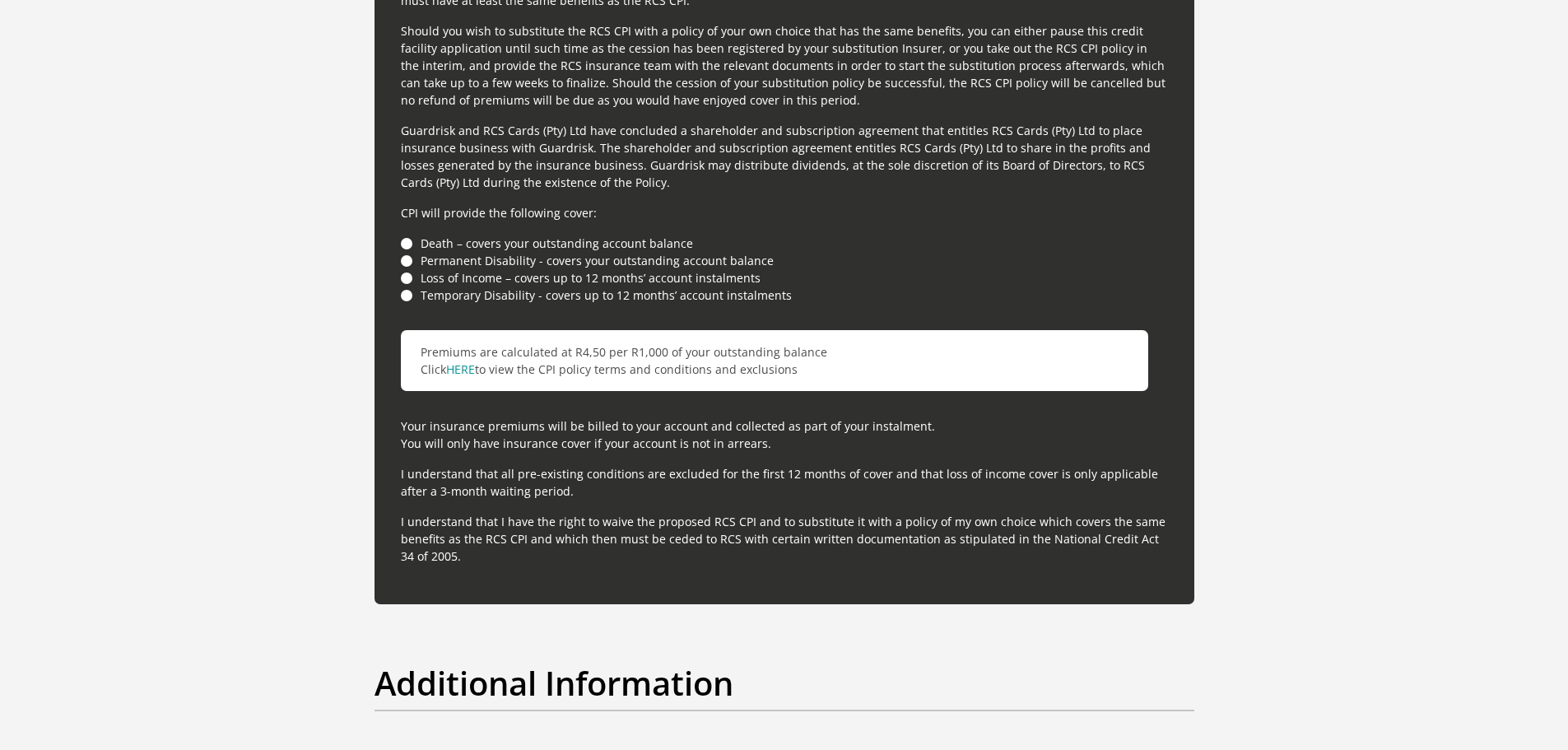
scroll to position [4508, 0]
click at [406, 243] on li "Death – covers your outstanding account balance" at bounding box center [784, 242] width 767 height 17
click at [408, 263] on li "Permanent Disability - covers your outstanding account balance" at bounding box center [784, 260] width 767 height 17
click at [408, 283] on li "Loss of Income – covers up to 12 months’ account instalments" at bounding box center [784, 277] width 767 height 17
click at [407, 294] on li "Temporary Disability - covers up to 12 months’ account instalments" at bounding box center [784, 294] width 767 height 17
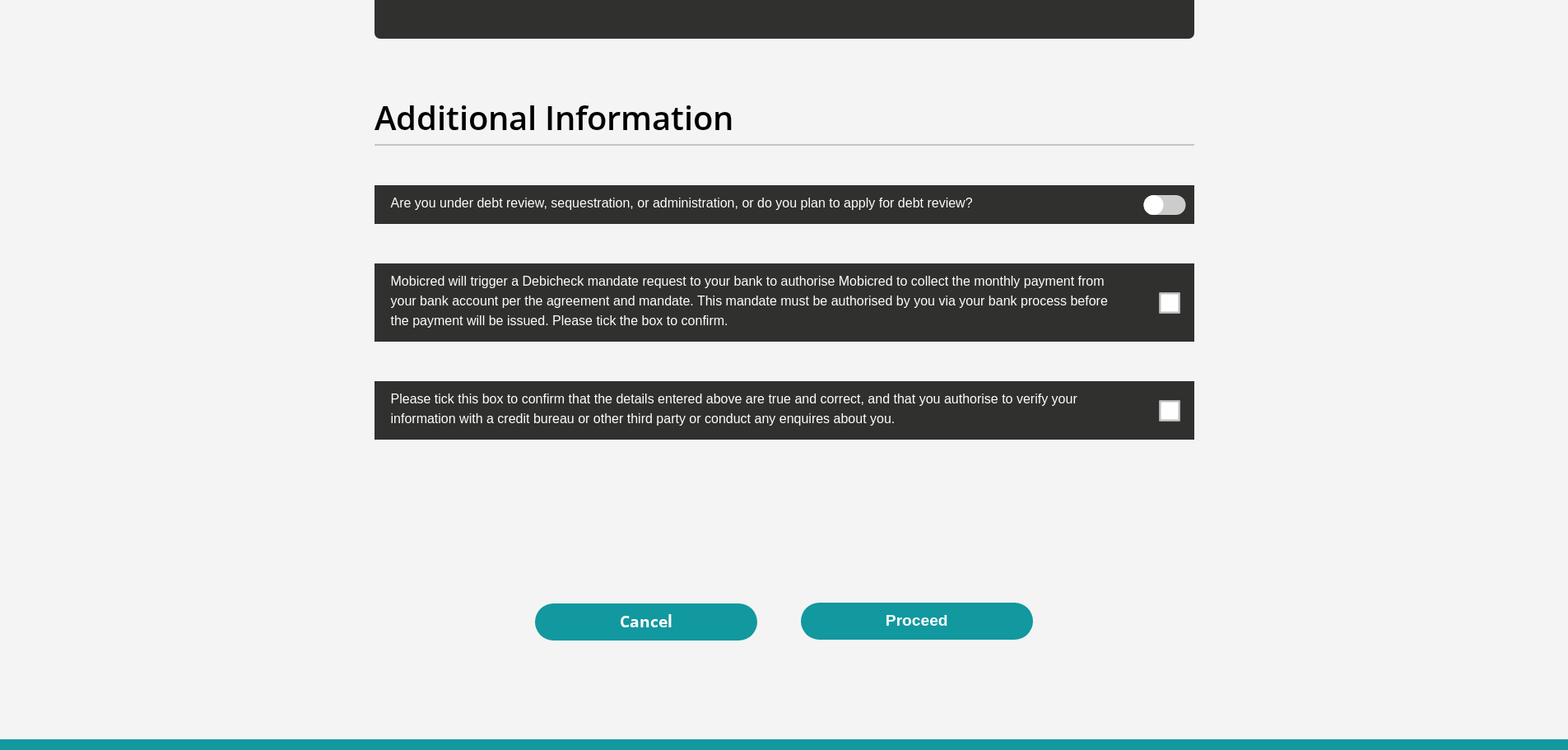
scroll to position [5107, 0]
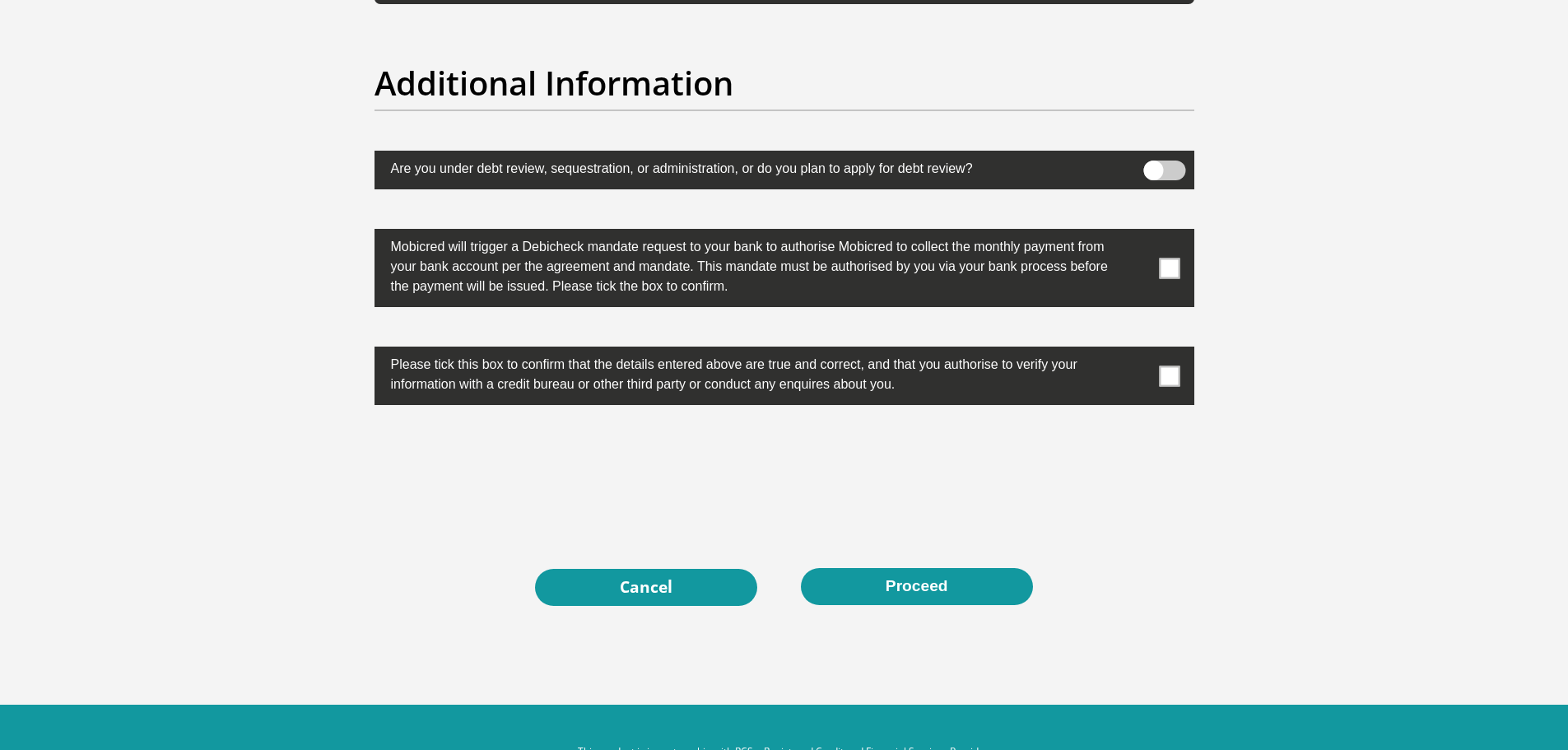
click at [1168, 266] on span at bounding box center [1169, 267] width 20 height 20
click at [1136, 233] on input "checkbox" at bounding box center [1136, 233] width 0 height 0
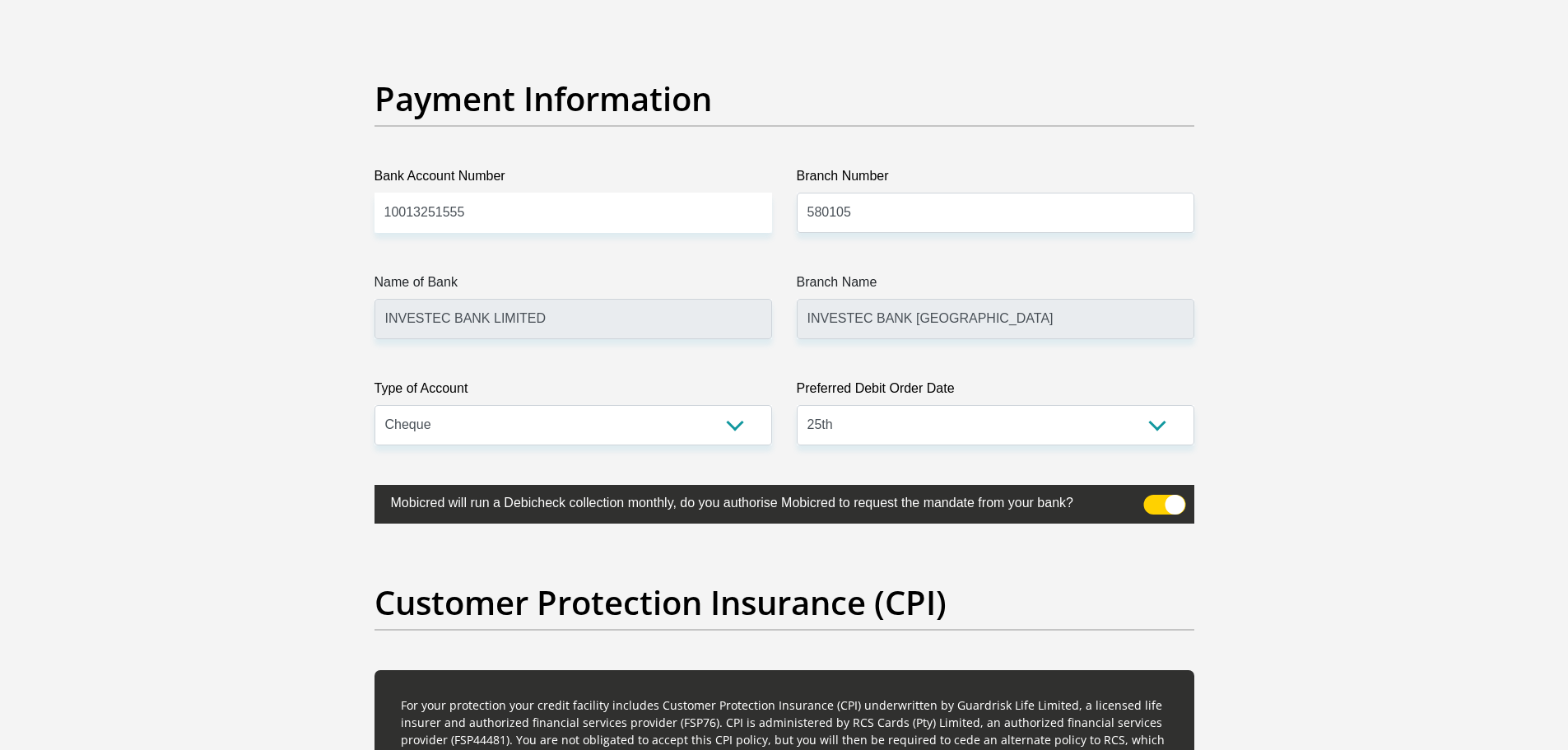
scroll to position [3720, 0]
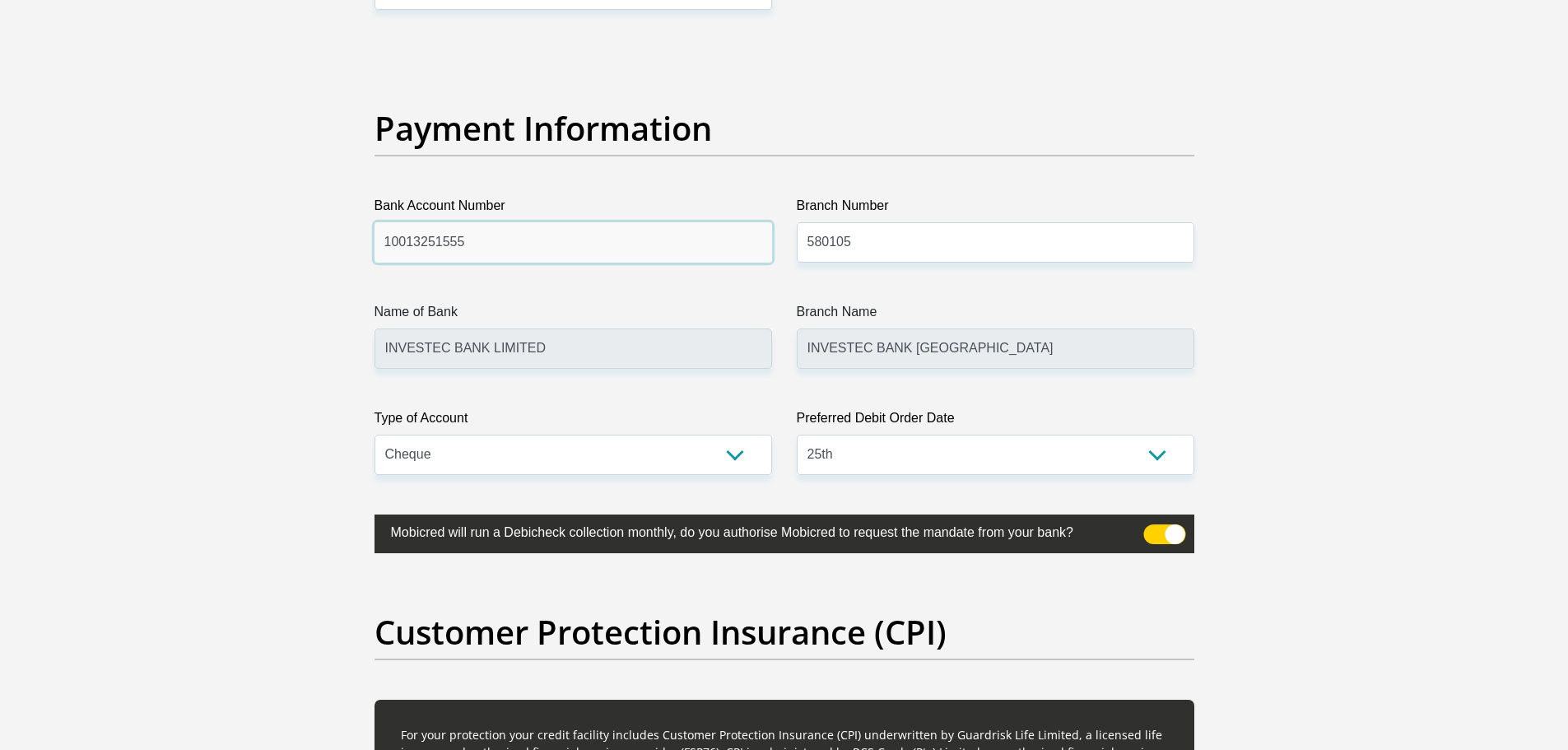
click at [638, 224] on input "10013251555" at bounding box center [574, 242] width 398 height 40
type input "1635361557"
click at [908, 238] on input "580105" at bounding box center [996, 242] width 398 height 40
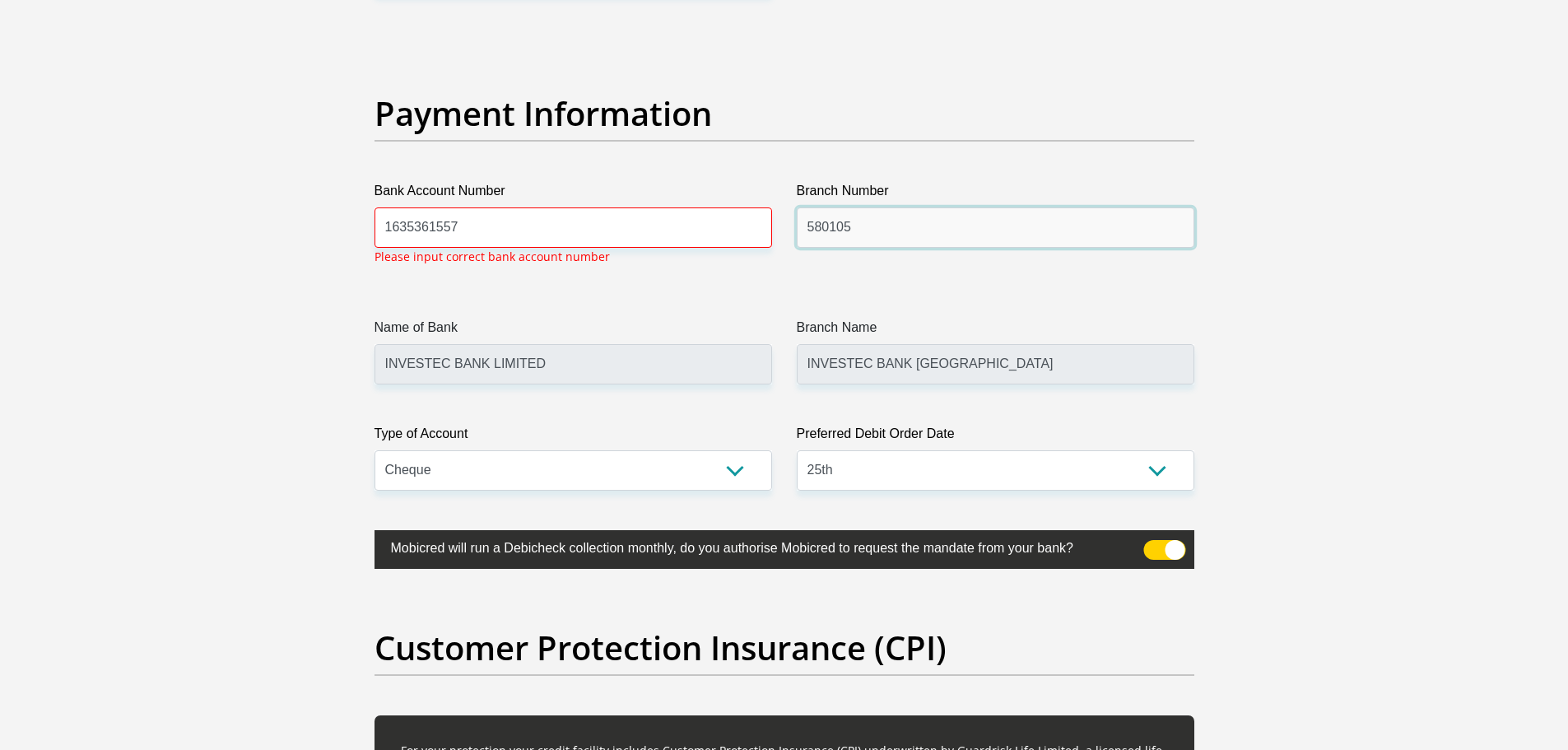
scroll to position [3737, 0]
type input "5"
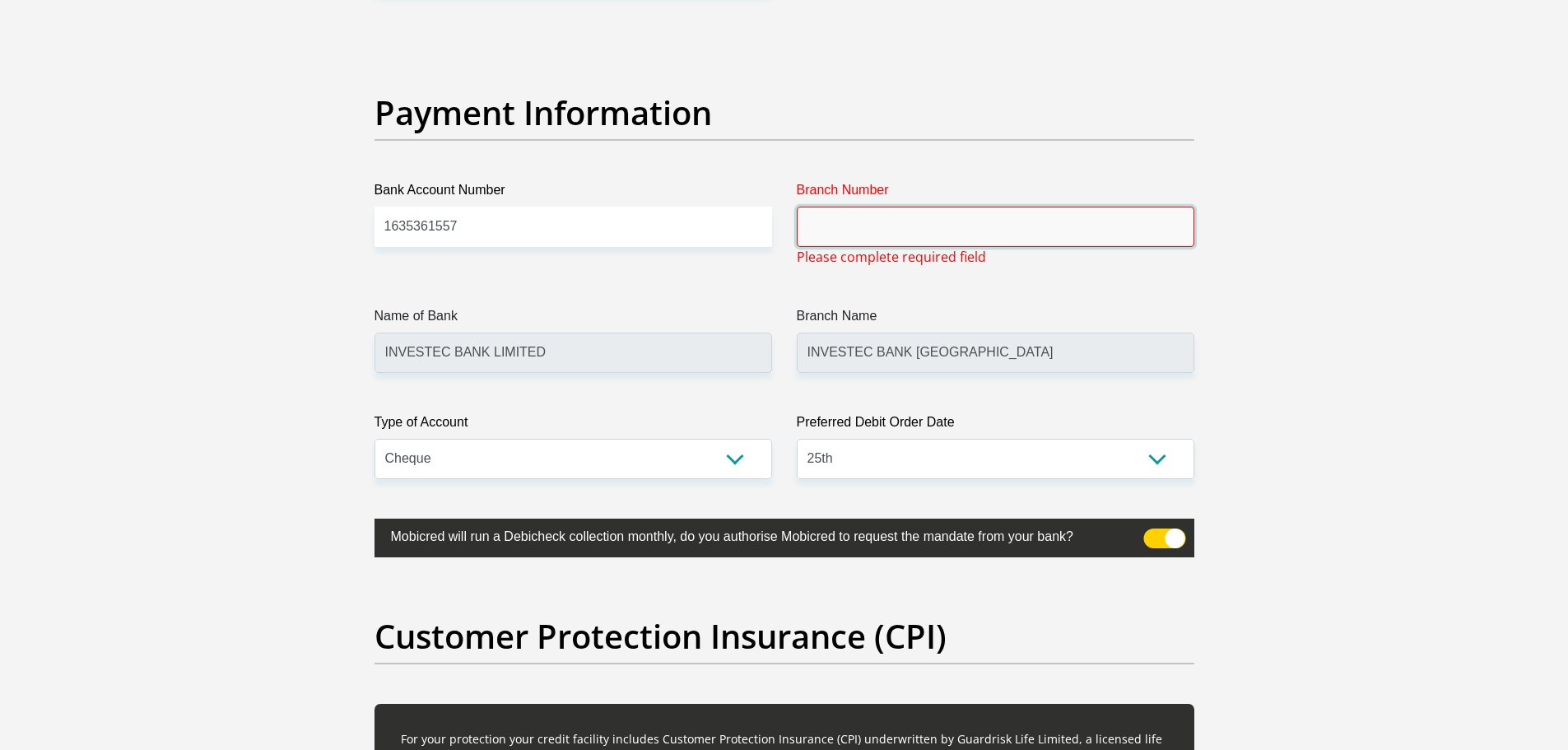
click at [845, 230] on input "Branch Number" at bounding box center [996, 227] width 398 height 40
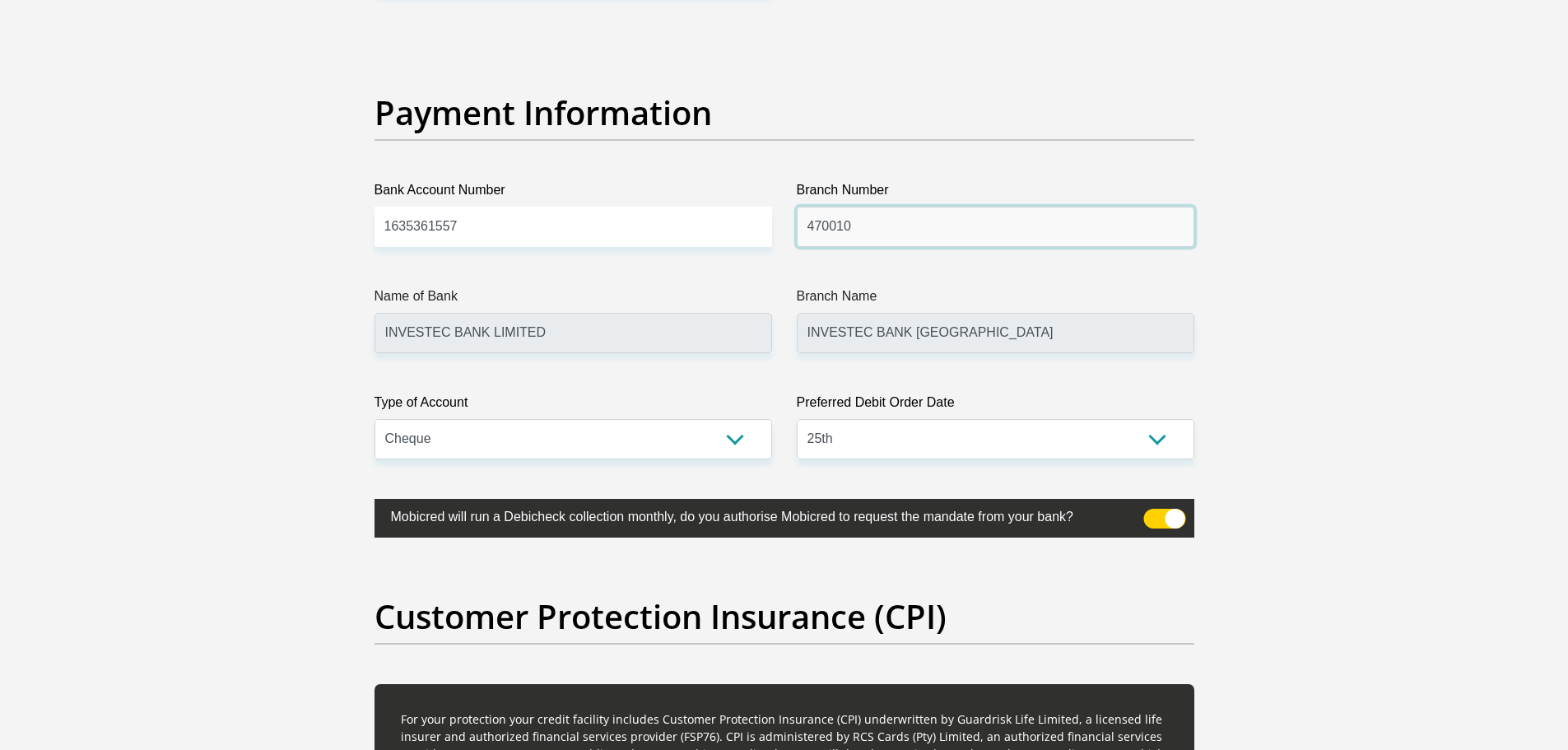
type input "470010"
click at [635, 299] on label "Name of Bank" at bounding box center [574, 299] width 398 height 26
click at [635, 312] on input "INVESTEC BANK LIMITED" at bounding box center [574, 333] width 398 height 40
type input "CAPITEC BANK LIMITED"
type input "CAPITEC BANK CPC"
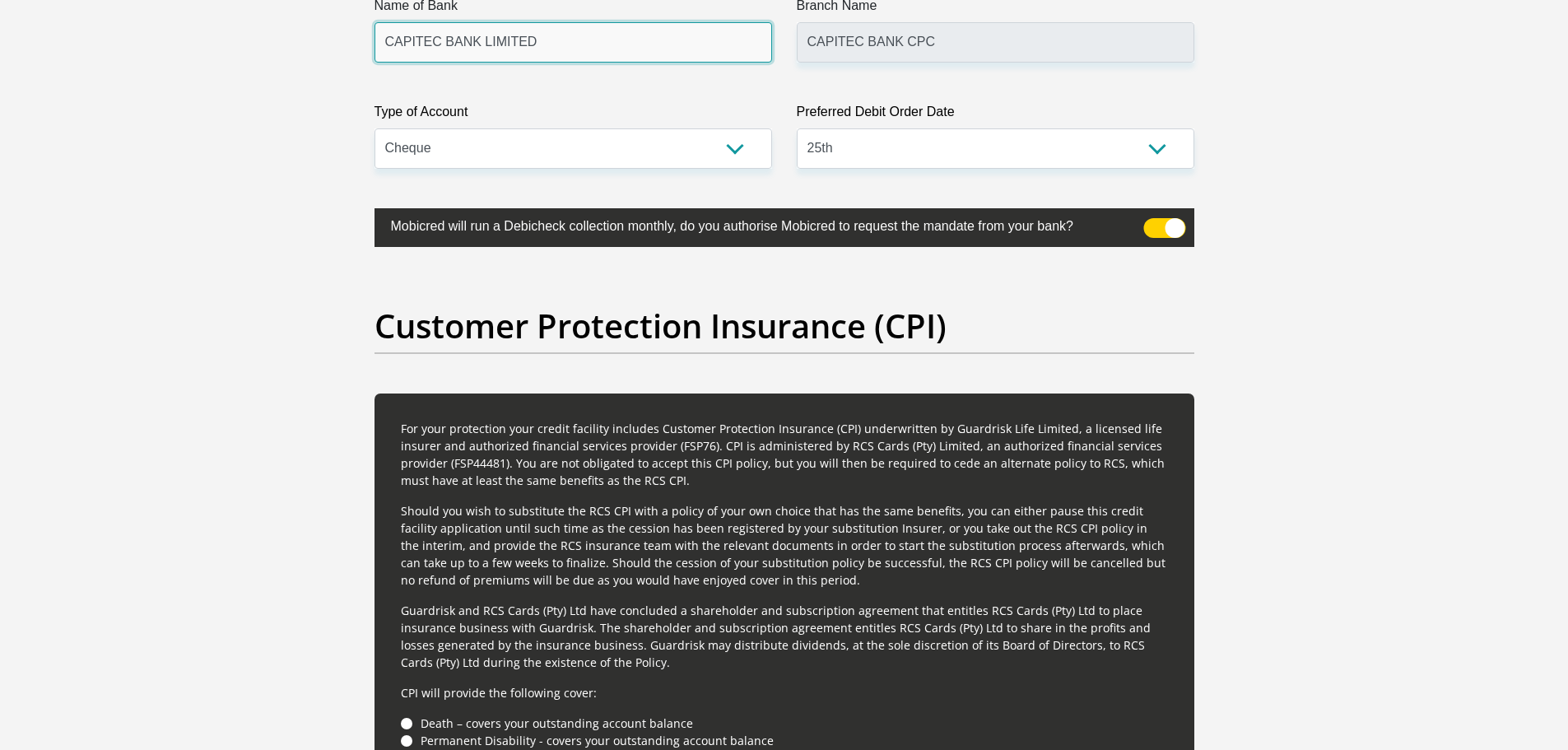
scroll to position [4024, 0]
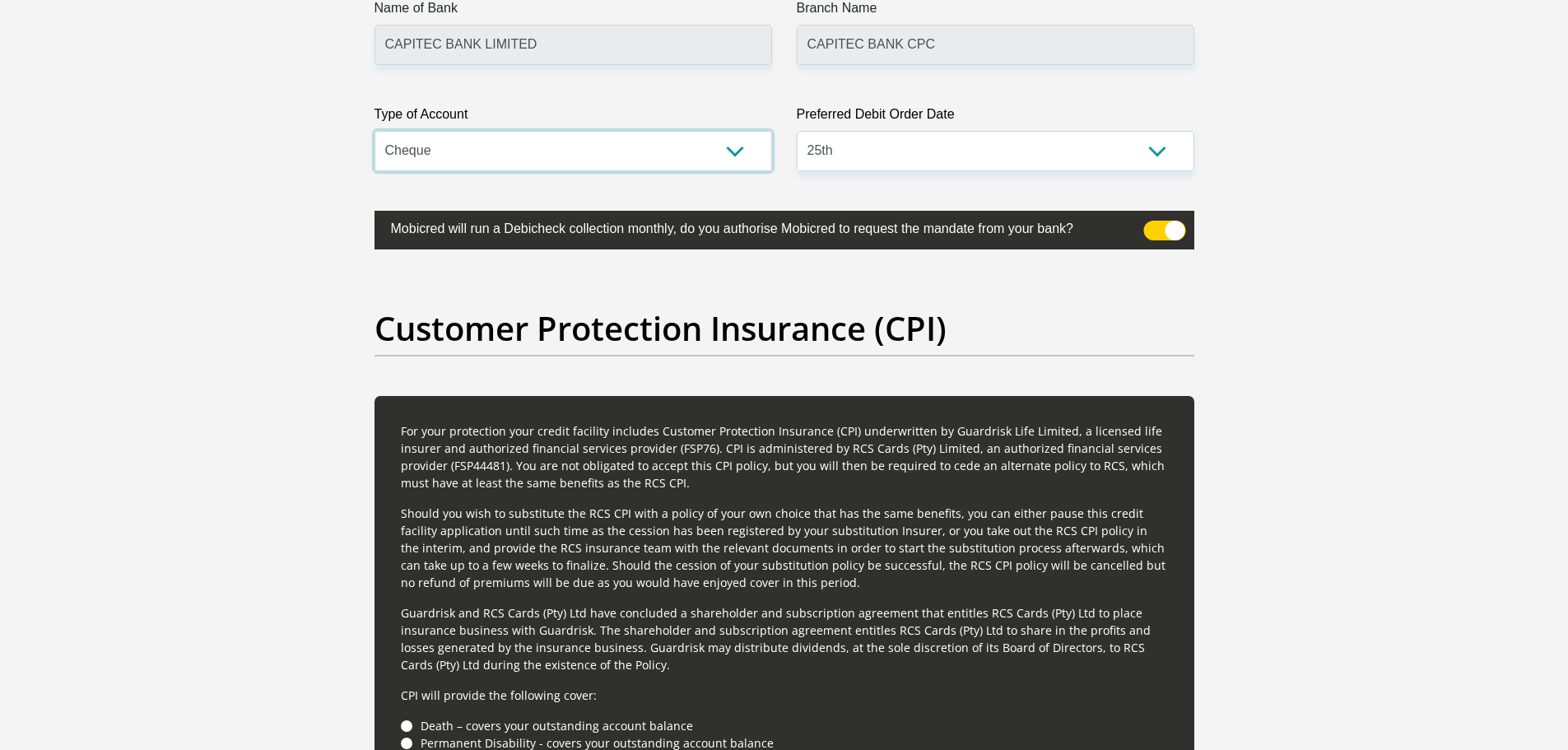
click at [644, 135] on select "Cheque Savings" at bounding box center [574, 151] width 398 height 40
select select "SAV"
click at [375, 131] on select "Cheque Savings" at bounding box center [574, 151] width 398 height 40
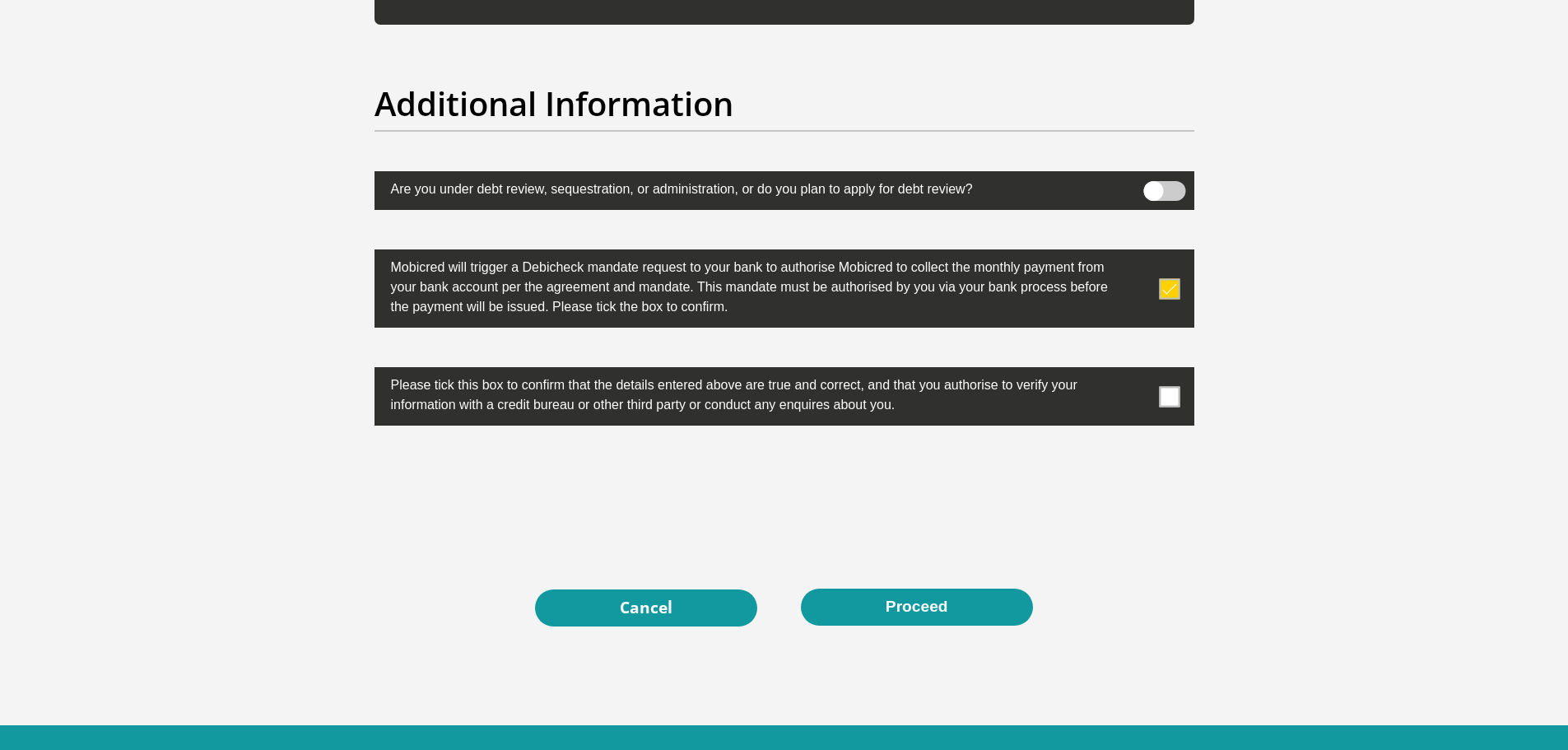
scroll to position [5089, 0]
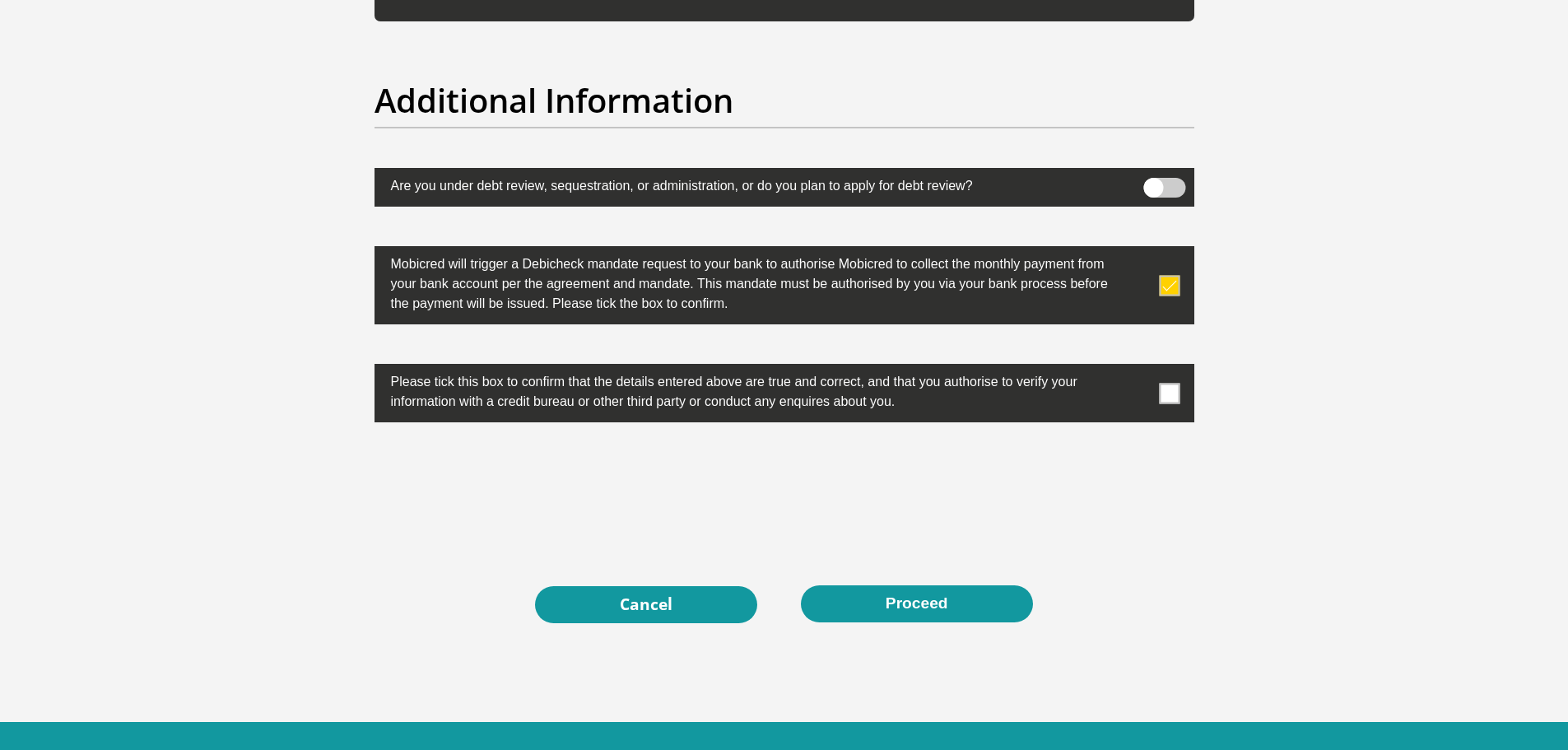
click at [1163, 387] on span at bounding box center [1169, 392] width 20 height 20
click at [1136, 368] on input "checkbox" at bounding box center [1136, 368] width 0 height 0
click at [903, 614] on button "Proceed" at bounding box center [916, 604] width 232 height 38
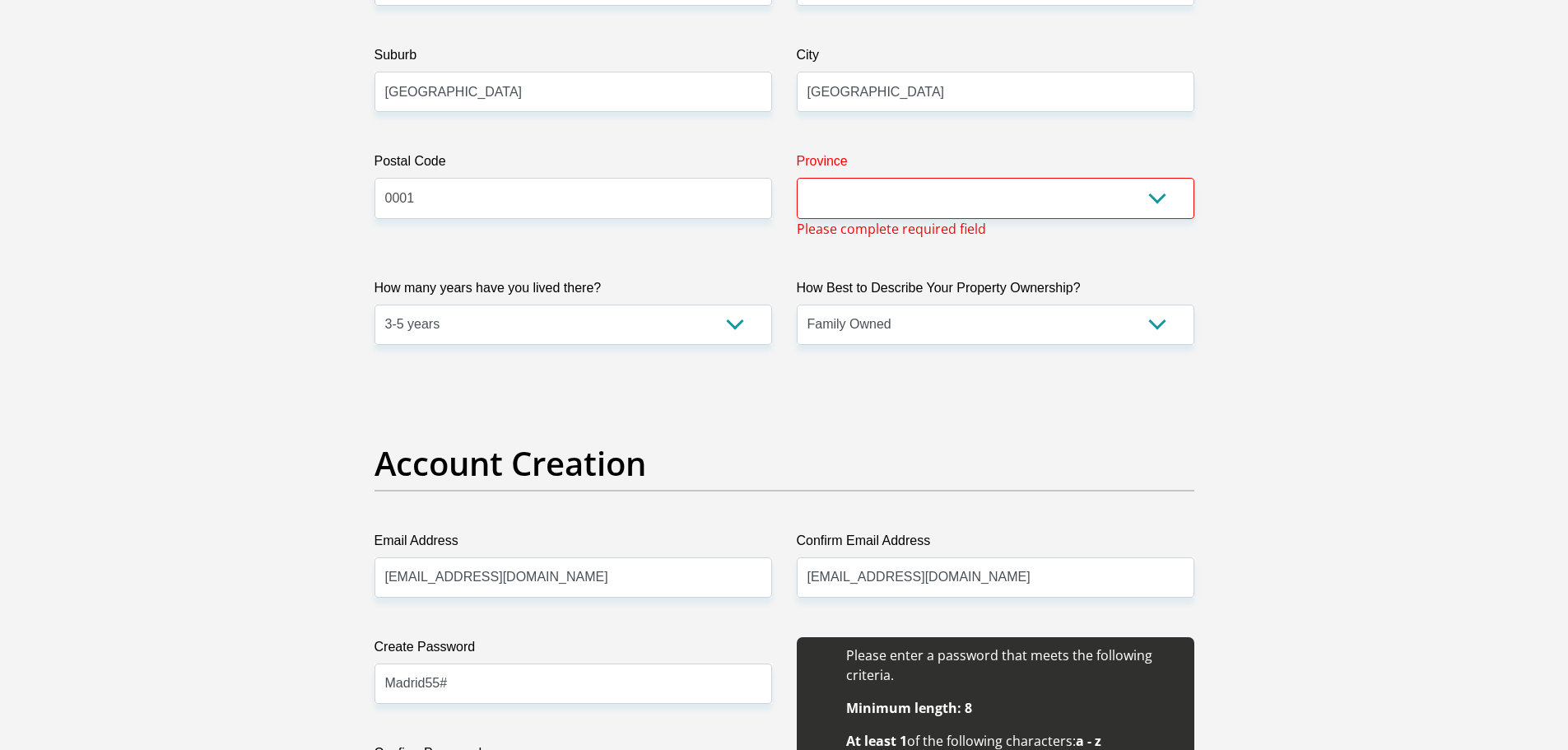
scroll to position [970, 0]
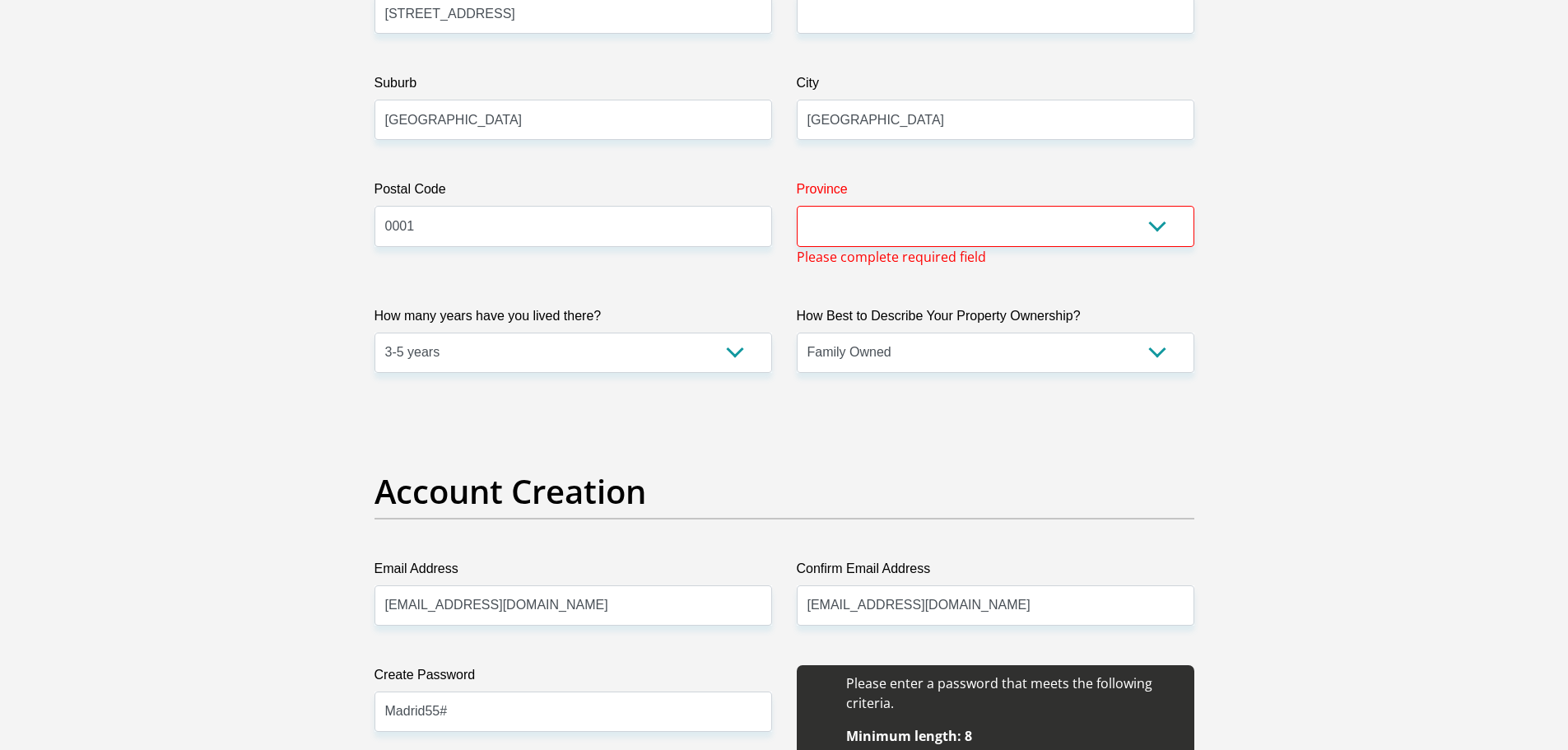
click at [958, 255] on span "Please complete required field" at bounding box center [891, 257] width 189 height 20
click at [960, 241] on select "Eastern Cape Free State Gauteng KwaZulu-Natal Limpopo Mpumalanga Northern Cape …" at bounding box center [996, 226] width 398 height 40
select select "Gauteng"
click at [797, 206] on select "Eastern Cape Free State Gauteng KwaZulu-Natal Limpopo Mpumalanga Northern Cape …" at bounding box center [996, 226] width 398 height 40
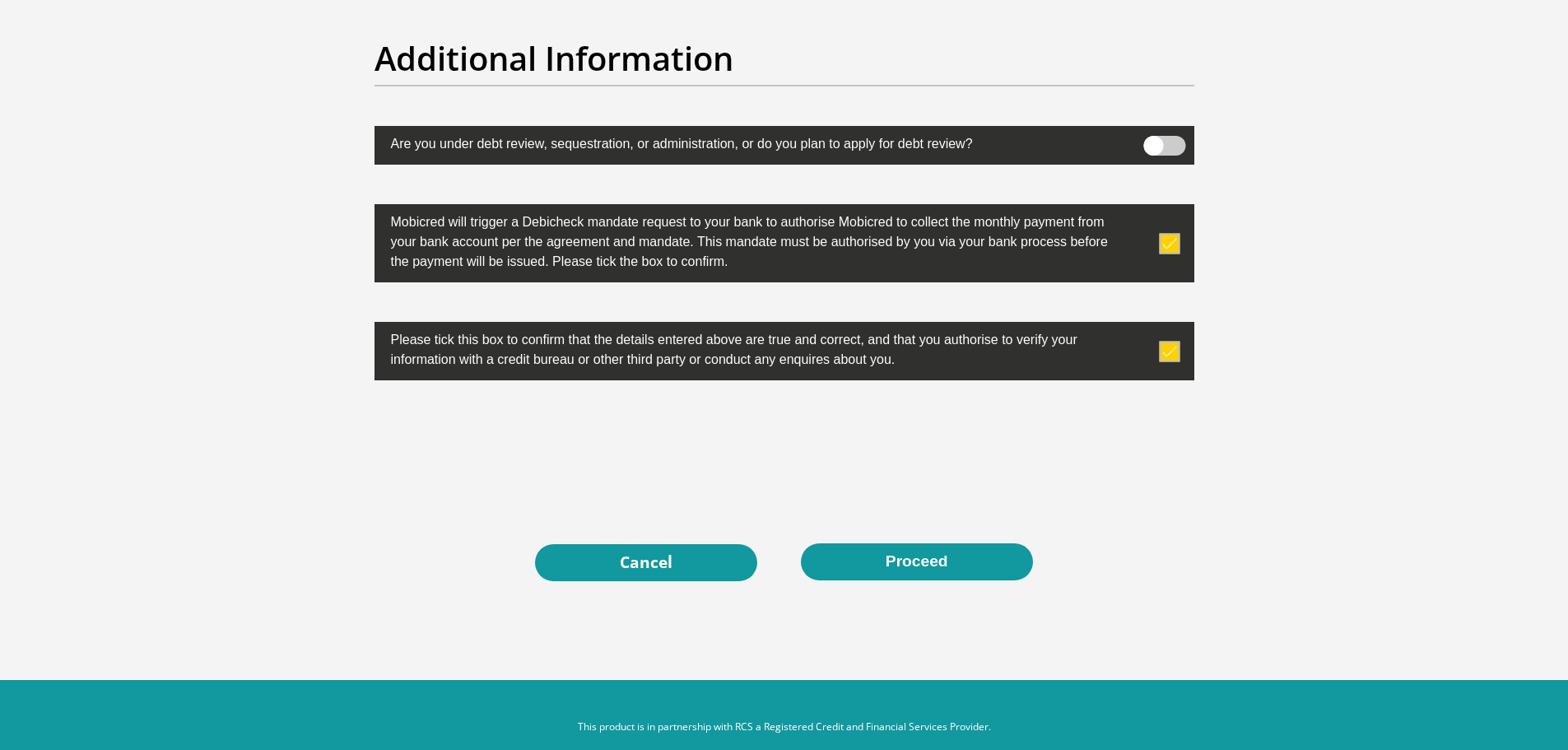
scroll to position [5216, 0]
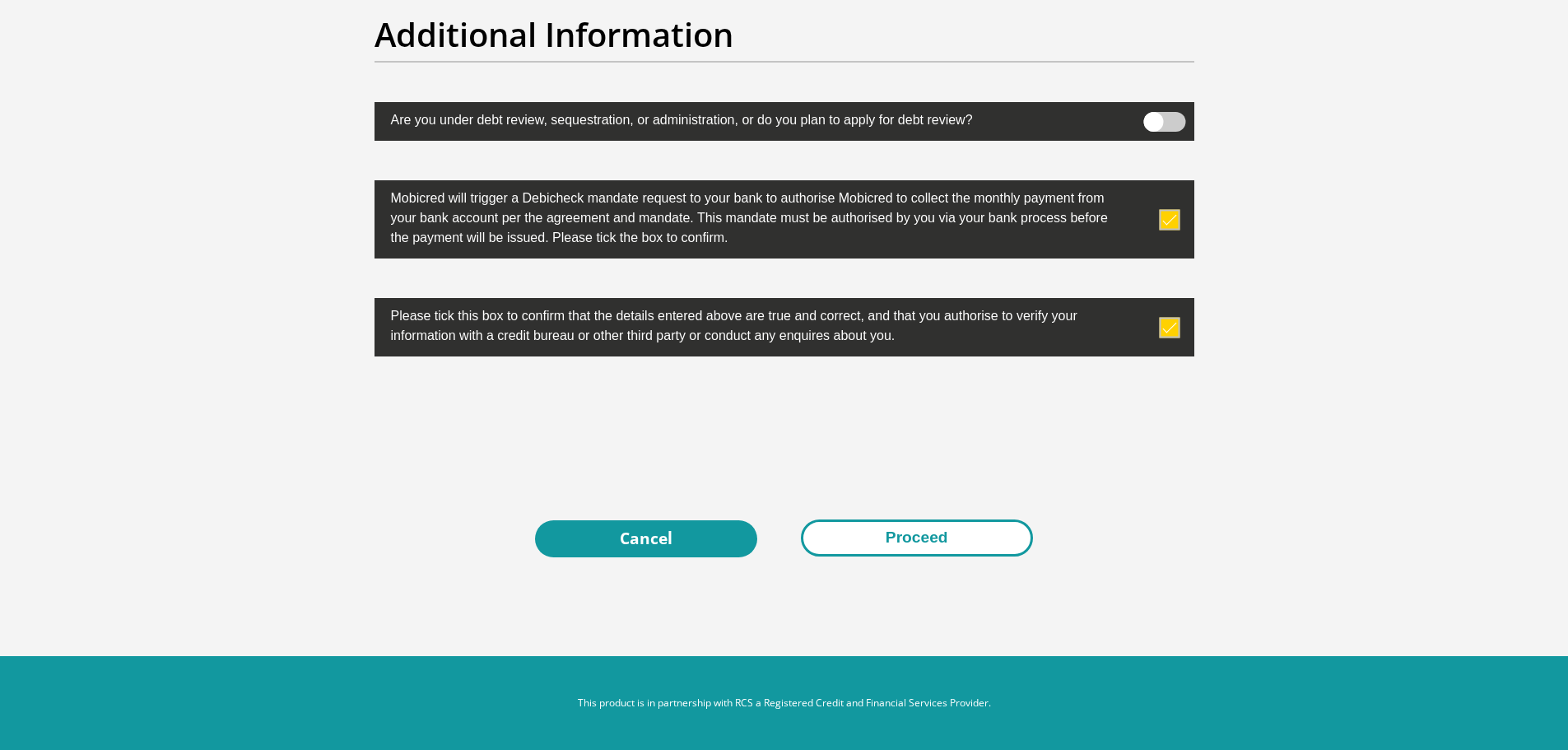
click at [881, 534] on button "Proceed" at bounding box center [916, 538] width 232 height 38
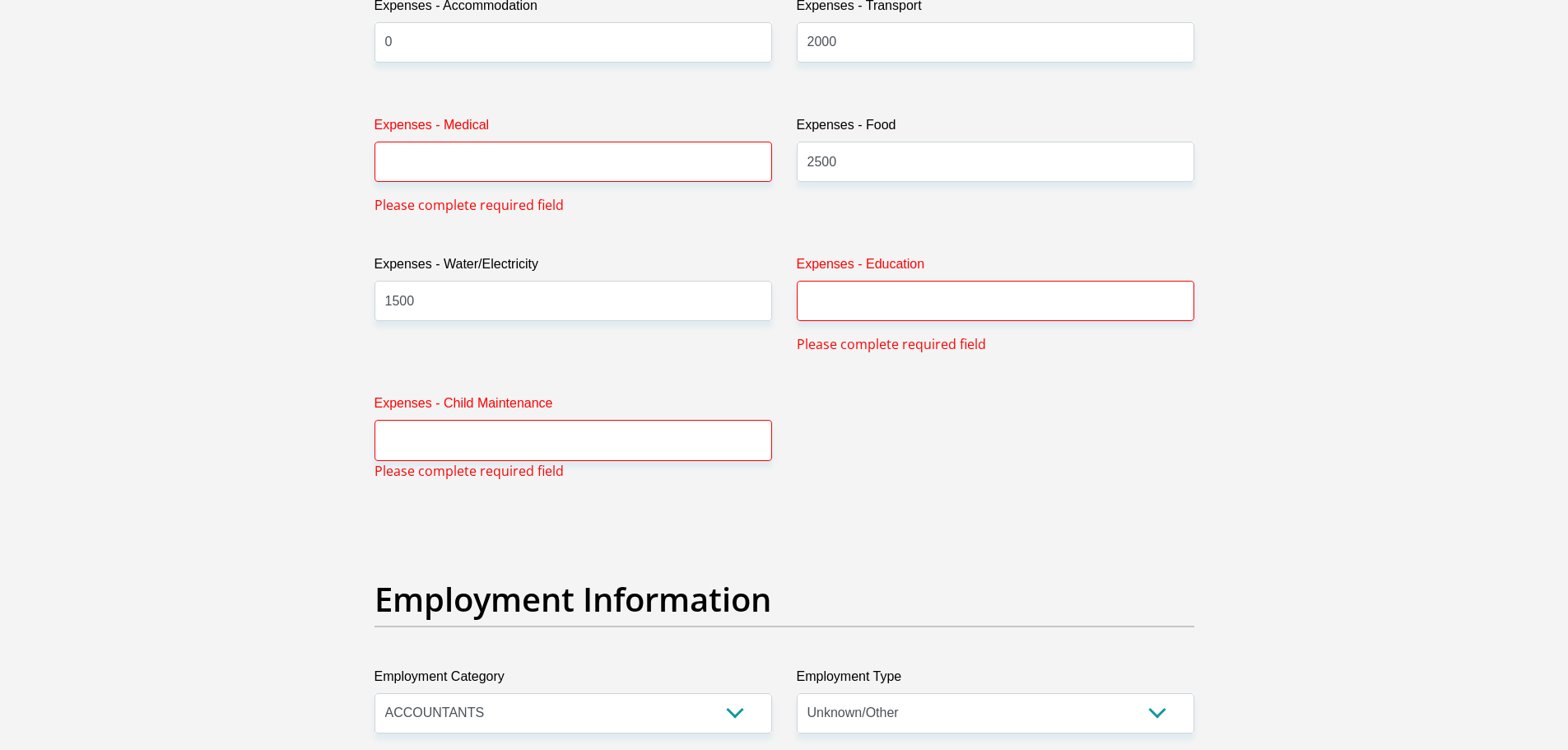
scroll to position [2432, 0]
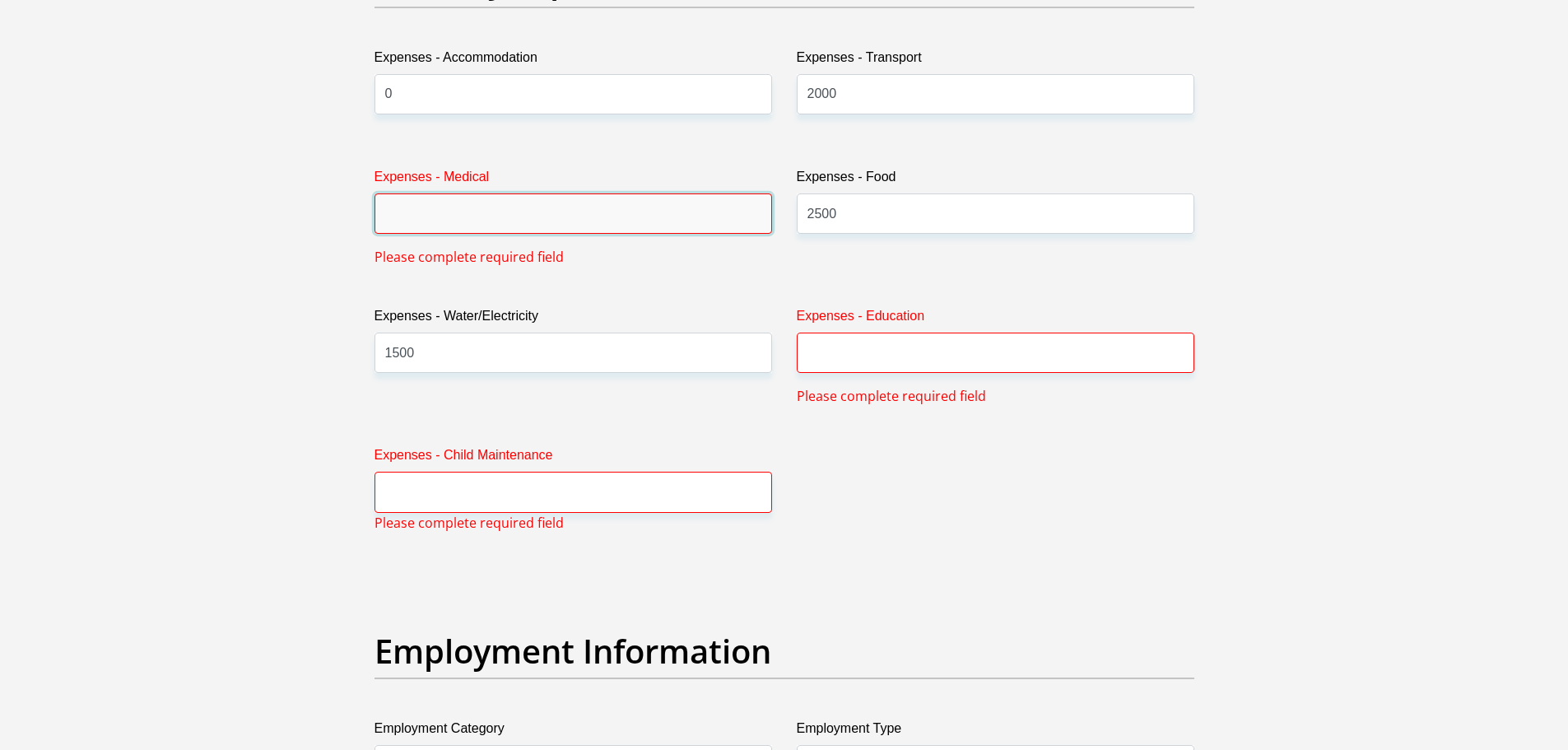
click at [550, 214] on input "Expenses - Medical" at bounding box center [574, 213] width 398 height 40
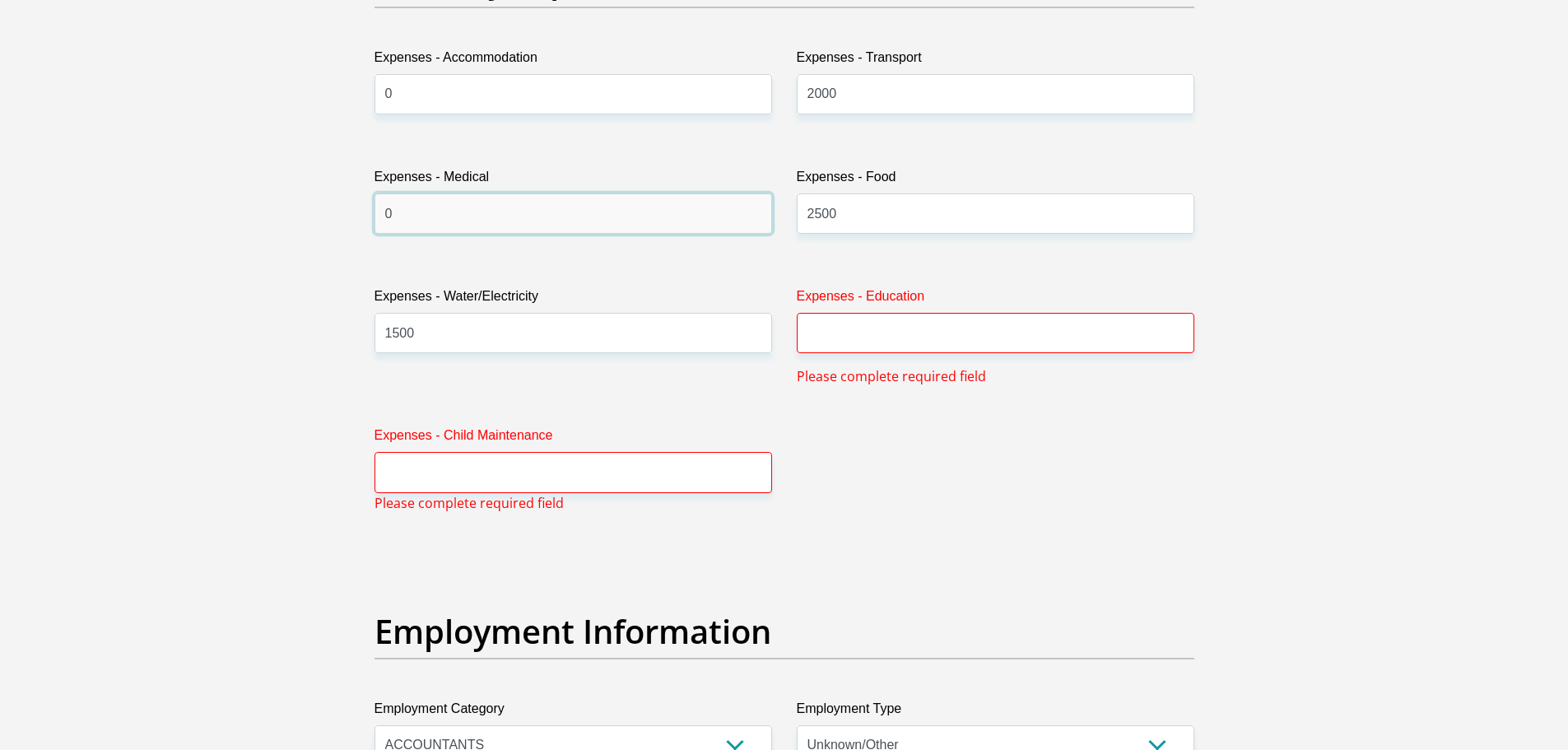
type input "0"
click at [884, 349] on input "Expenses - Education" at bounding box center [996, 333] width 398 height 40
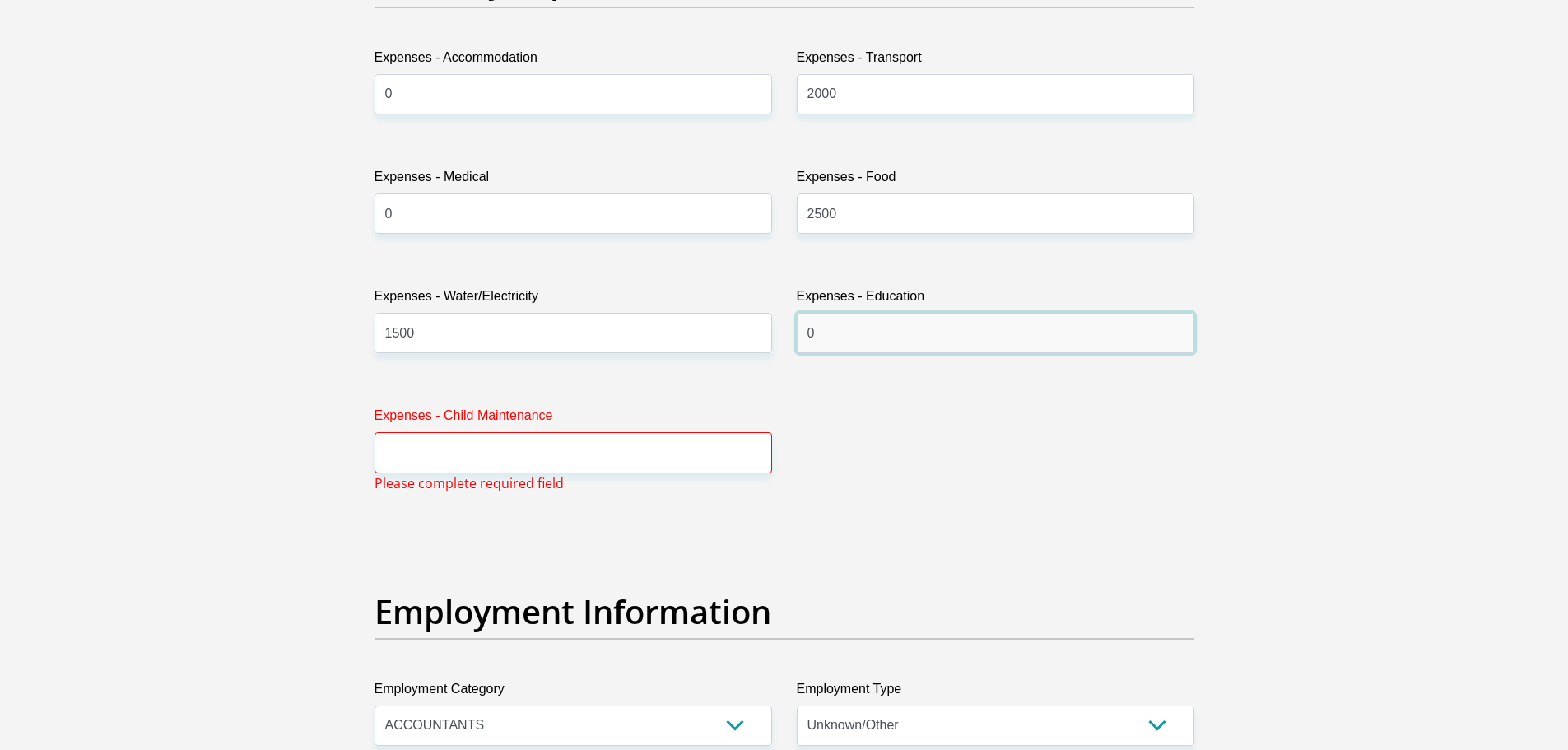
type input "0"
click at [583, 440] on input "Expenses - Child Maintenance" at bounding box center [574, 453] width 398 height 40
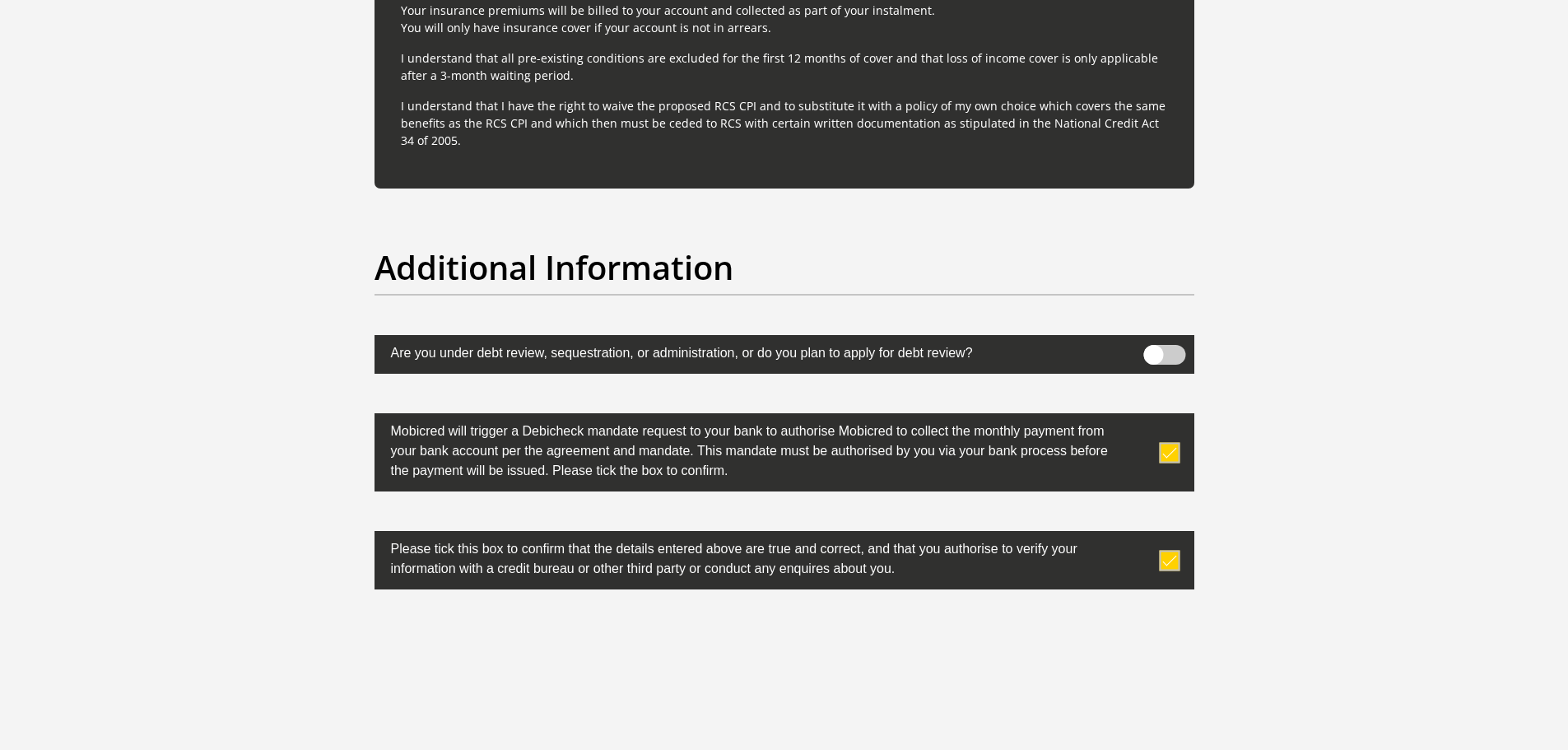
scroll to position [5158, 0]
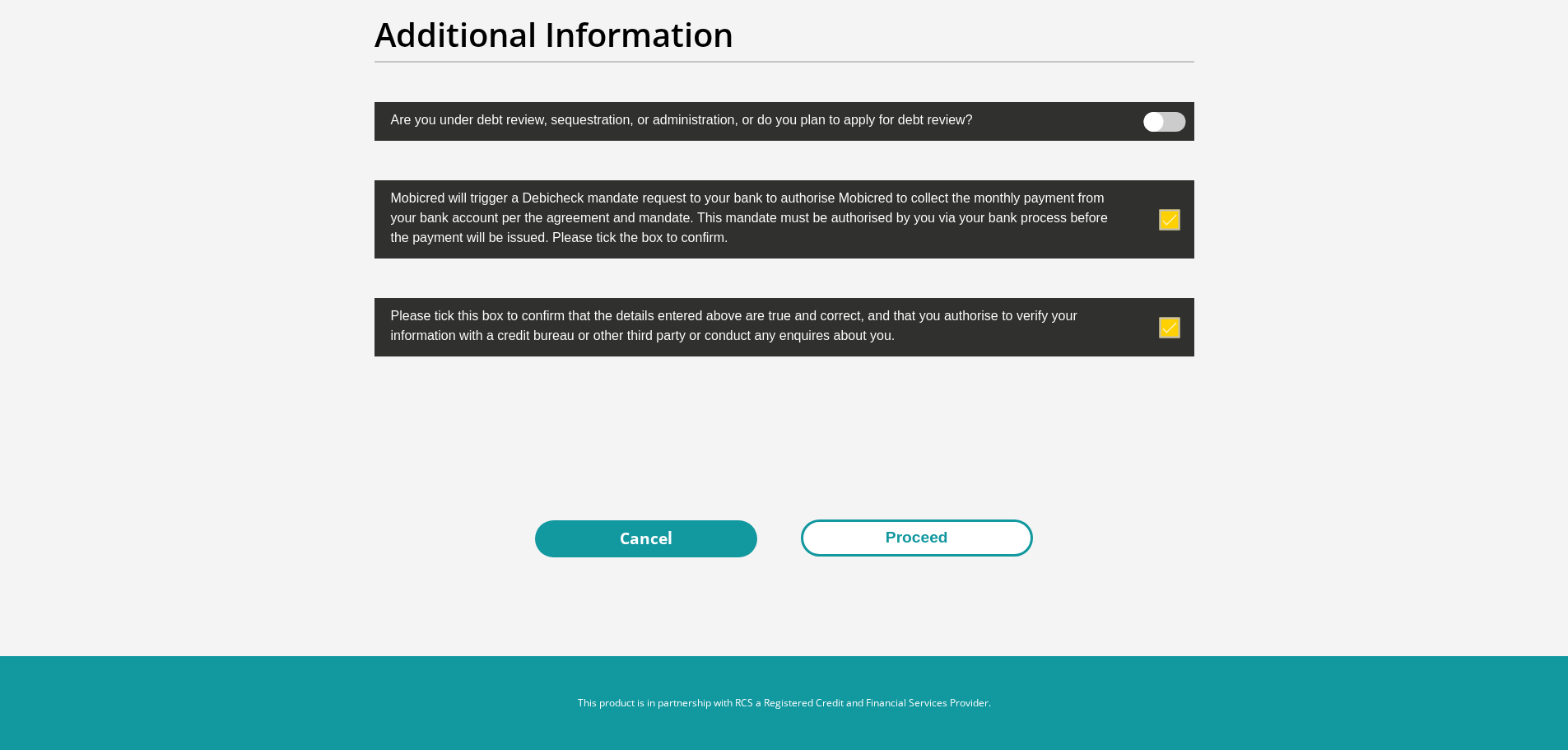
type input "0"
click at [868, 538] on button "Proceed" at bounding box center [916, 538] width 232 height 38
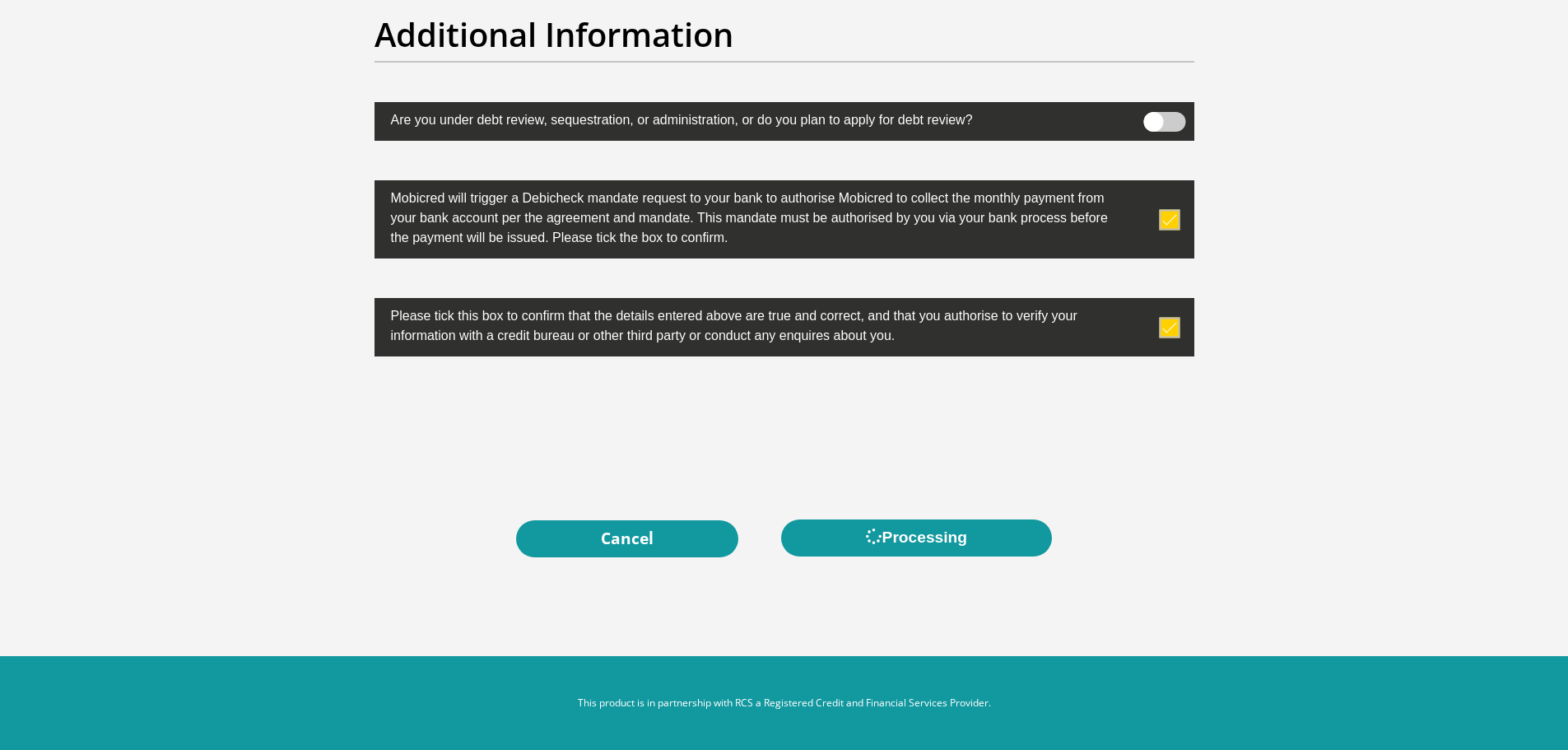
scroll to position [0, 0]
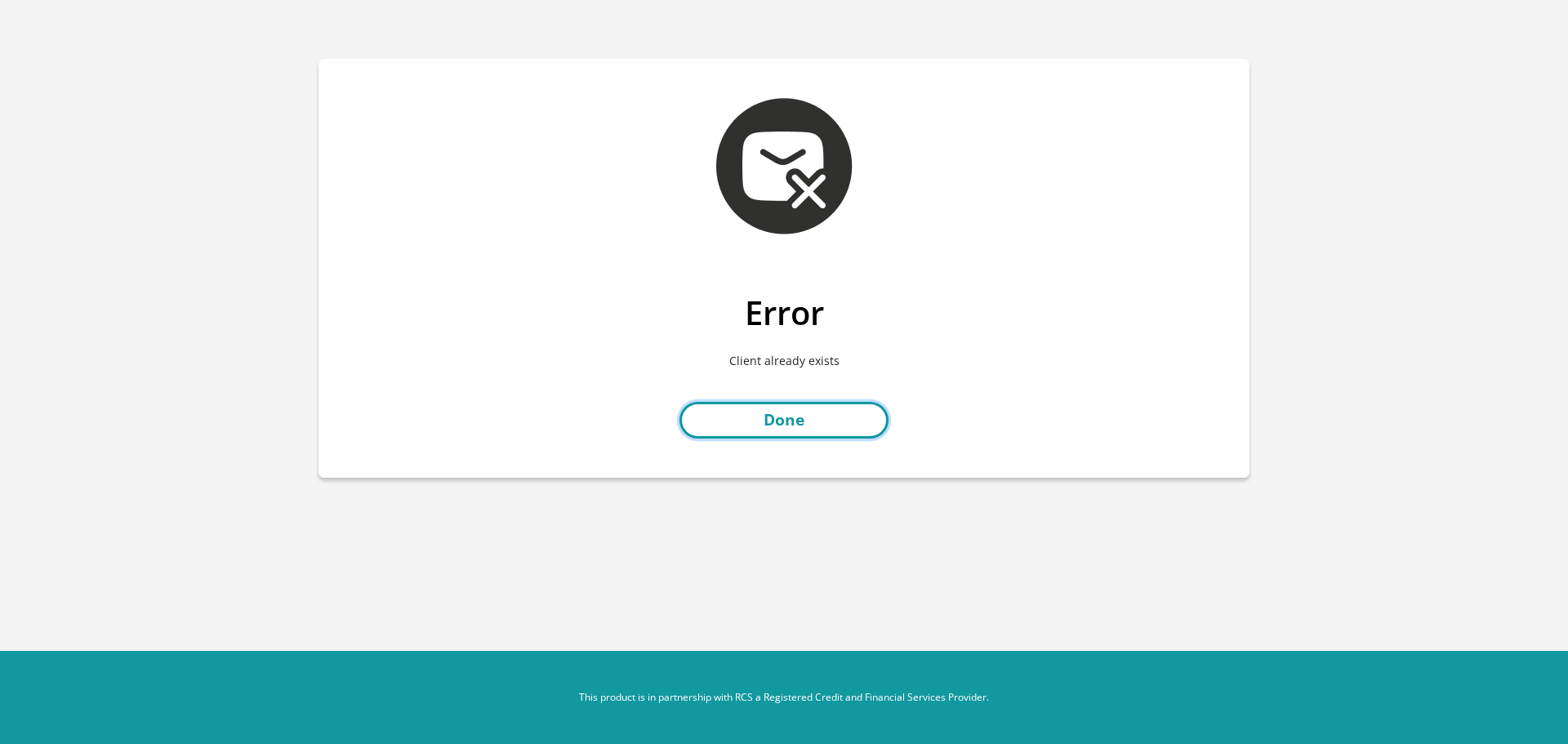
click at [808, 424] on link "Done" at bounding box center [783, 420] width 209 height 37
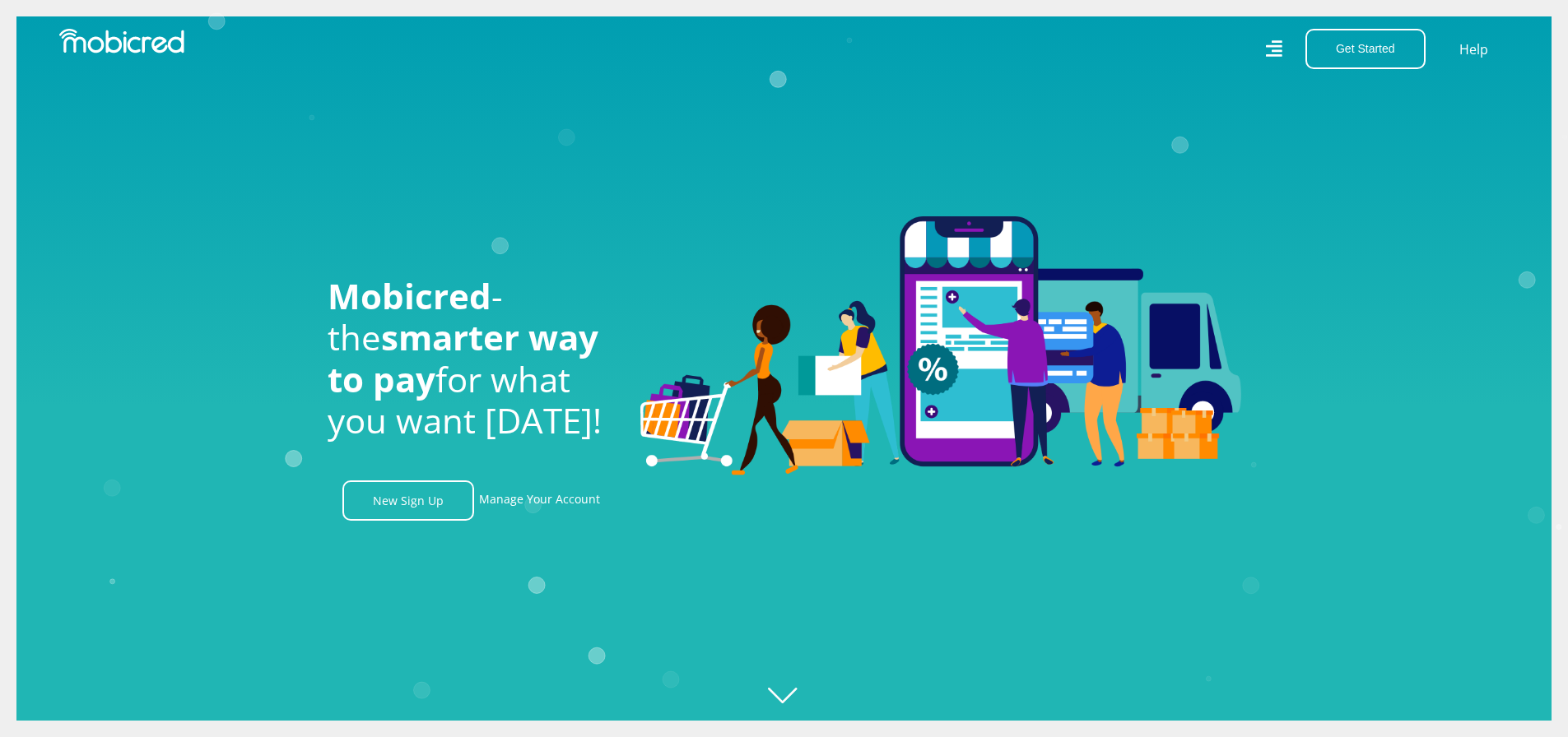
click at [1278, 48] on icon at bounding box center [1274, 50] width 17 height 25
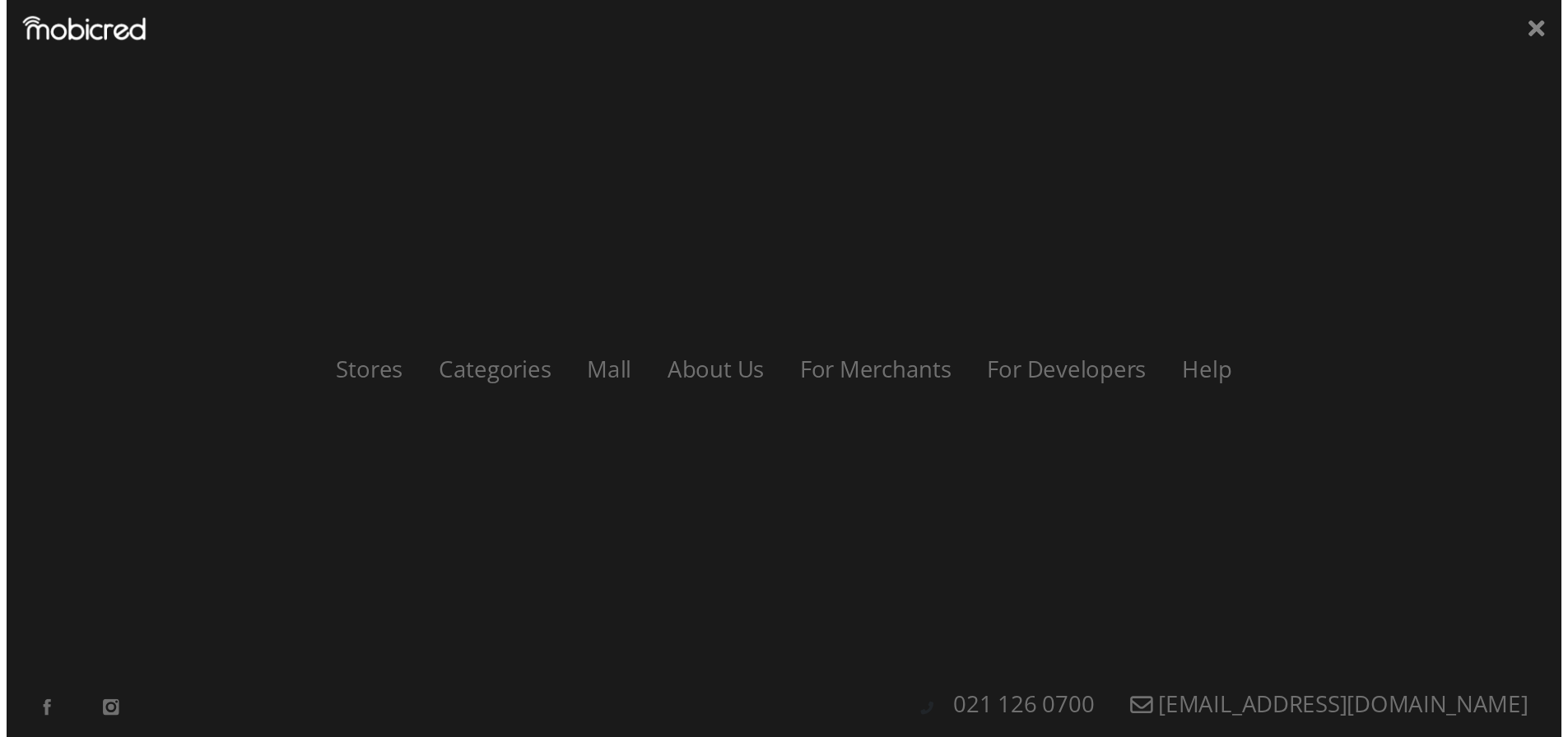
scroll to position [0, 1173]
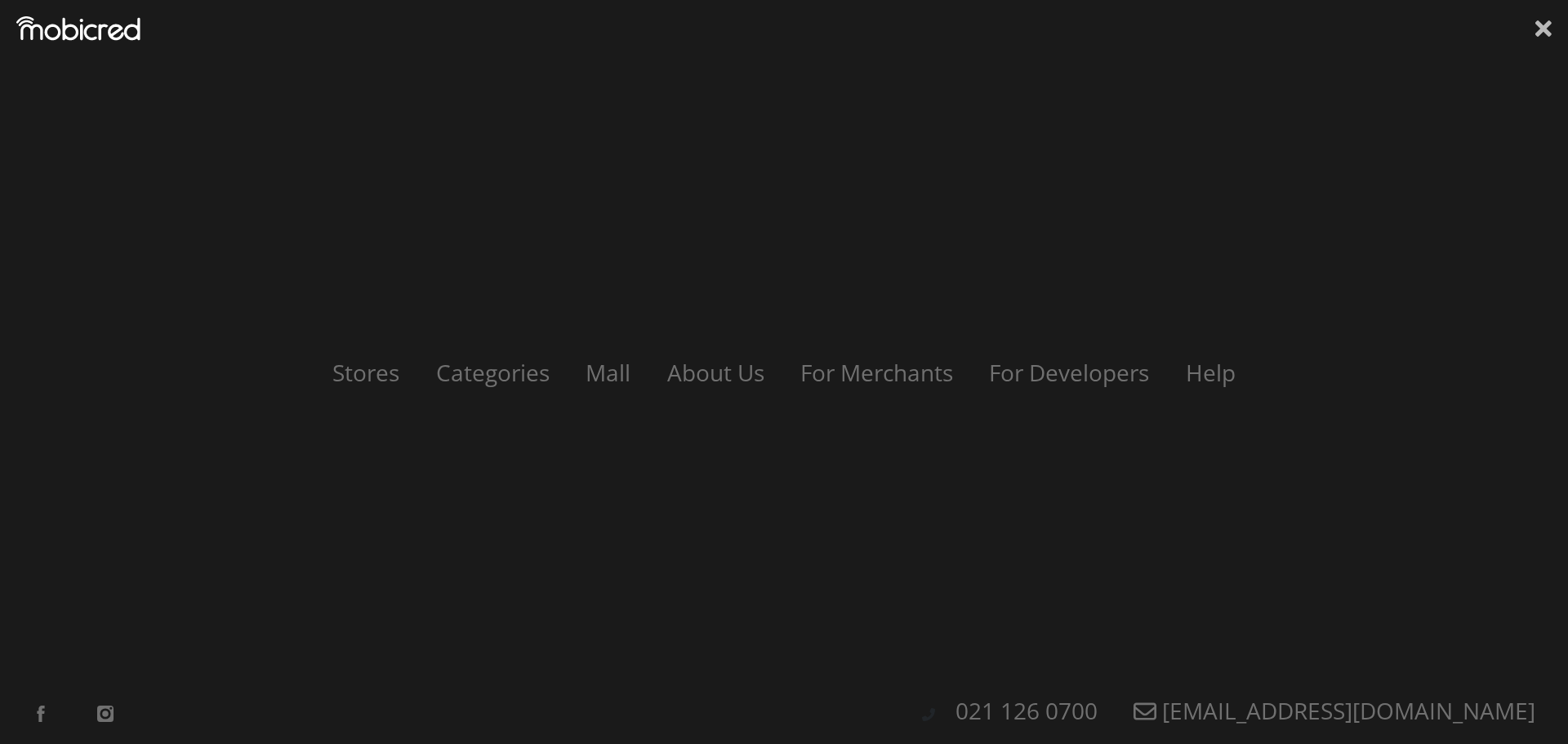
click at [1546, 32] on icon at bounding box center [1543, 28] width 16 height 16
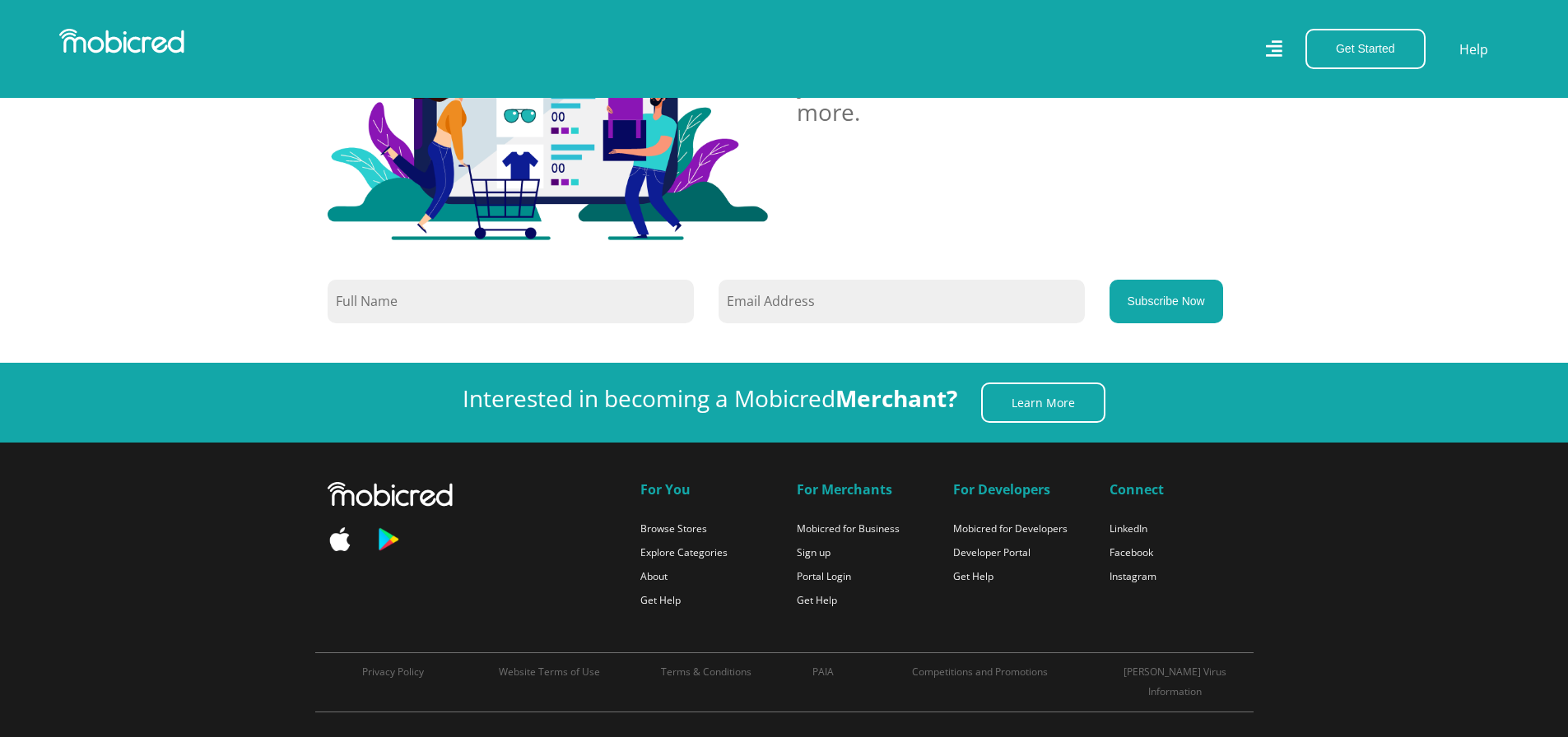
scroll to position [3585, 0]
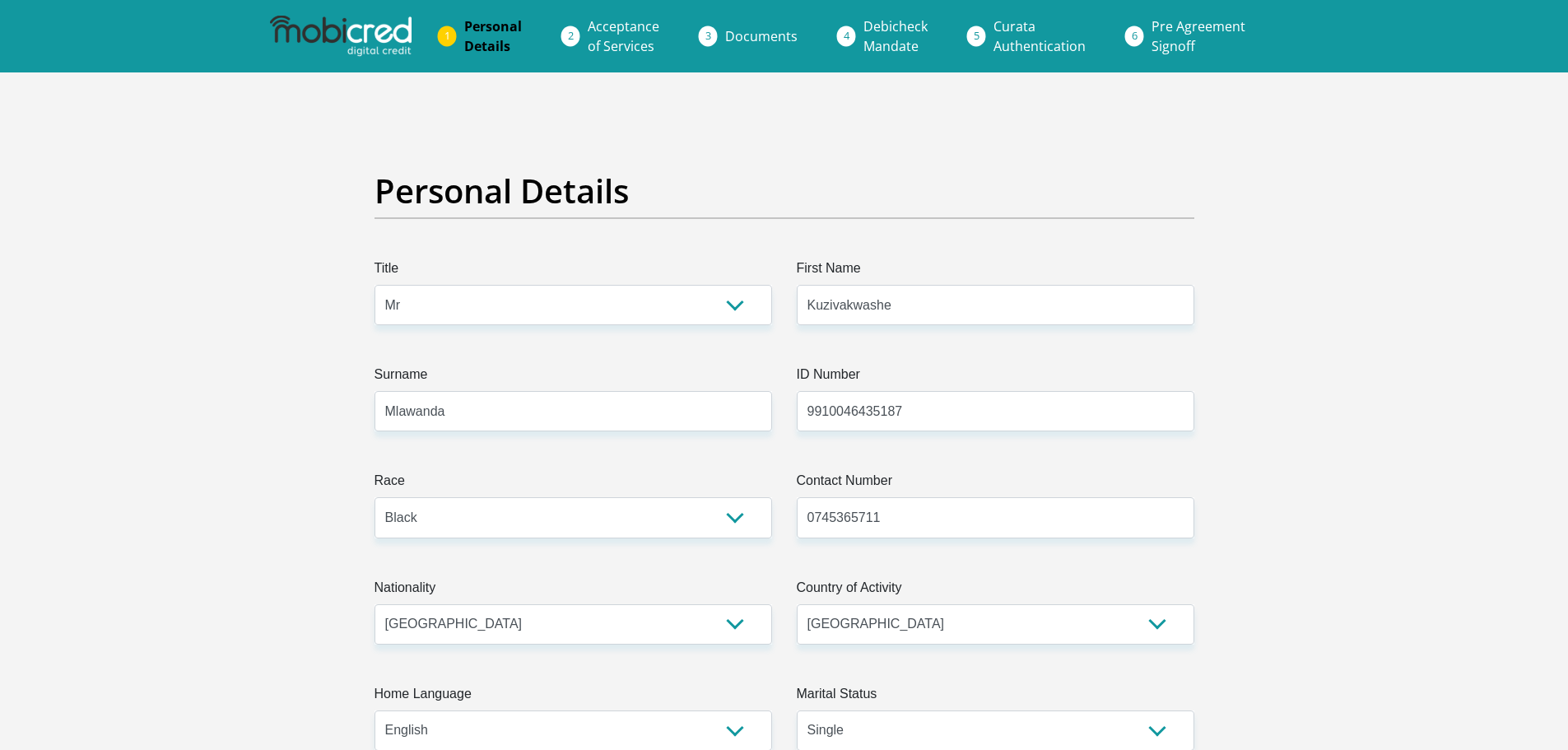
select select "Mr"
select select "1"
select select "ZWE"
select select "ZAF"
select select "eng"
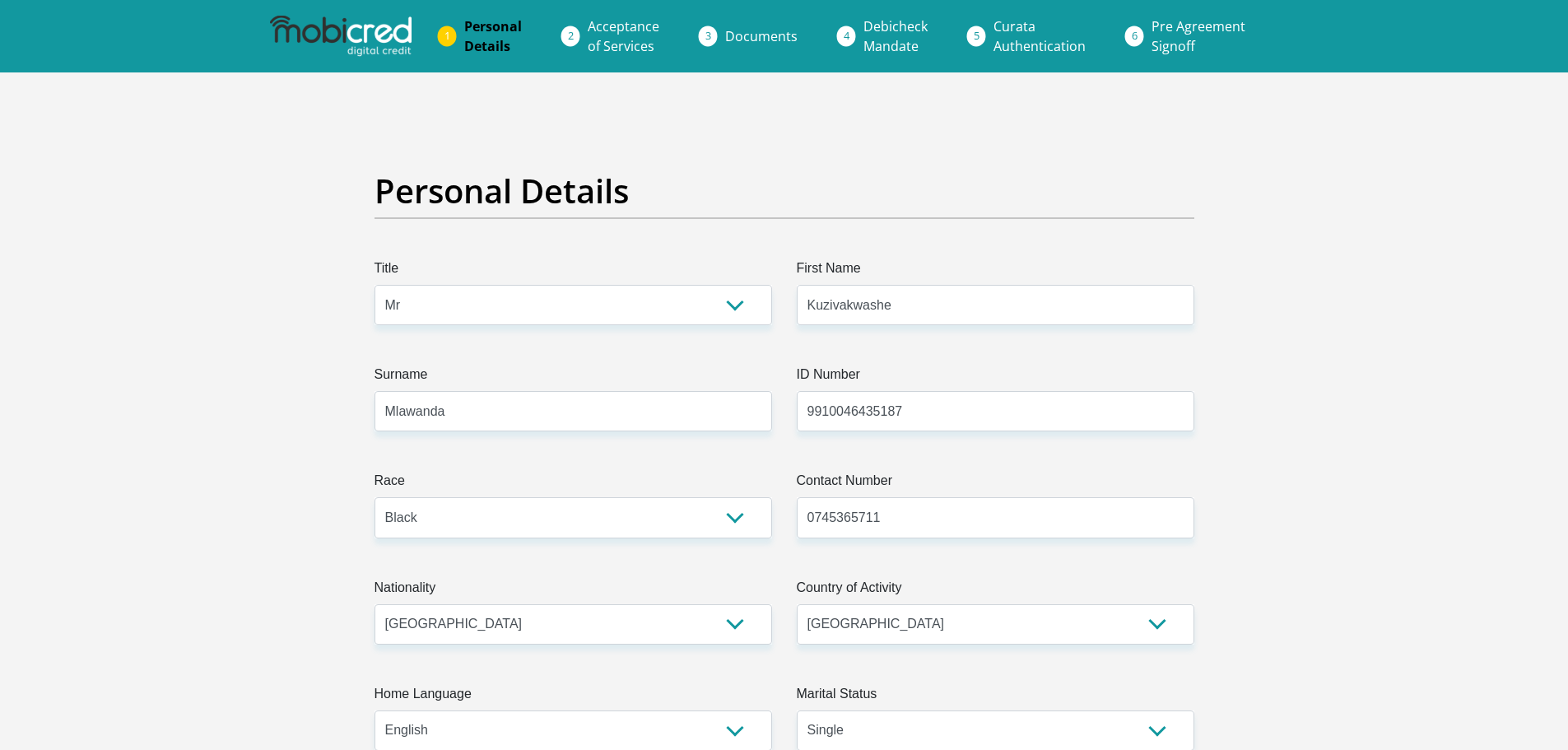
select select "2"
select select "Gauteng"
select select "4"
select select "parents"
select select "76"
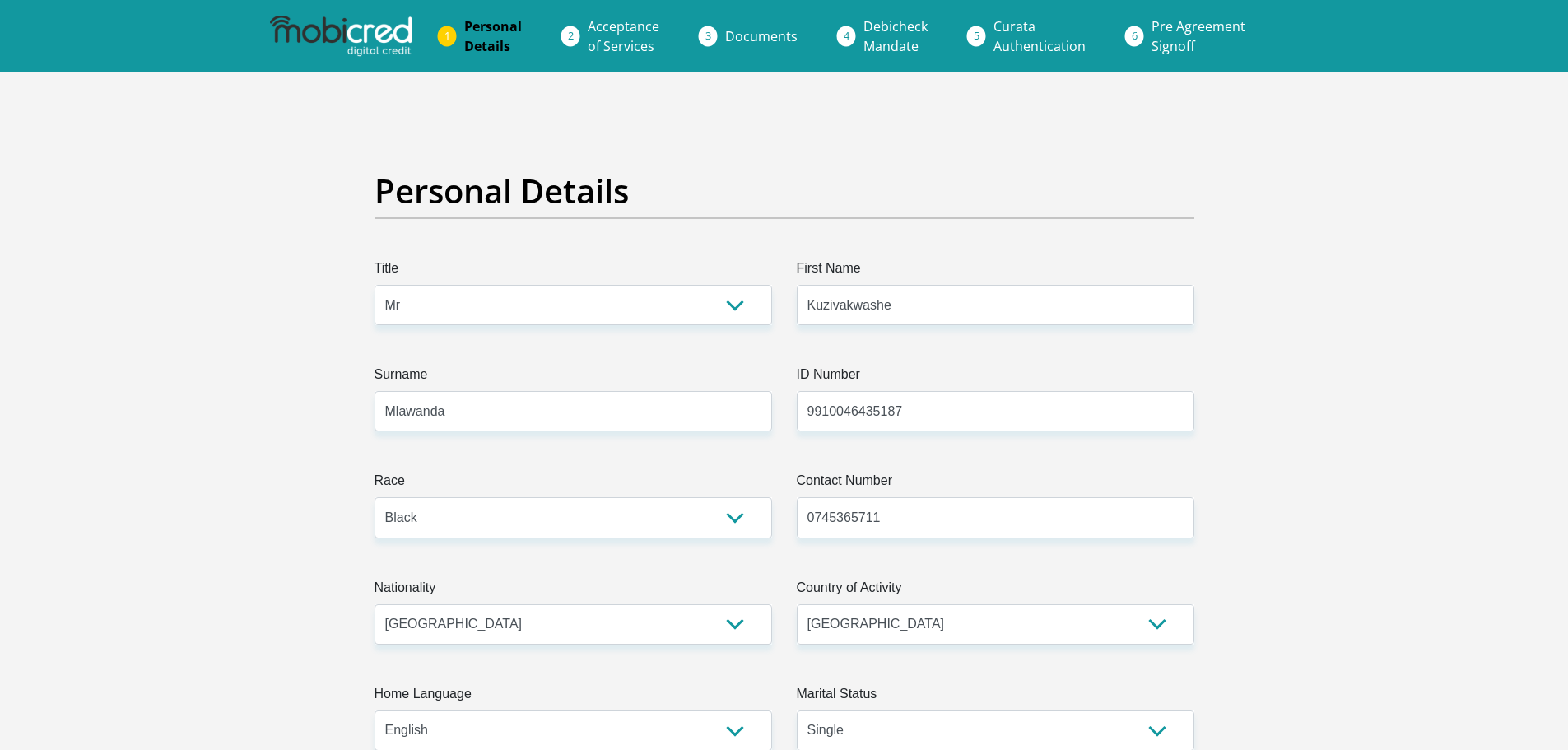
select select "Unknown/Other"
select select "24"
select select "1"
select select "SAV"
select select "25"
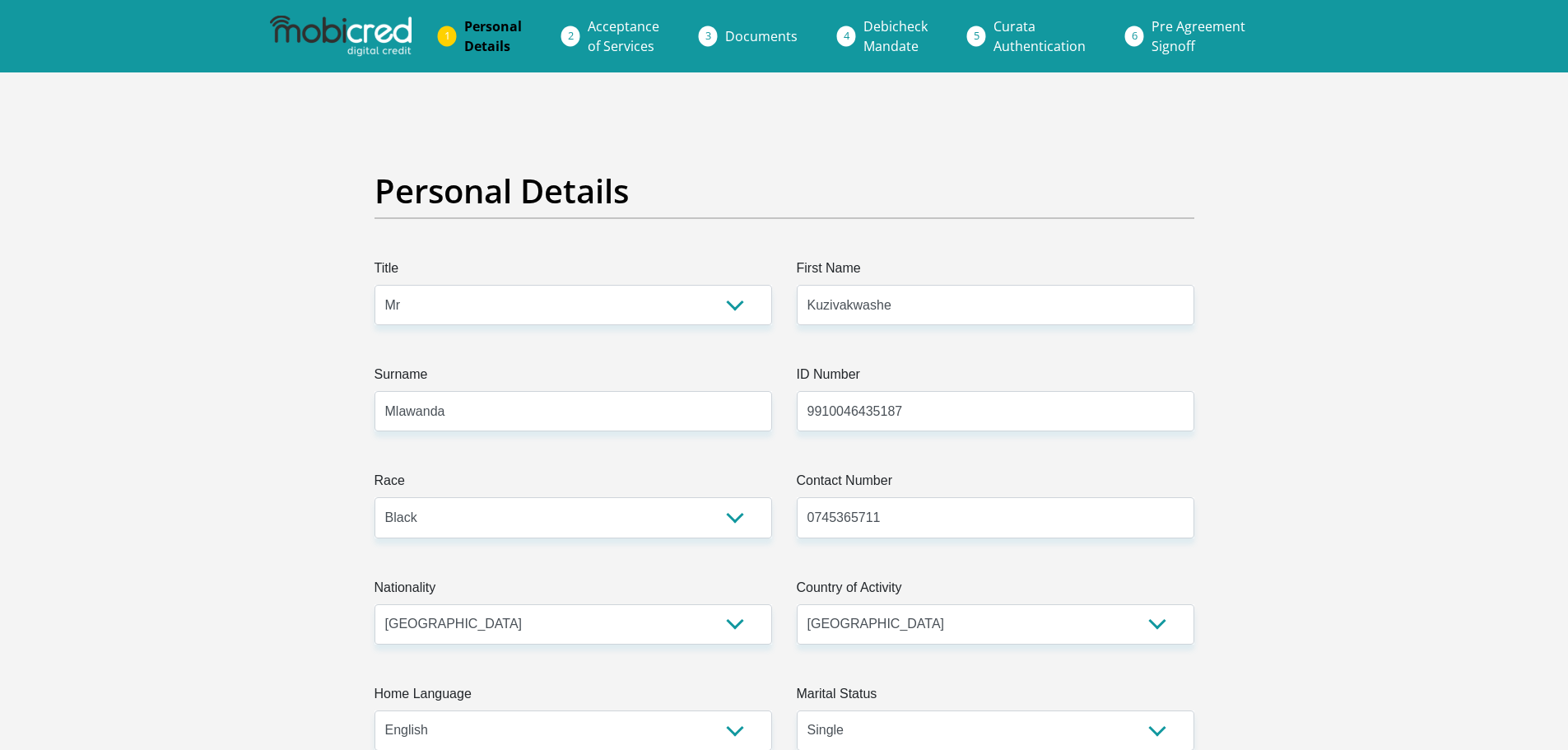
scroll to position [5158, 0]
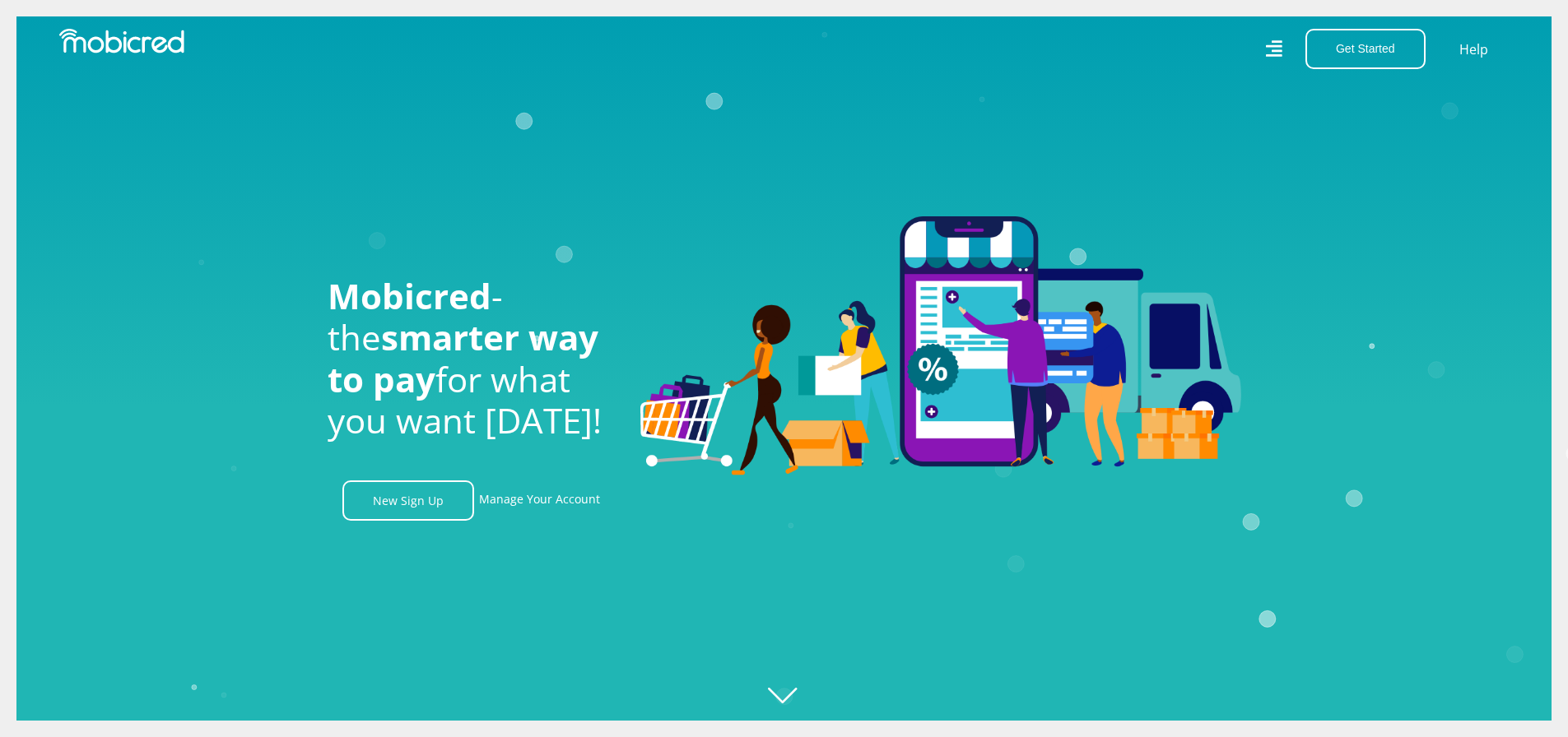
scroll to position [20, 0]
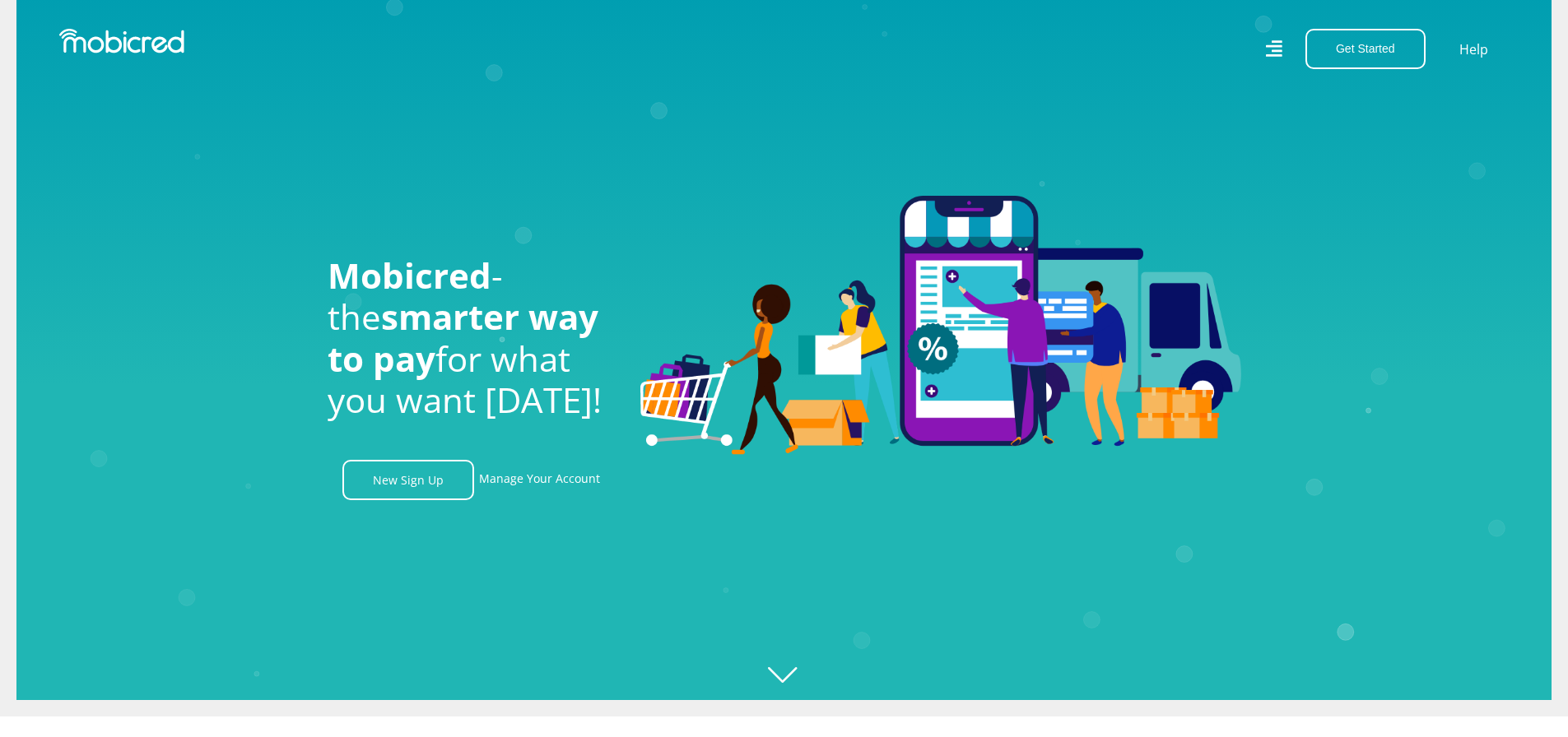
click at [786, 675] on icon "Created with [PERSON_NAME] 2.3.0" at bounding box center [800, 348] width 1568 height 737
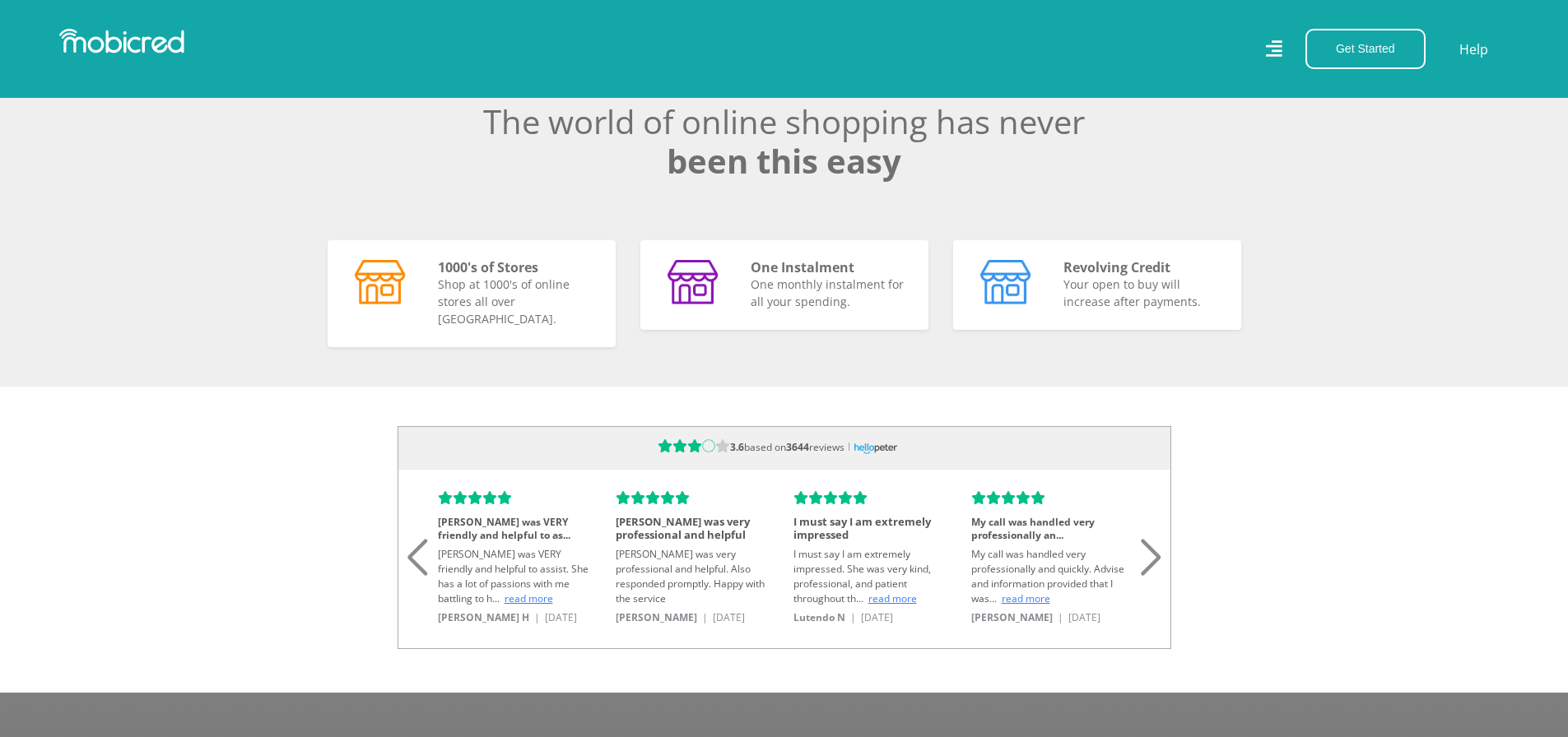
scroll to position [0, 3753]
click at [1280, 53] on icon at bounding box center [1274, 50] width 17 height 25
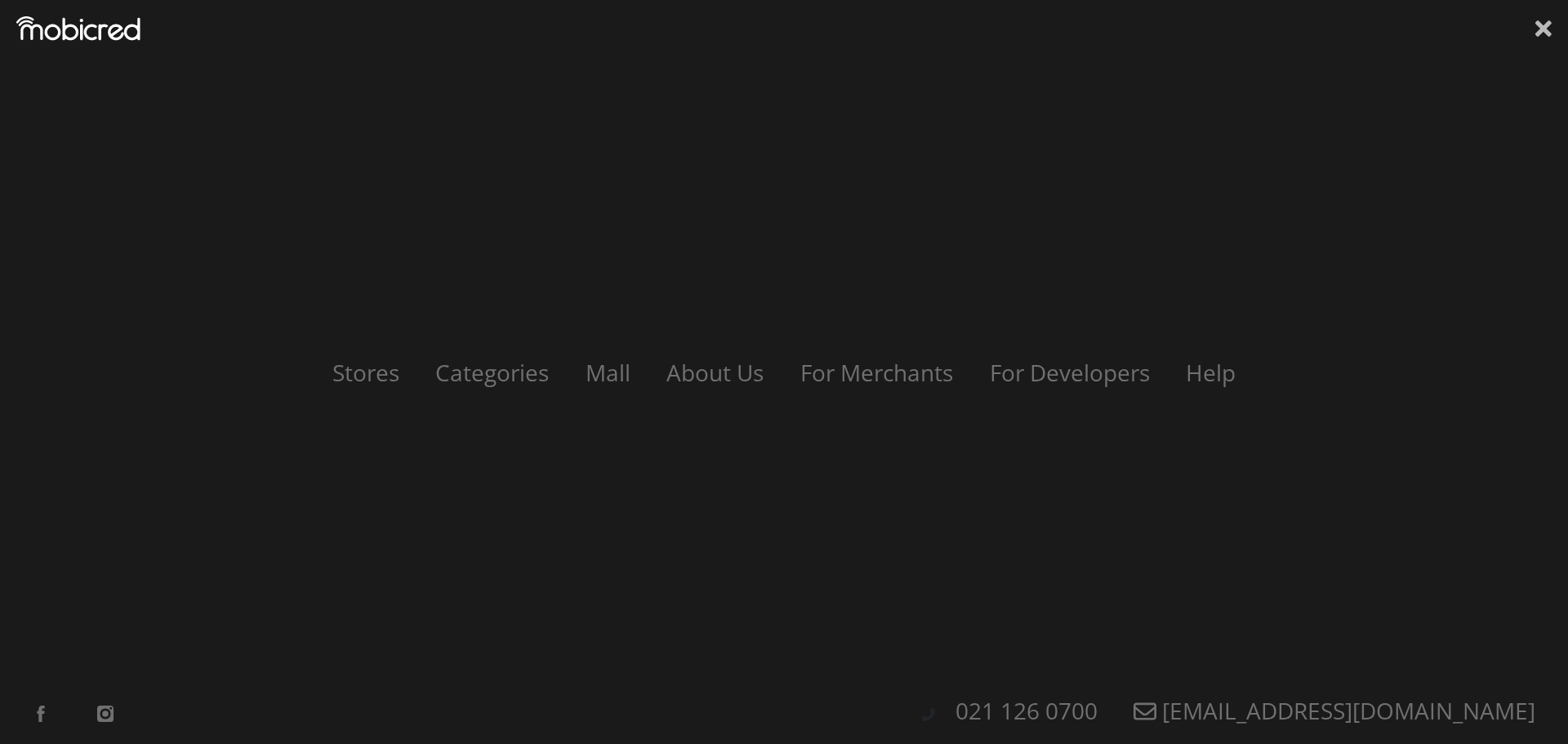
click at [1537, 26] on icon at bounding box center [1543, 28] width 16 height 16
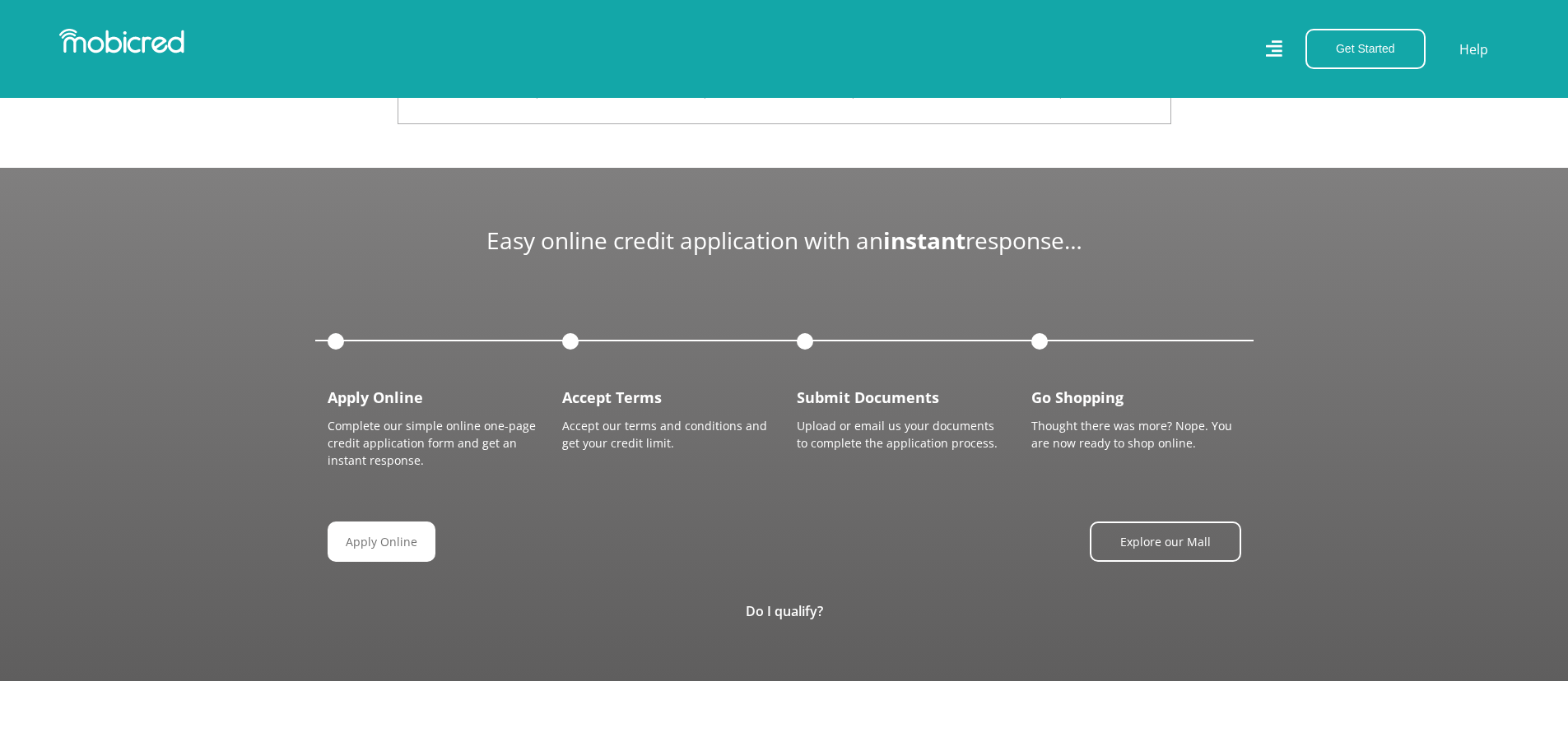
scroll to position [1810, 0]
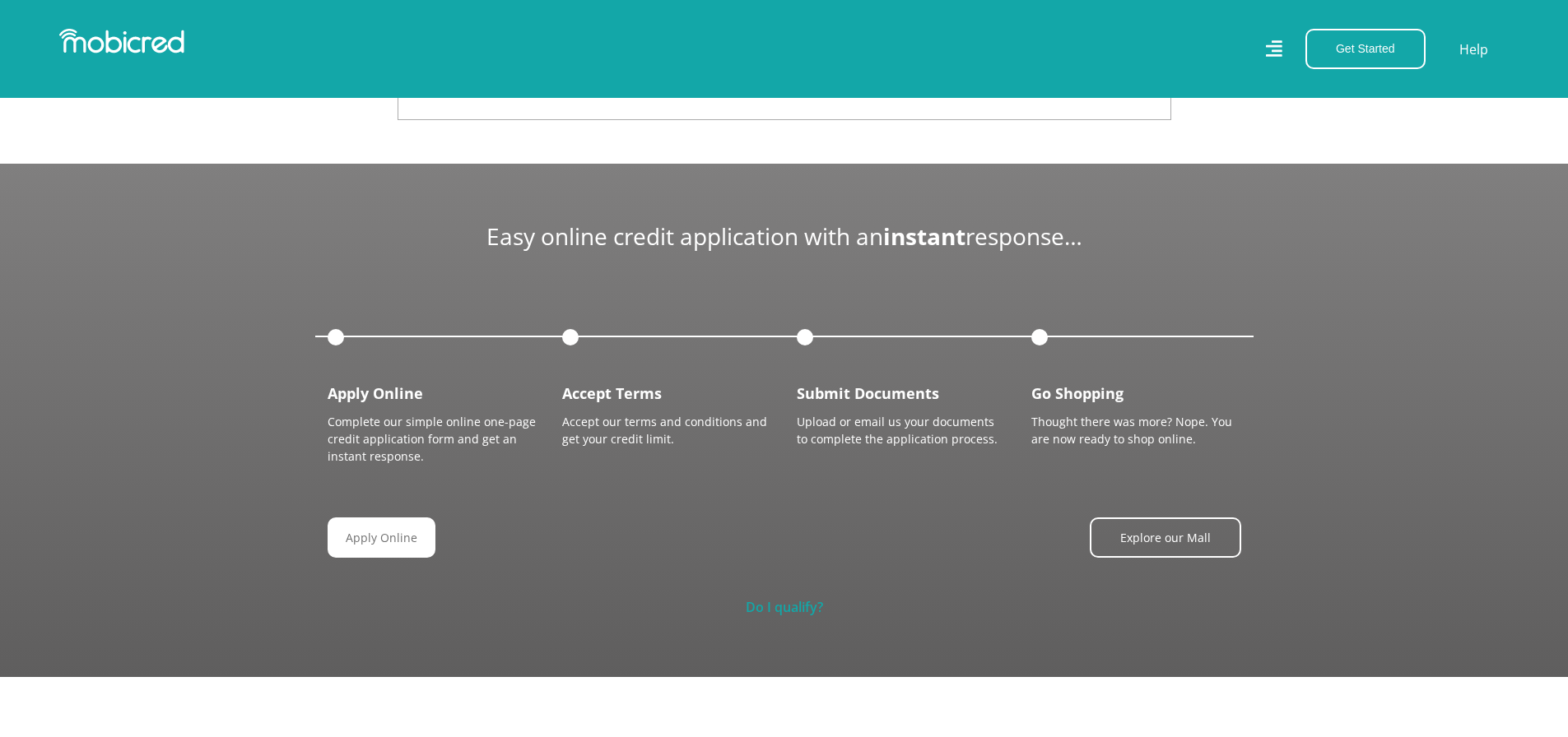
click at [803, 601] on link "Do I qualify?" at bounding box center [784, 606] width 77 height 18
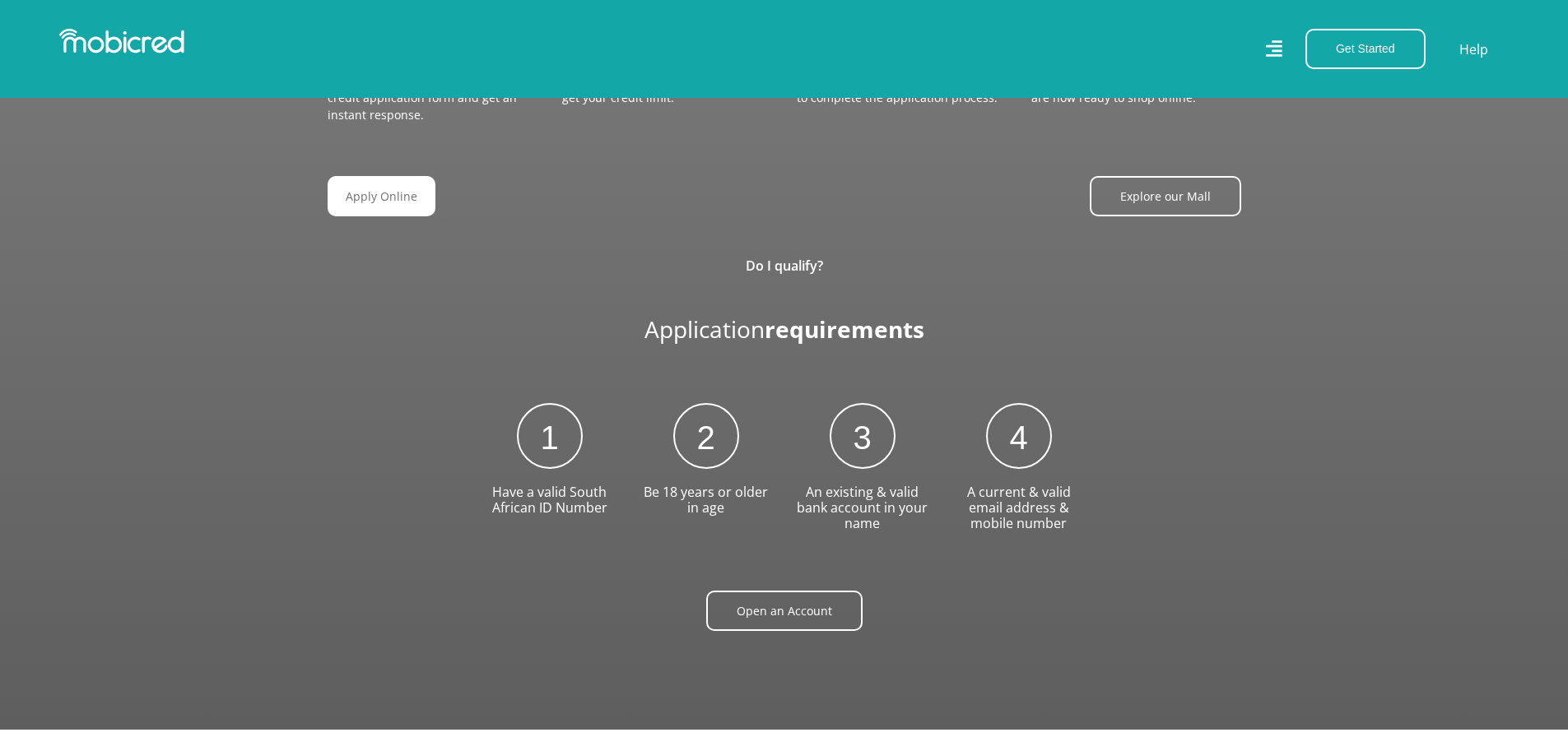
scroll to position [0, 2815]
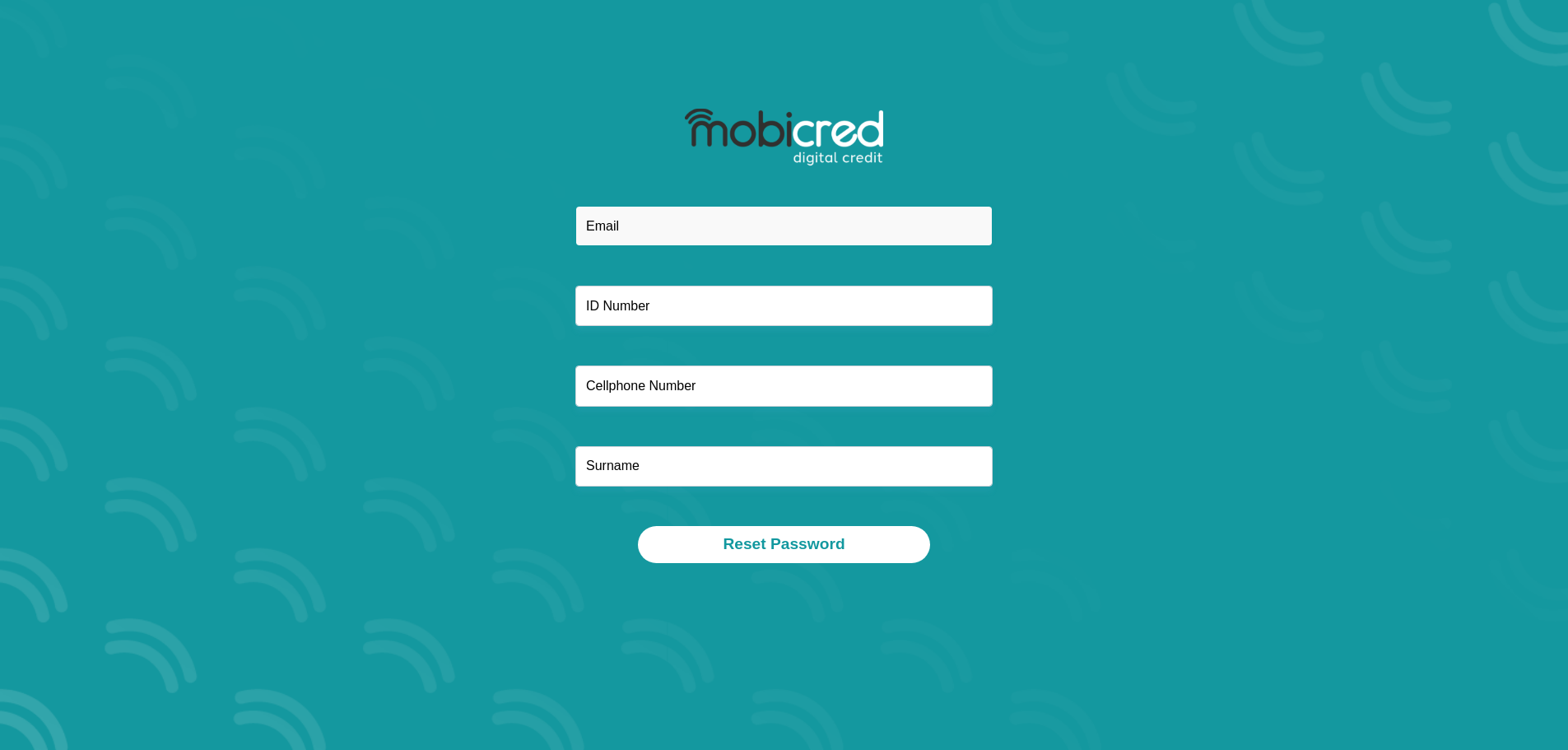
click at [686, 236] on input "email" at bounding box center [784, 226] width 417 height 40
type input "[EMAIL_ADDRESS][DOMAIN_NAME]"
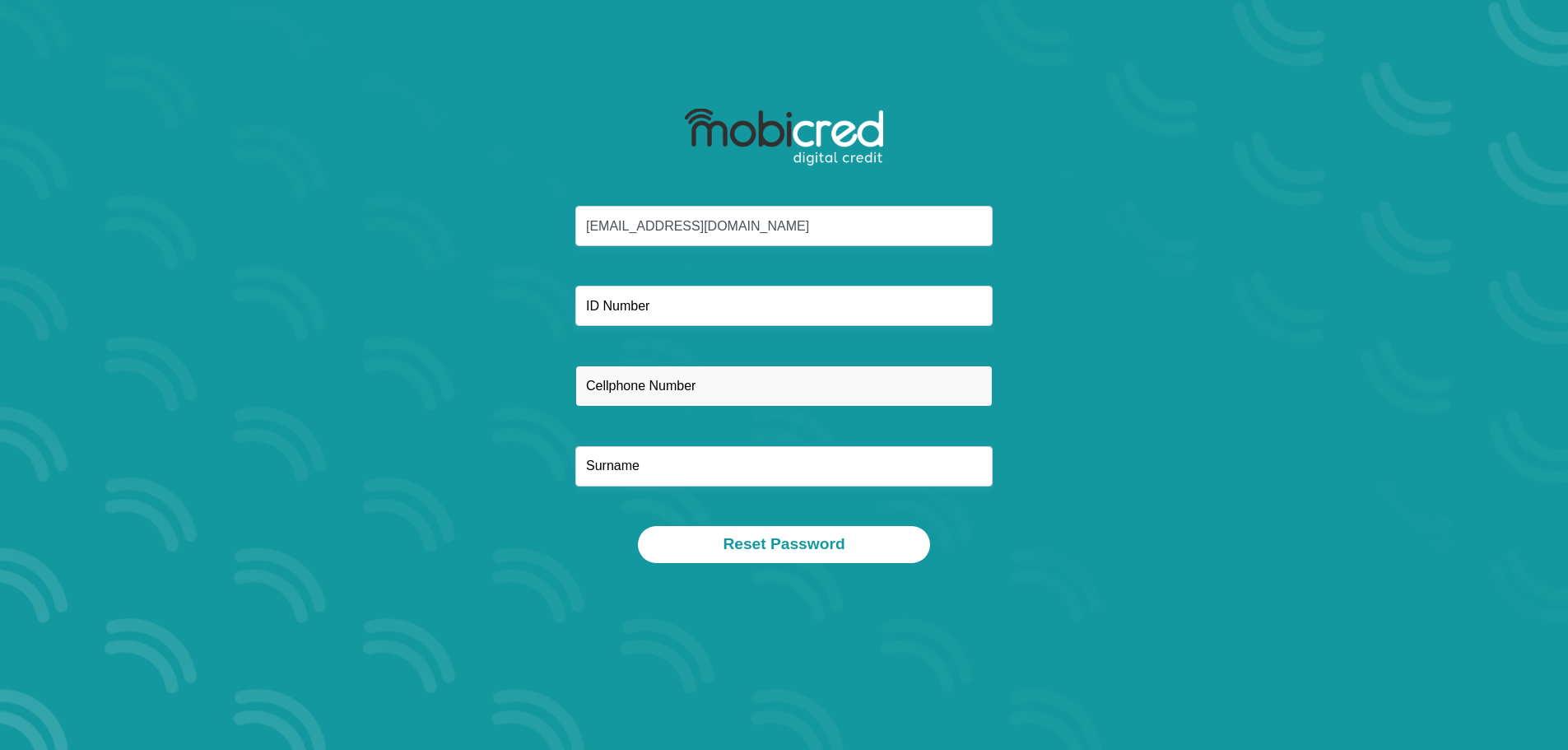
type input "45365711"
type input "Mlawanda"
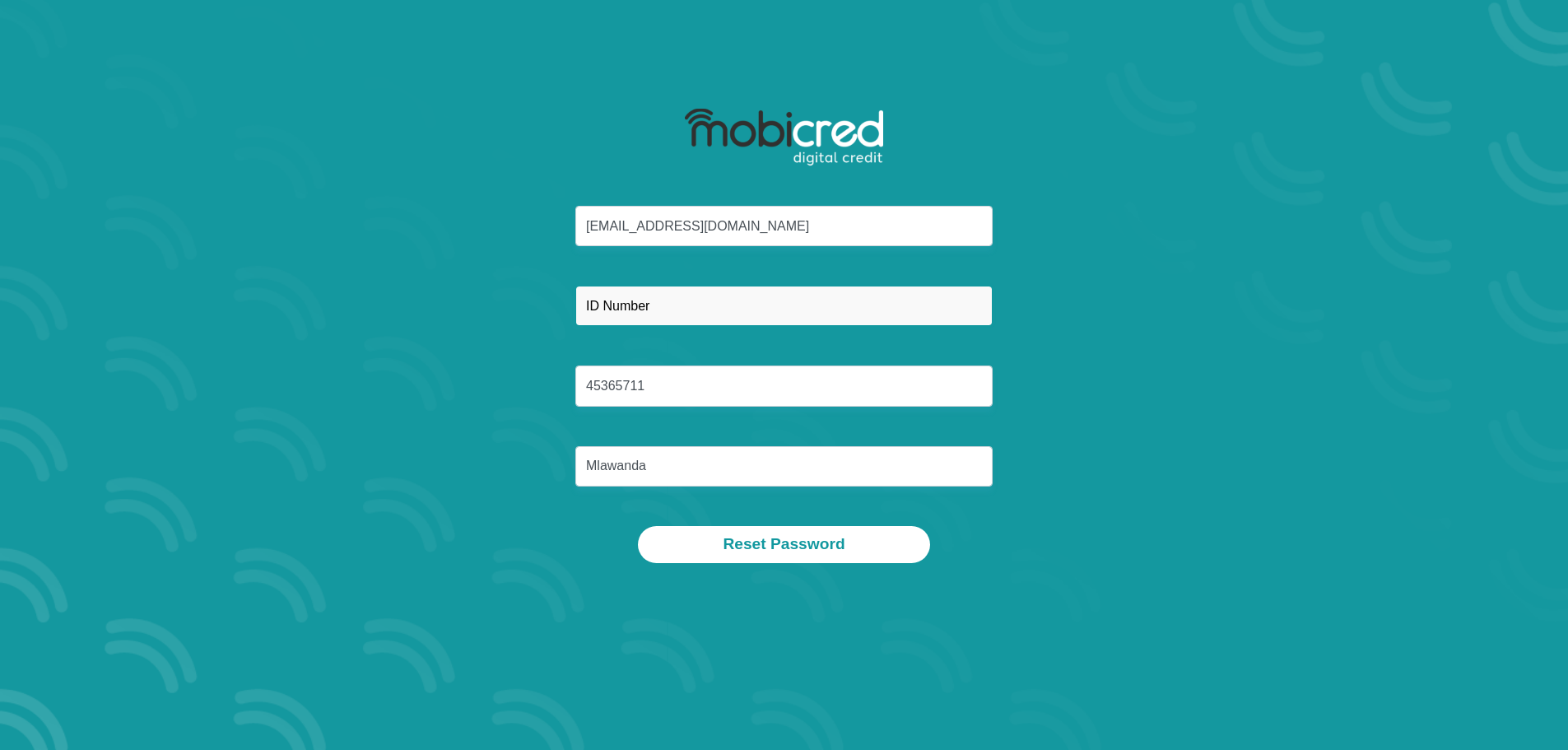
click at [657, 312] on input "text" at bounding box center [784, 306] width 417 height 40
type input "9910046435187"
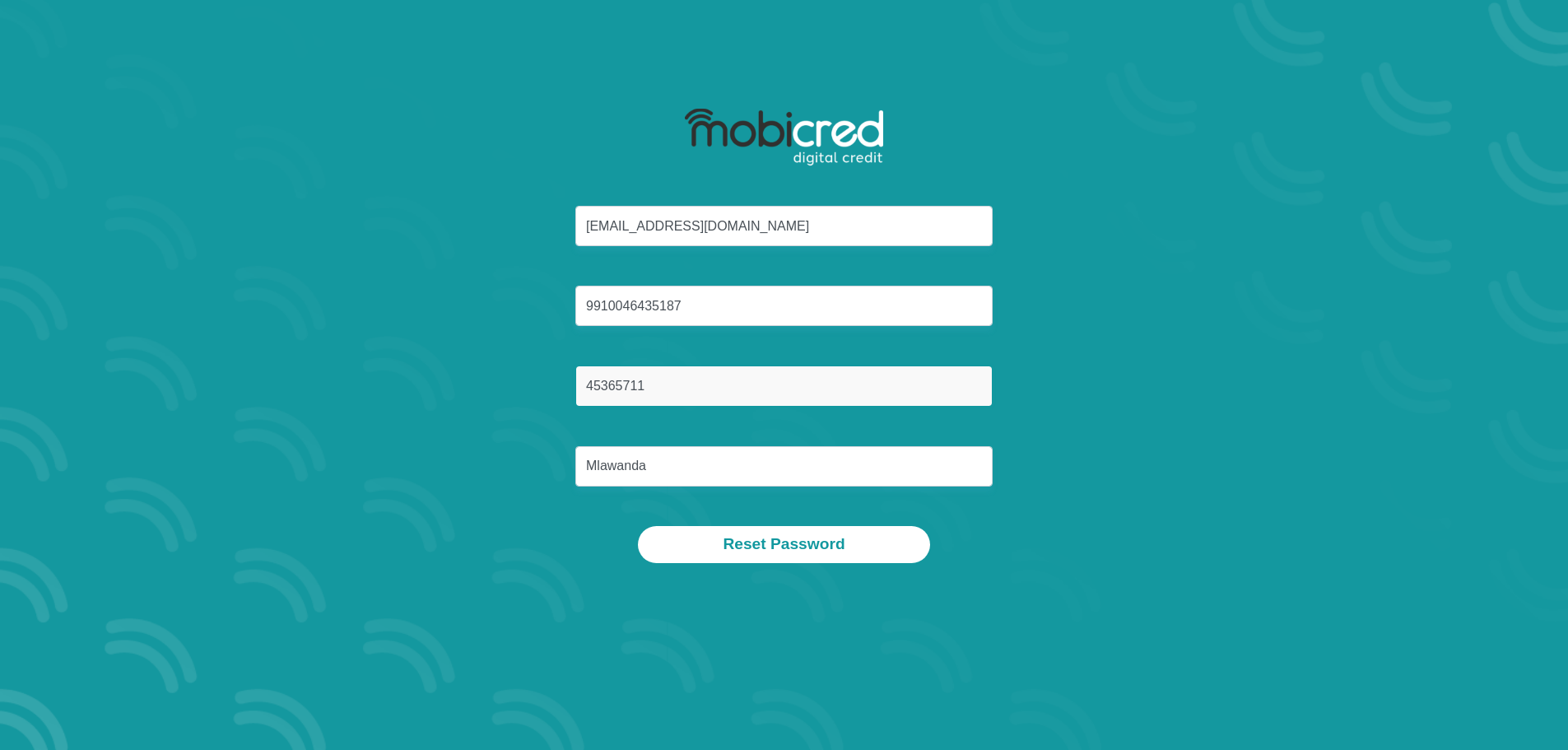
click at [660, 387] on input "45365711" at bounding box center [784, 386] width 417 height 40
type input "0718832808"
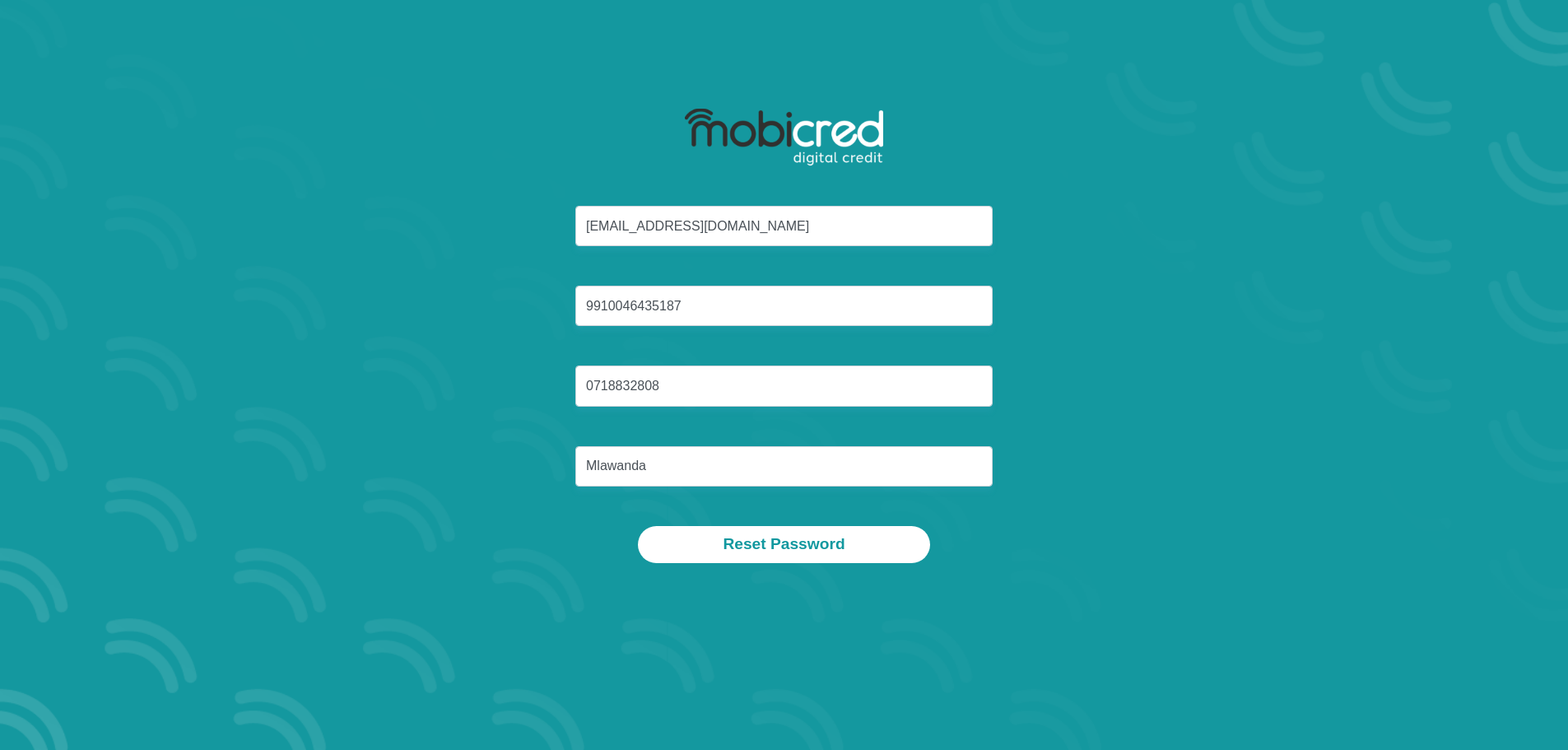
click at [536, 453] on div "[EMAIL_ADDRESS][DOMAIN_NAME] 9910046435187 0718832808 [GEOGRAPHIC_DATA]" at bounding box center [784, 365] width 884 height 320
click at [667, 465] on input "Mlawanda" at bounding box center [784, 466] width 417 height 40
type input "Mlawanda"
click at [702, 541] on button "Reset Password" at bounding box center [784, 544] width 291 height 38
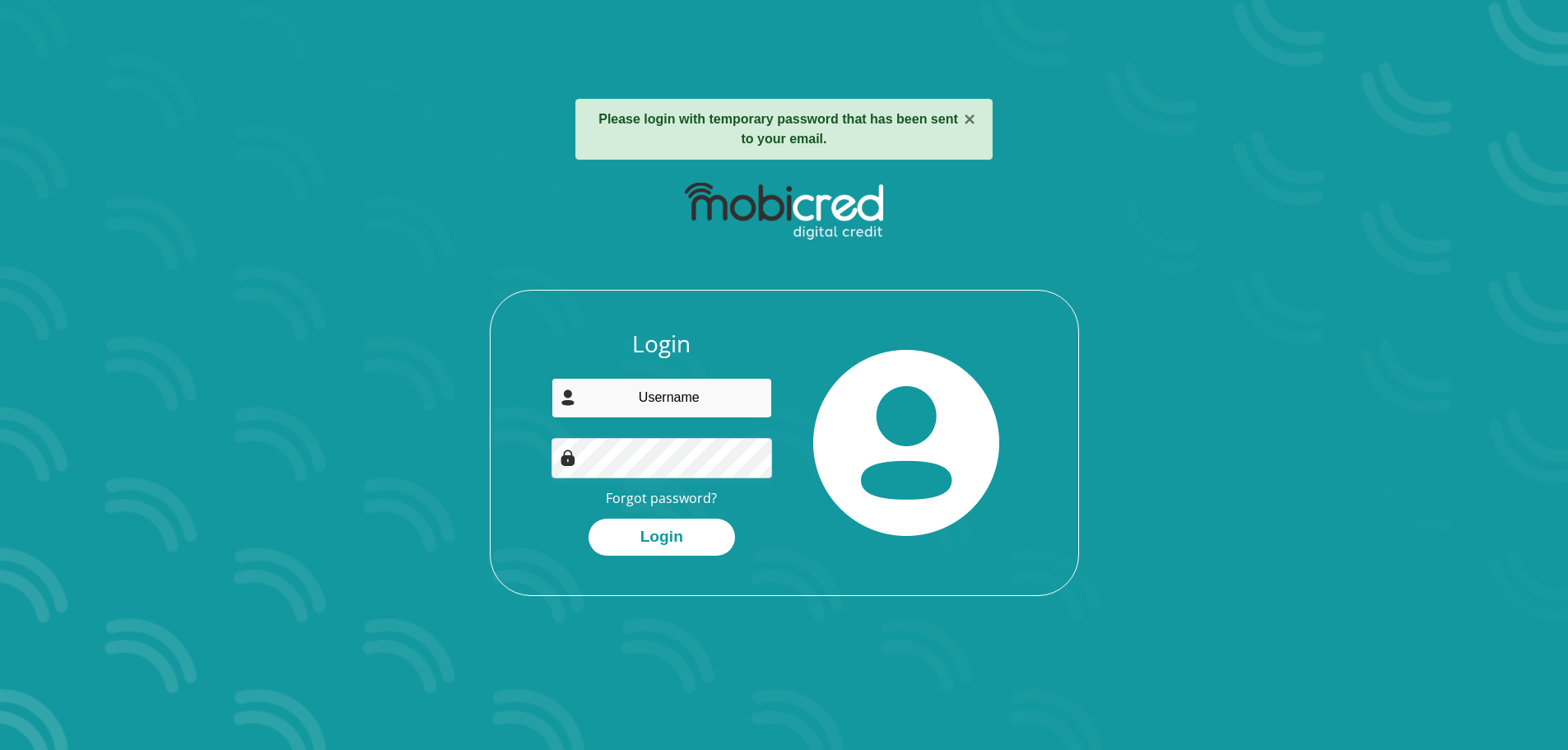
click at [661, 402] on input "email" at bounding box center [661, 398] width 220 height 40
type input "Bensonmlawanda@gmail.com"
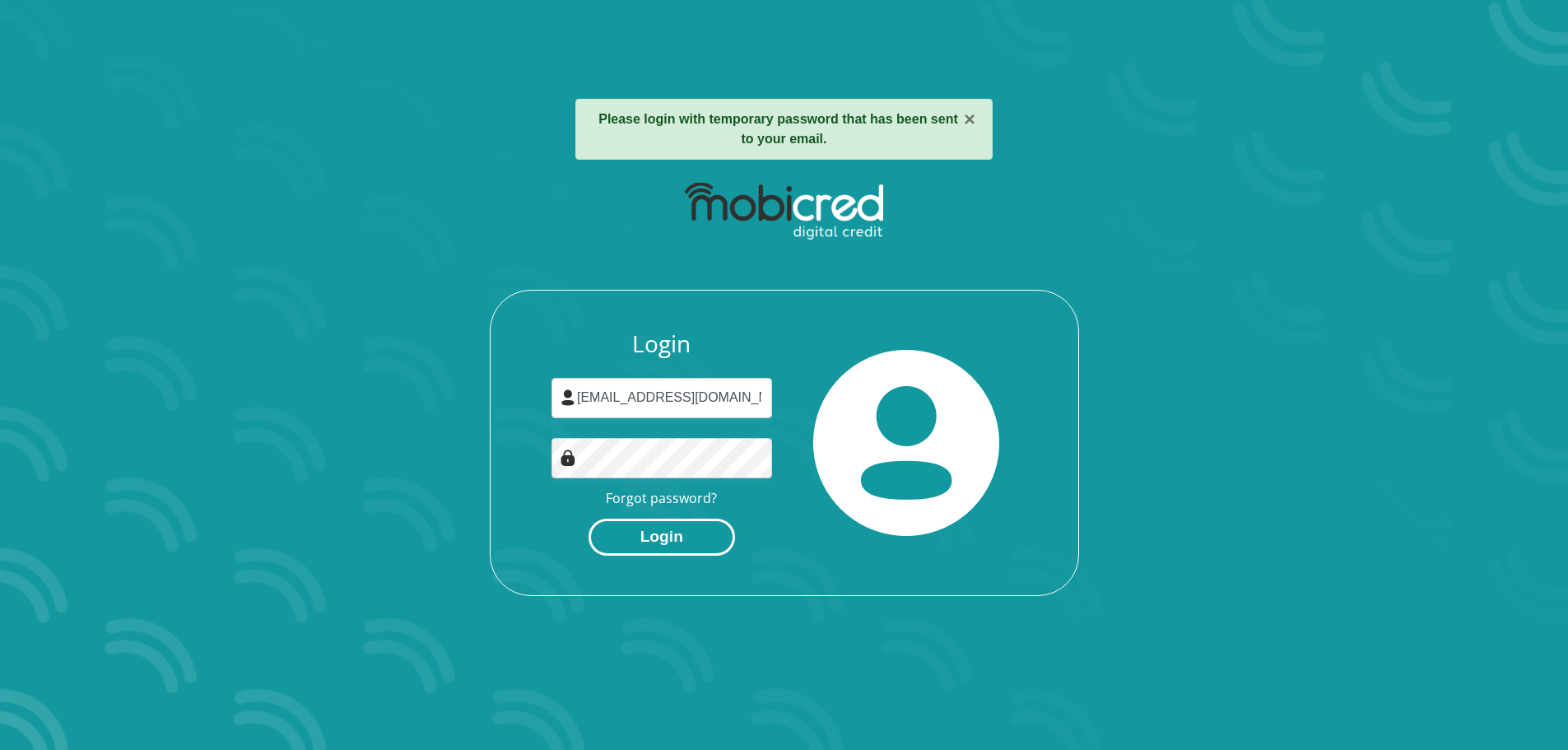
click at [667, 536] on button "Login" at bounding box center [661, 537] width 146 height 38
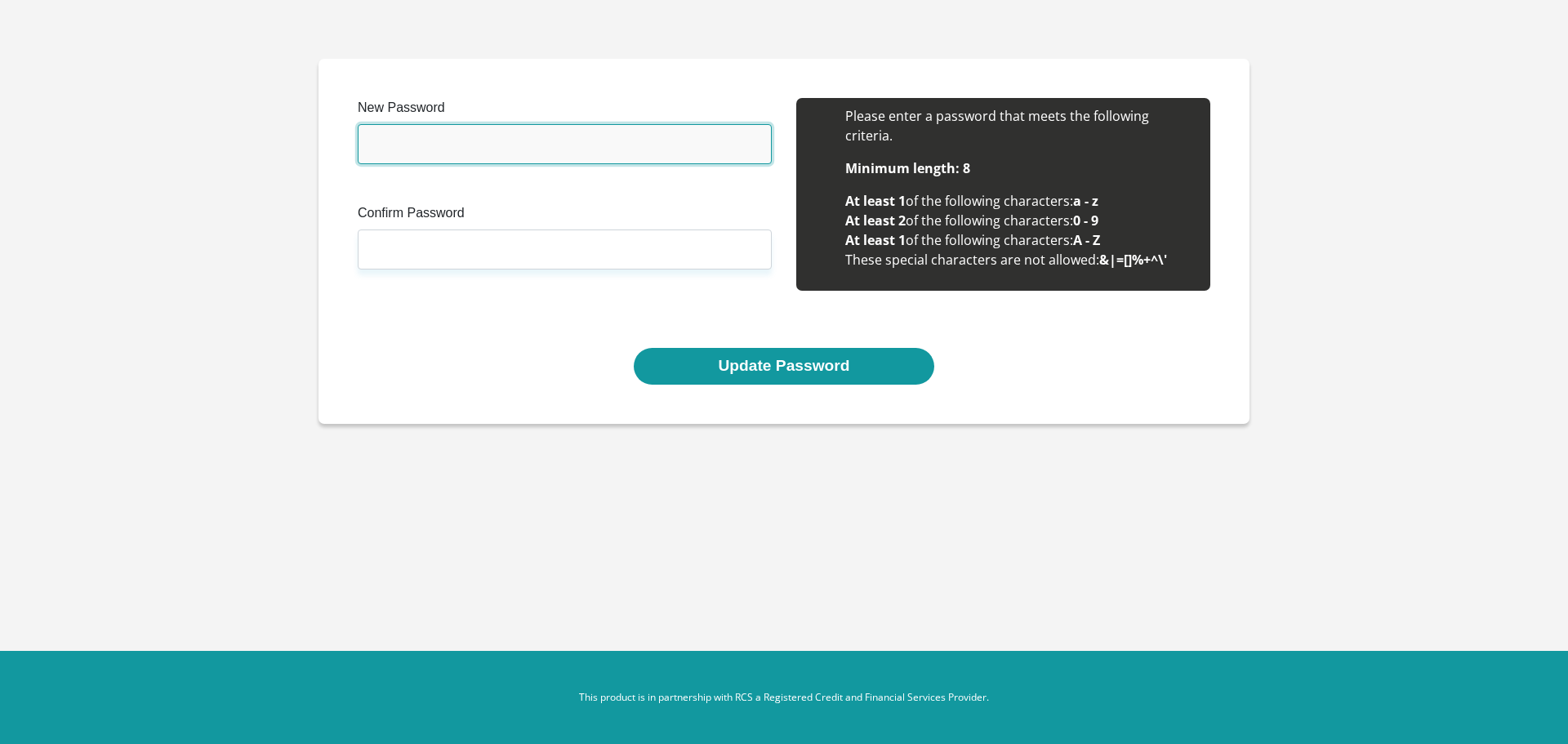
click at [594, 155] on input "New Password" at bounding box center [565, 144] width 414 height 40
type input "Madrid55#"
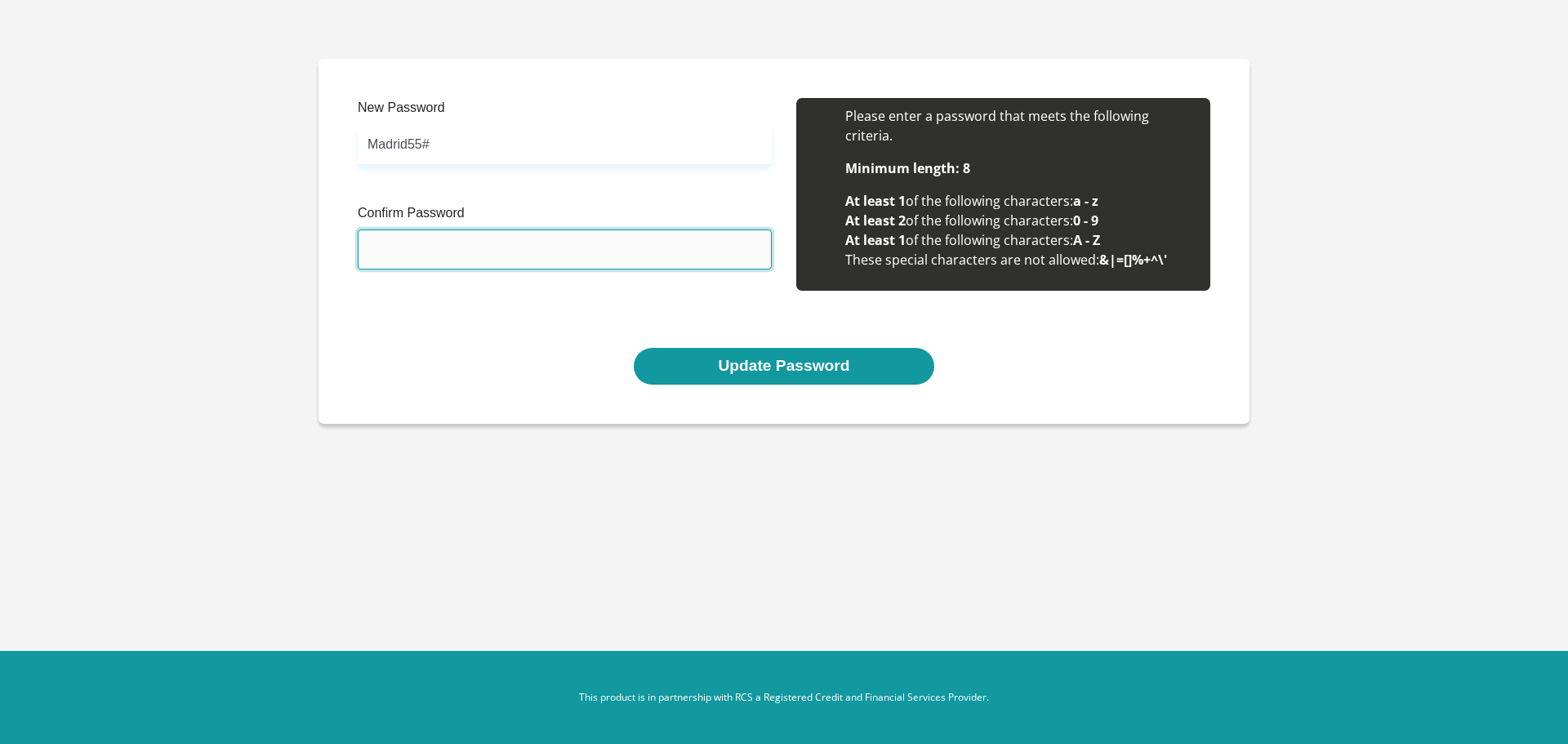
click at [481, 252] on input "Confirm Password" at bounding box center [565, 250] width 414 height 40
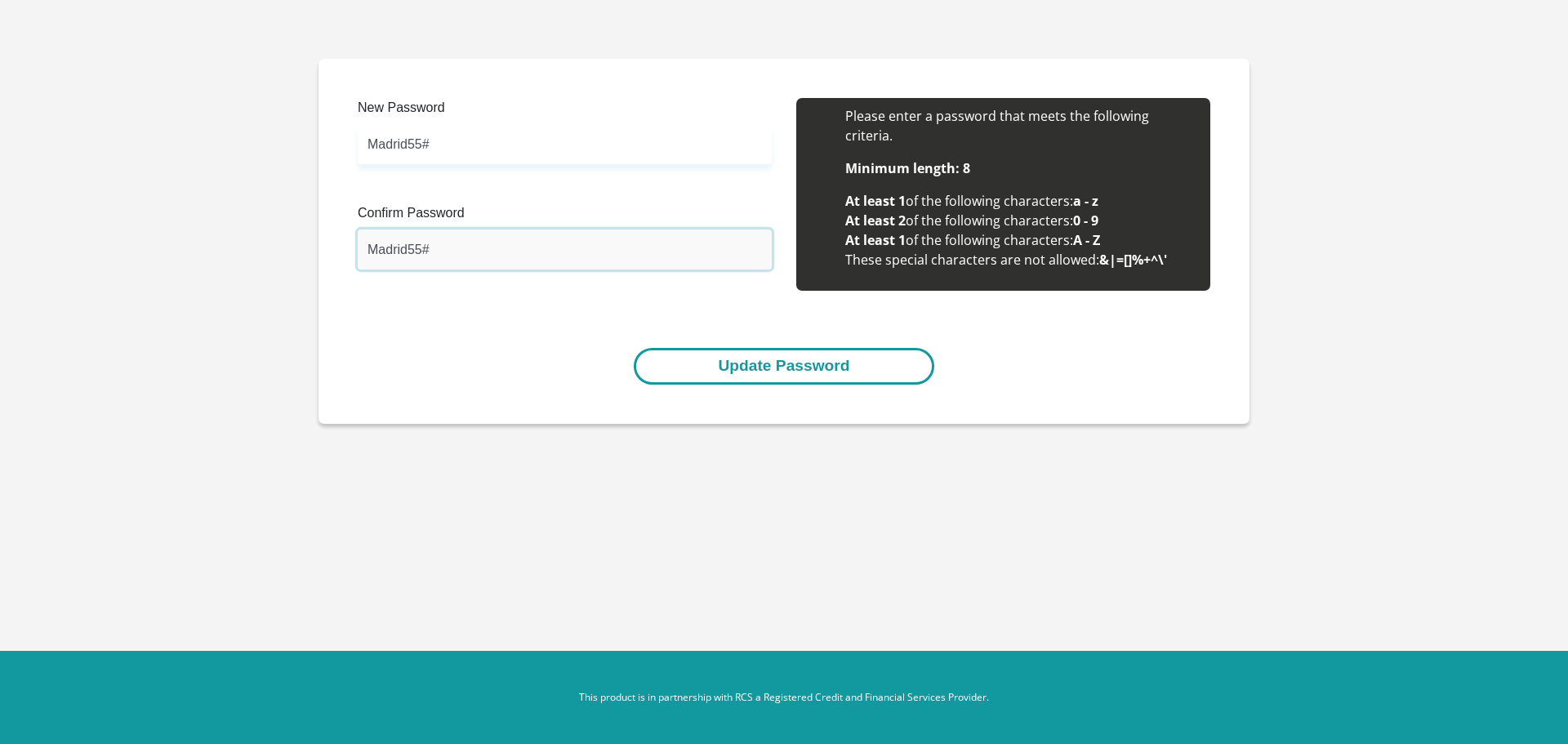
type input "Madrid55#"
click at [764, 366] on button "Update Password" at bounding box center [783, 366] width 299 height 37
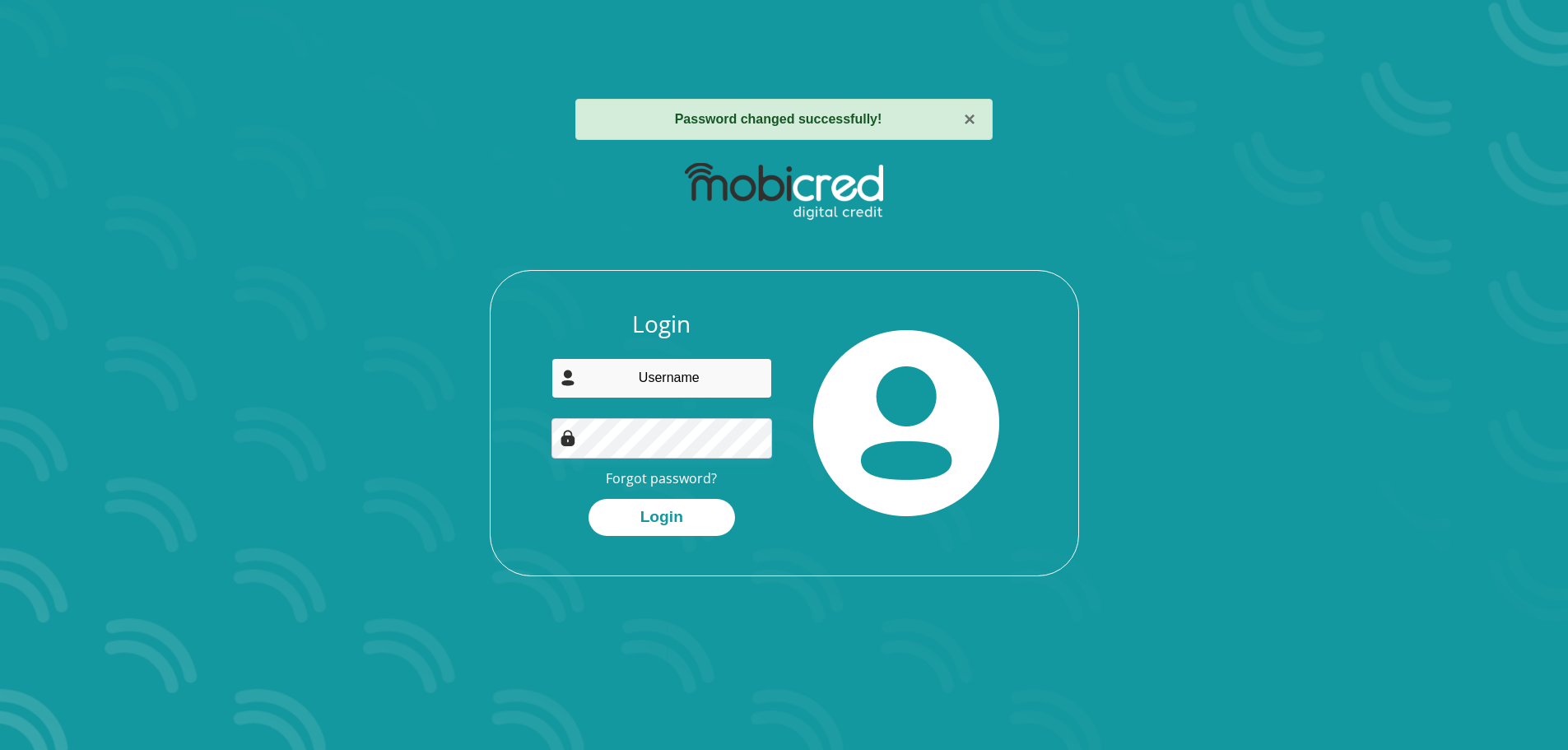
click at [713, 374] on input "email" at bounding box center [661, 378] width 220 height 40
type input "Bensonmlawanda@gmail.com"
click at [672, 504] on button "Login" at bounding box center [661, 517] width 146 height 38
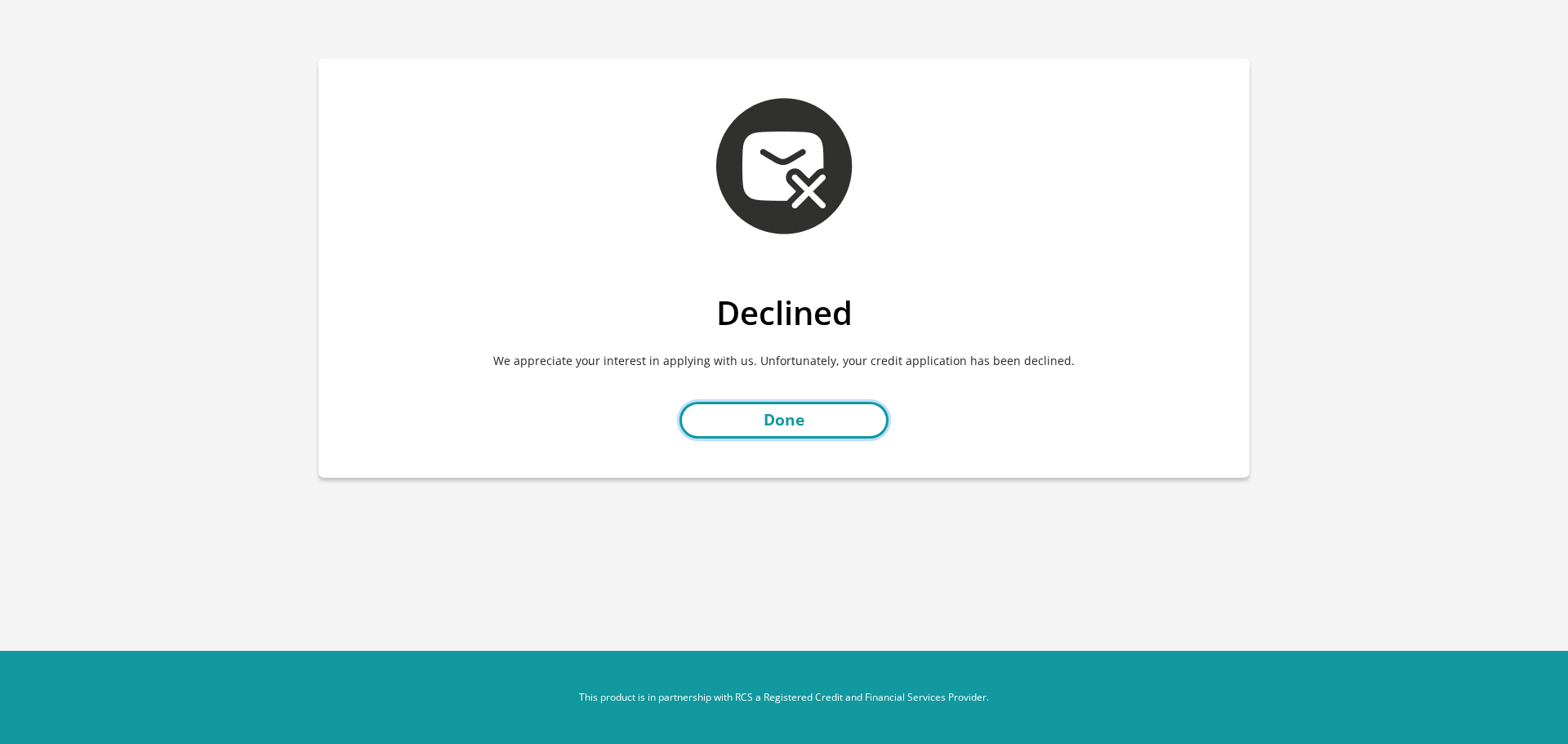
click at [783, 420] on link "Done" at bounding box center [783, 420] width 209 height 37
